Goal: Task Accomplishment & Management: Manage account settings

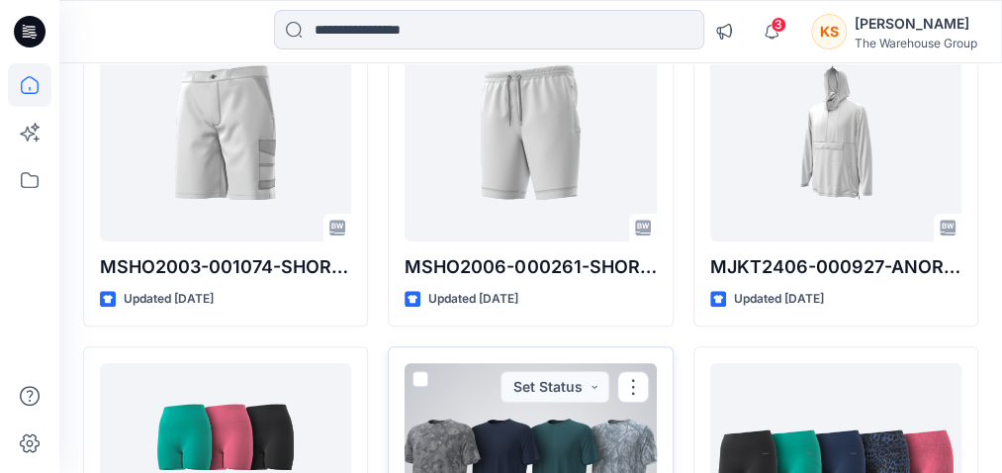
scroll to position [494, 0]
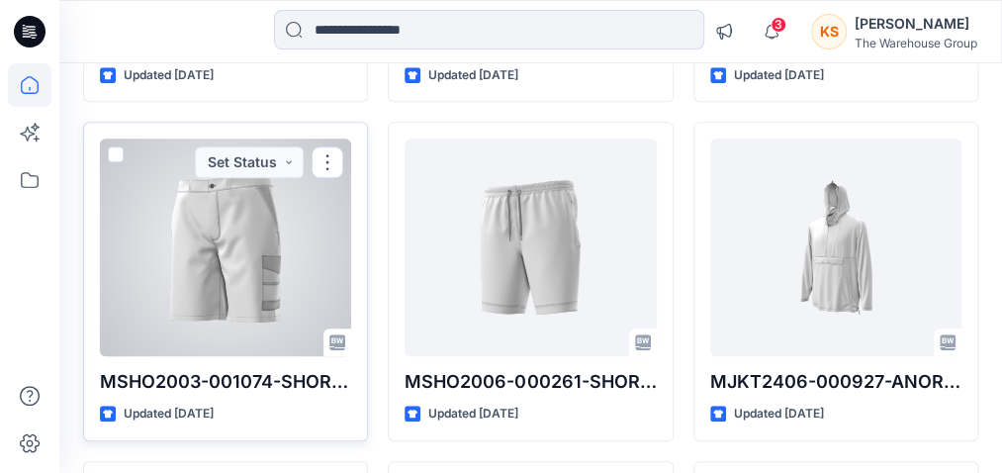
click at [186, 216] on div at bounding box center [225, 247] width 251 height 218
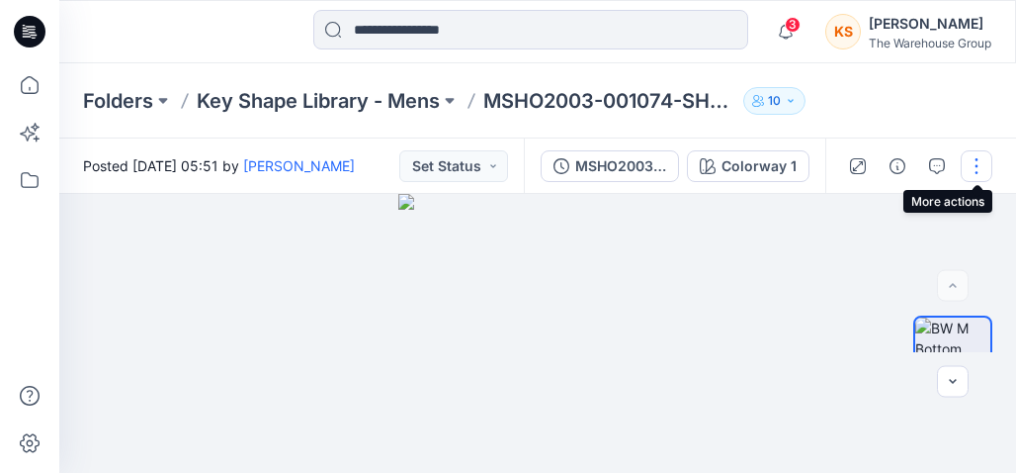
click at [962, 166] on button "button" at bounding box center [977, 166] width 32 height 32
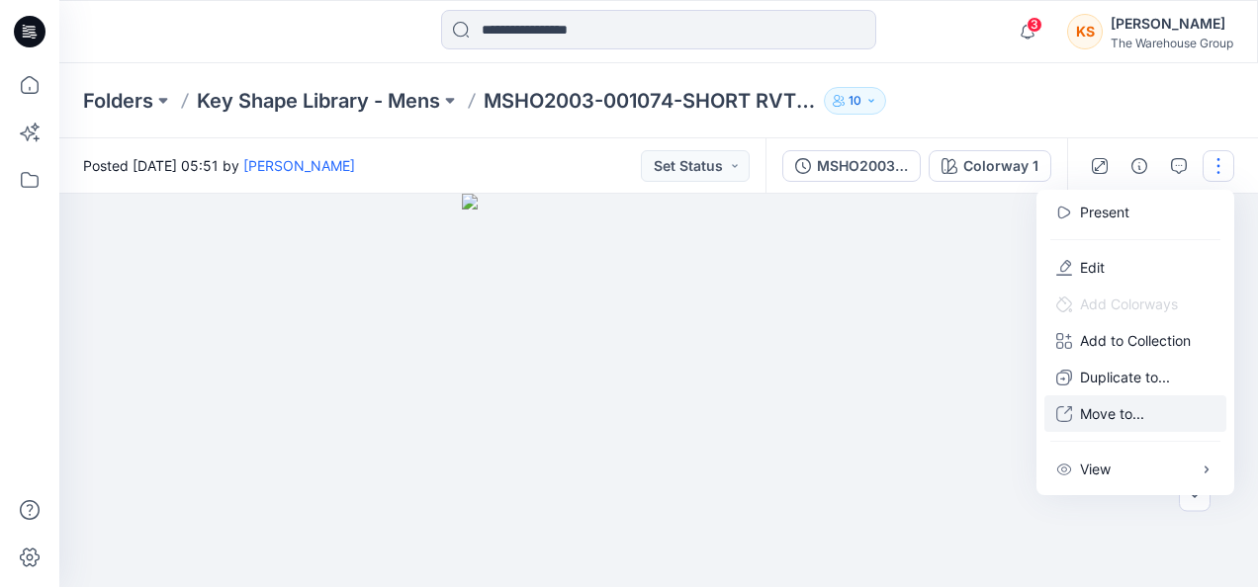
click at [1015, 404] on p "Move to..." at bounding box center [1112, 413] width 64 height 21
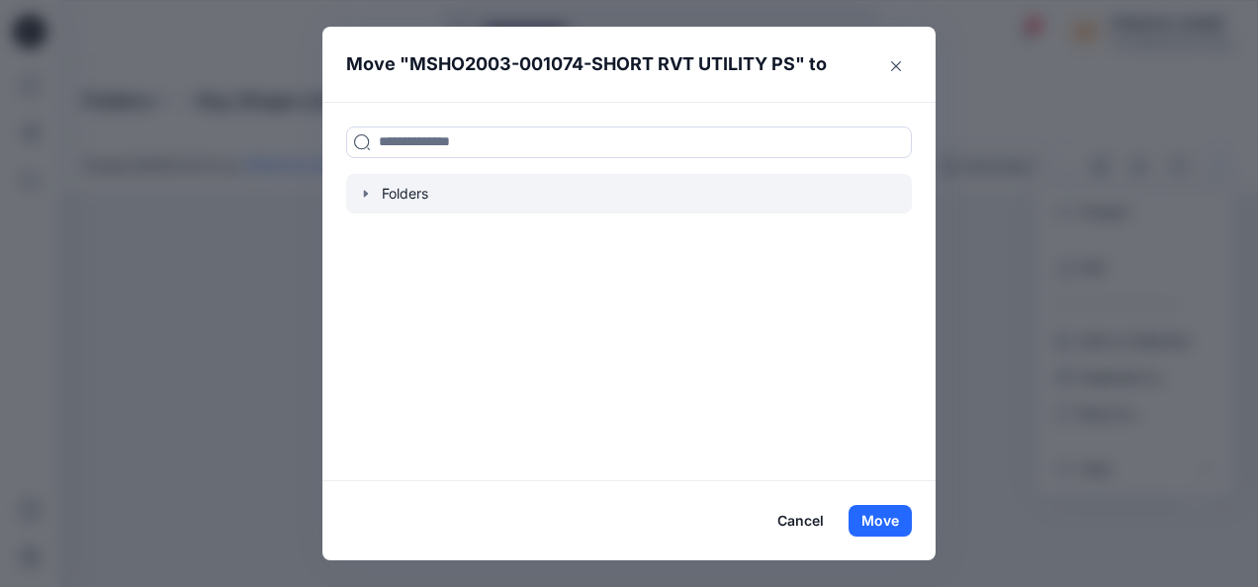
click at [407, 200] on div at bounding box center [629, 194] width 566 height 40
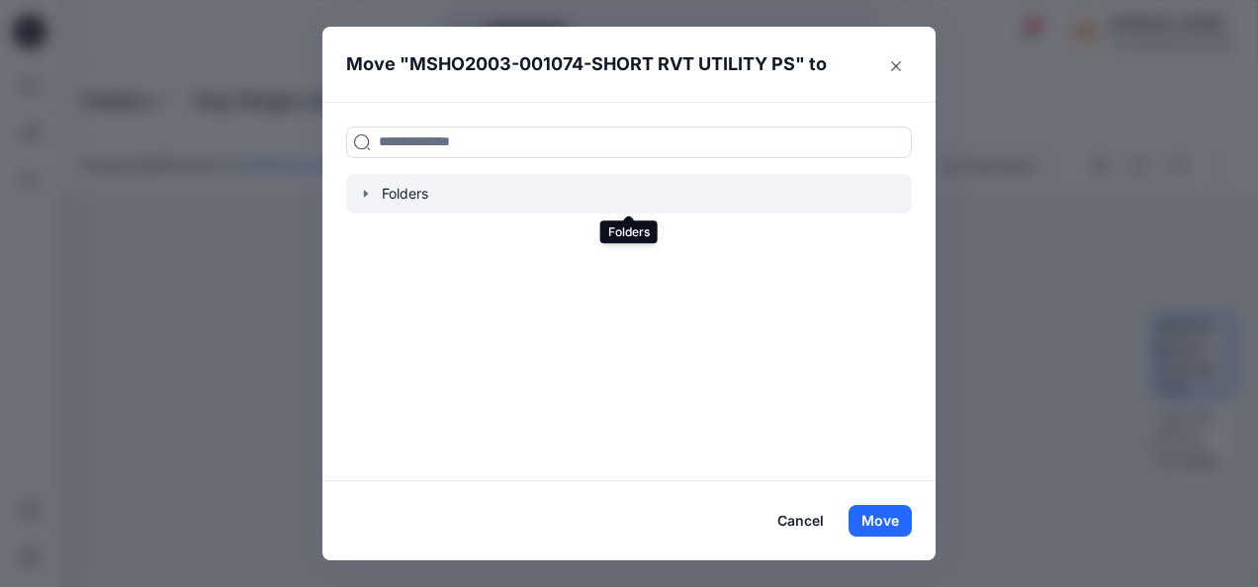
click at [380, 184] on div at bounding box center [629, 194] width 566 height 40
click at [372, 188] on icon "button" at bounding box center [366, 194] width 16 height 16
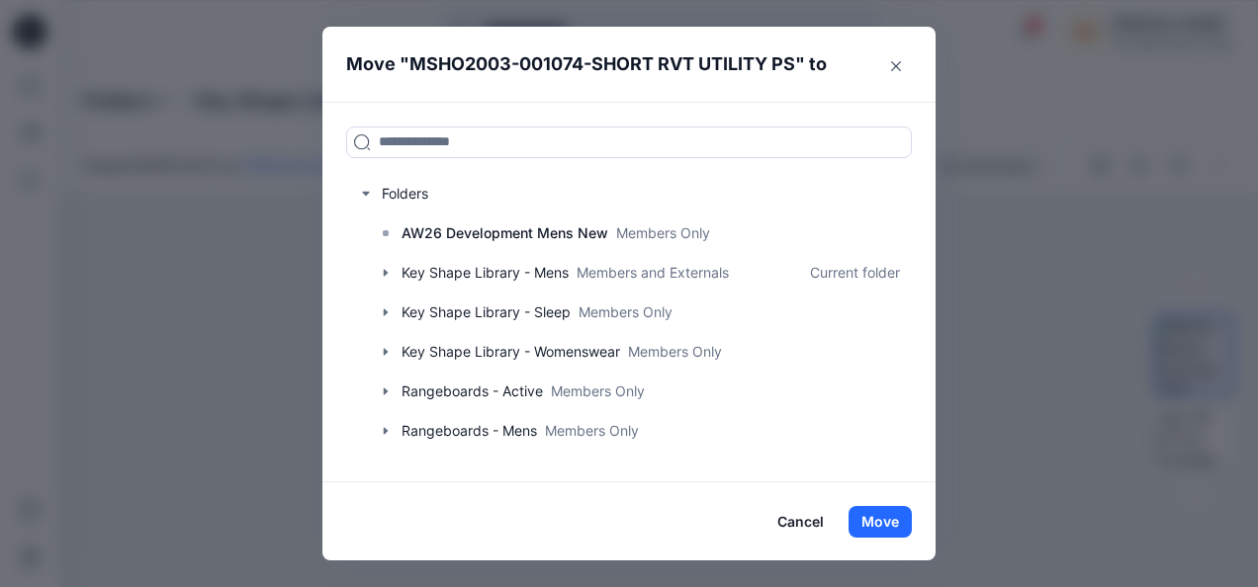
click at [1015, 366] on div "Move " MSHO2003-001074-SHORT RVT UTILITY PS " to Folders AW26 Development Mens …" at bounding box center [629, 293] width 1258 height 587
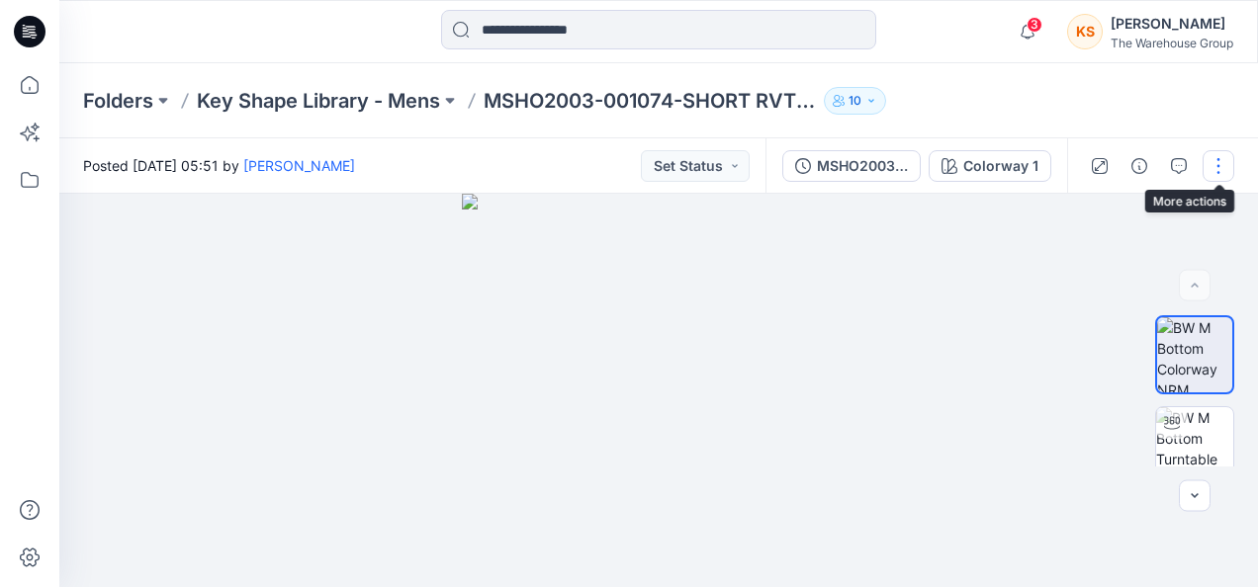
click at [1015, 158] on button "button" at bounding box center [1218, 166] width 32 height 32
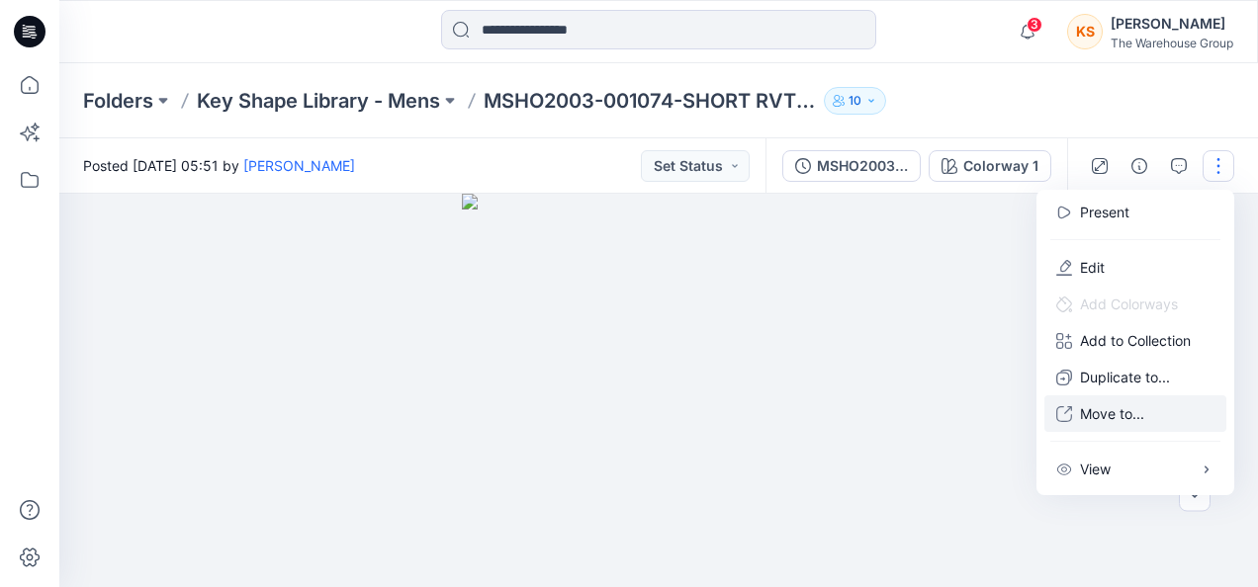
click at [1015, 423] on p "Move to..." at bounding box center [1112, 413] width 64 height 21
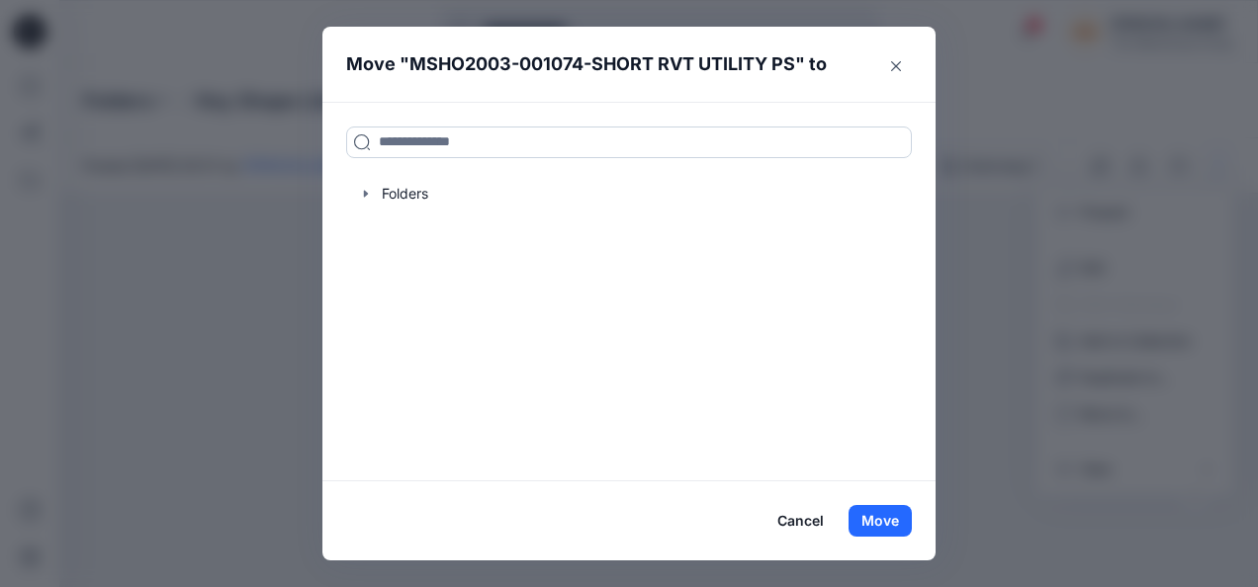
click at [479, 132] on input at bounding box center [629, 143] width 566 height 32
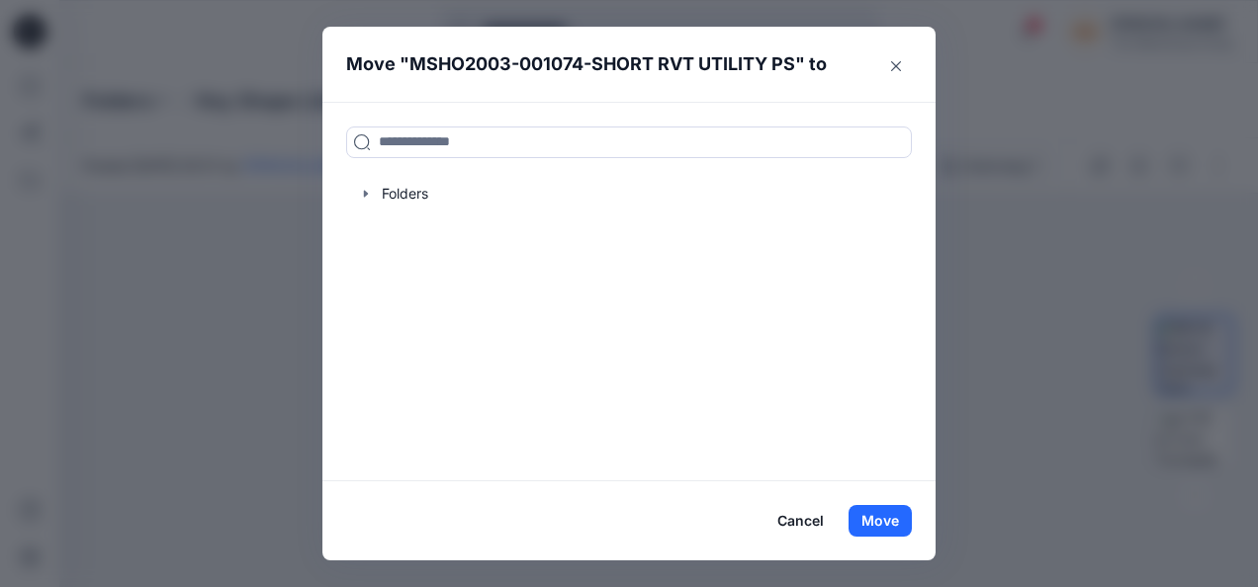
click at [1015, 189] on div "Move " MSHO2003-001074-SHORT RVT UTILITY PS " to Folders Cancel Move" at bounding box center [629, 293] width 1258 height 587
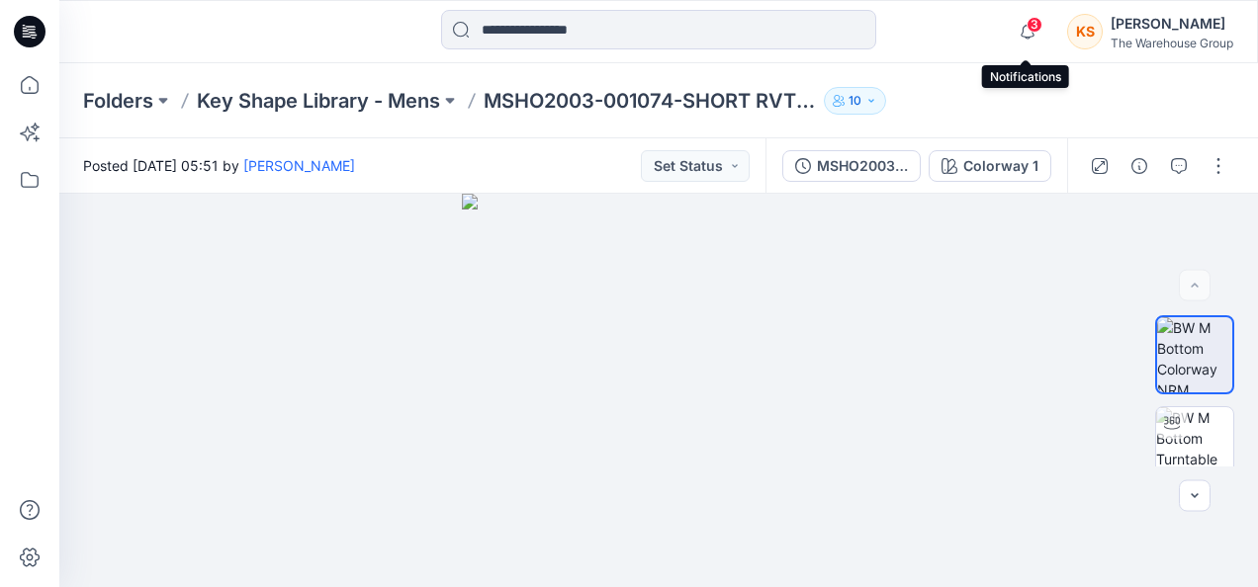
click at [1015, 20] on span "3" at bounding box center [1034, 25] width 16 height 16
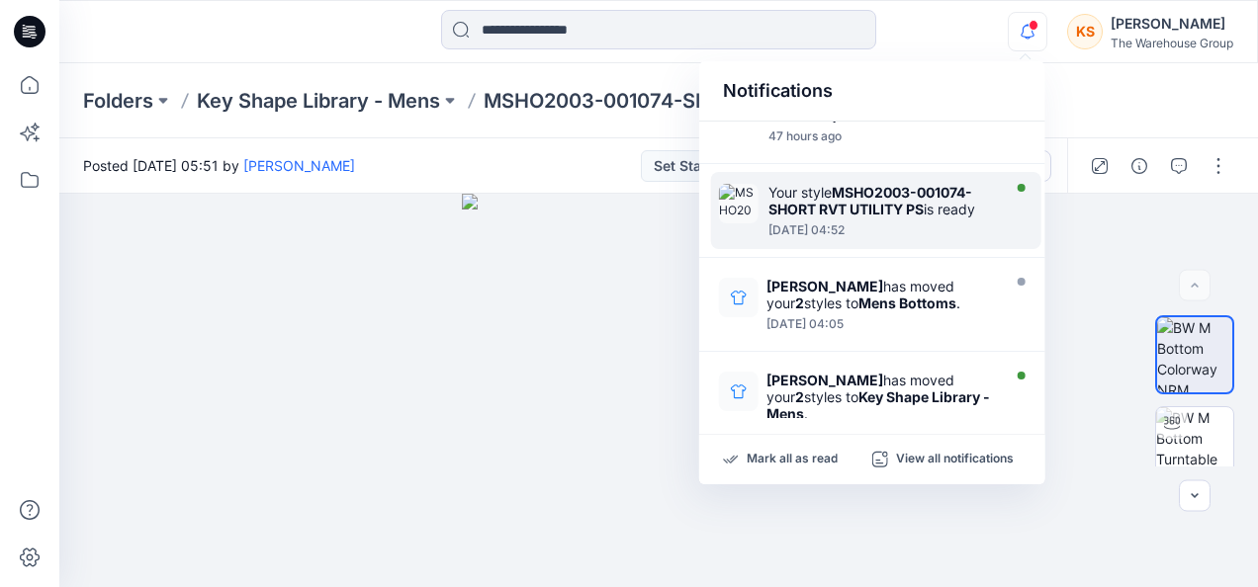
scroll to position [395, 0]
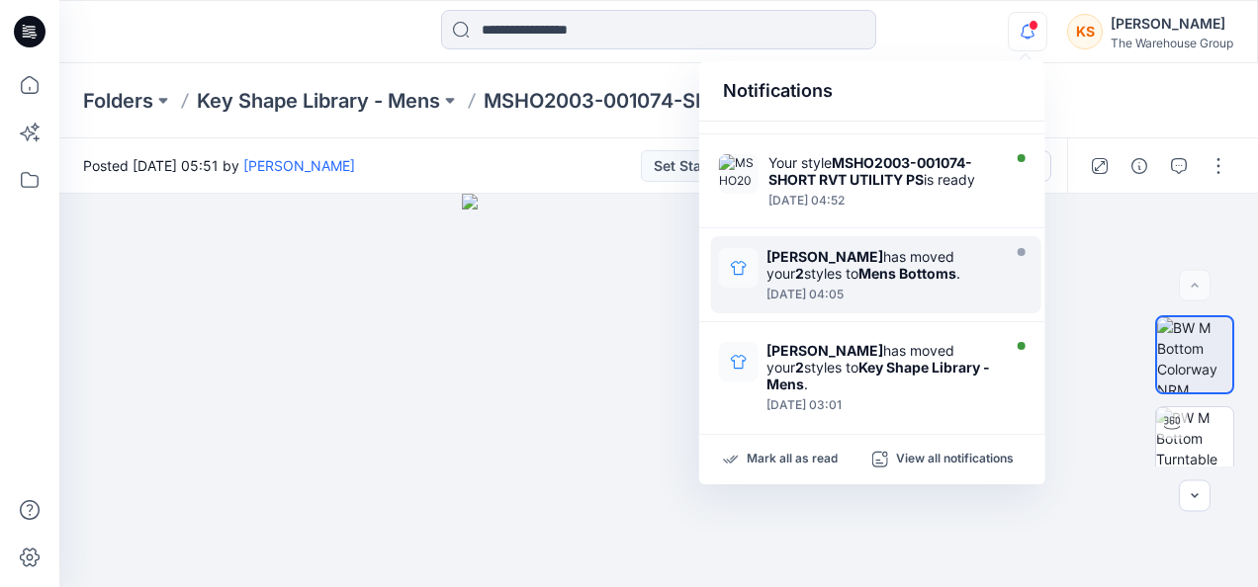
click at [882, 267] on strong "Mens Bottoms" at bounding box center [907, 273] width 98 height 17
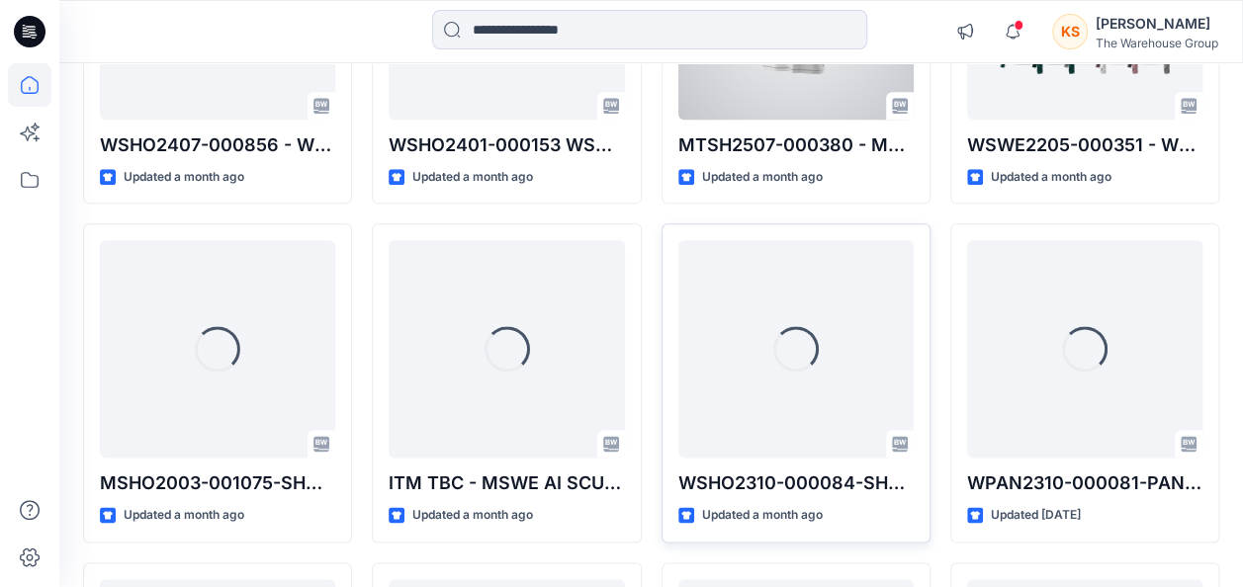
scroll to position [1076, 0]
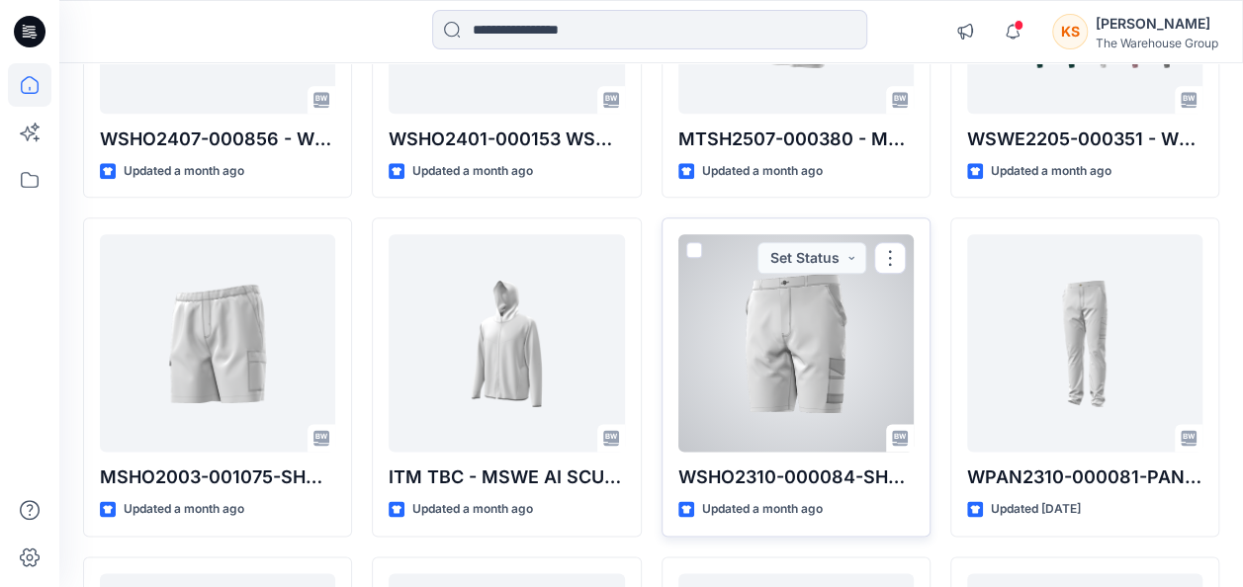
click at [788, 348] on div at bounding box center [795, 343] width 235 height 218
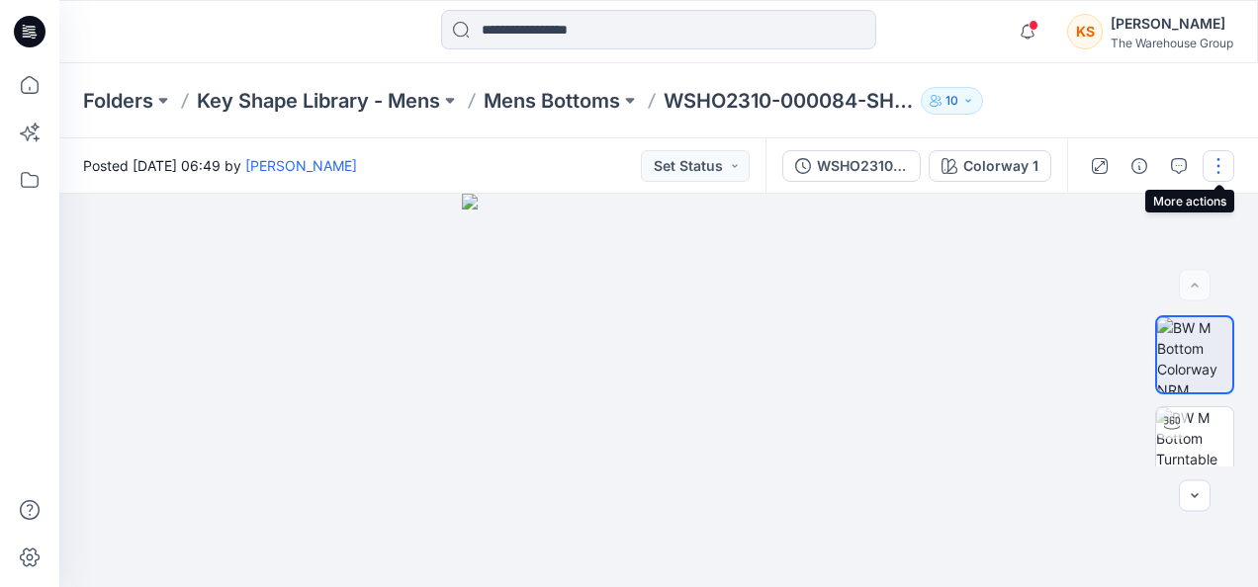
click at [1015, 170] on button "button" at bounding box center [1218, 166] width 32 height 32
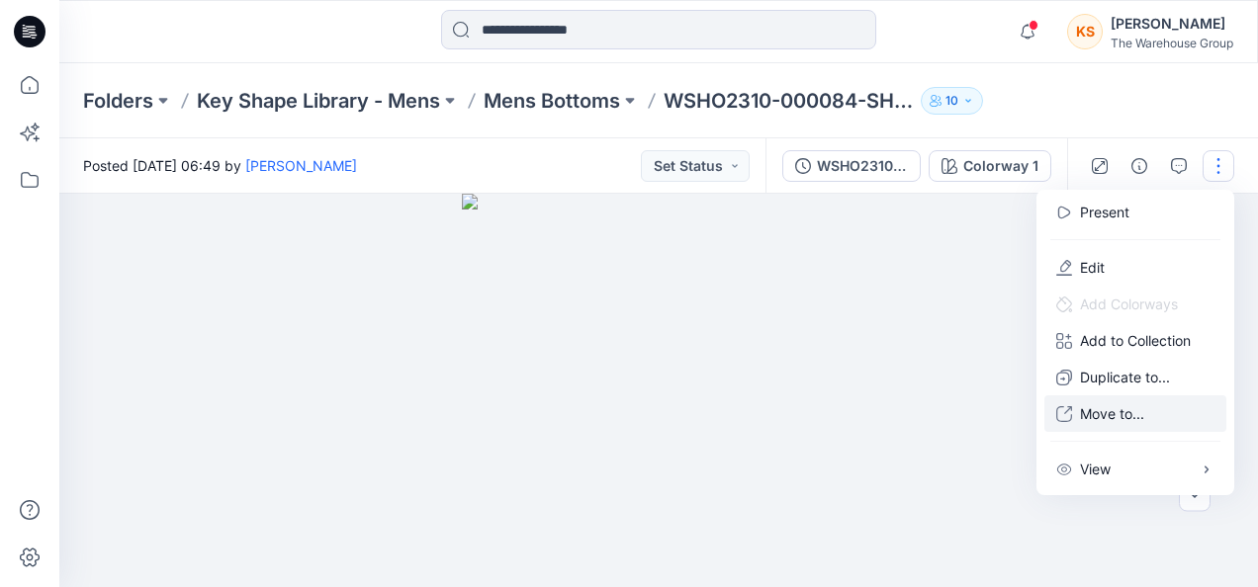
click at [1015, 409] on p "Move to..." at bounding box center [1112, 413] width 64 height 21
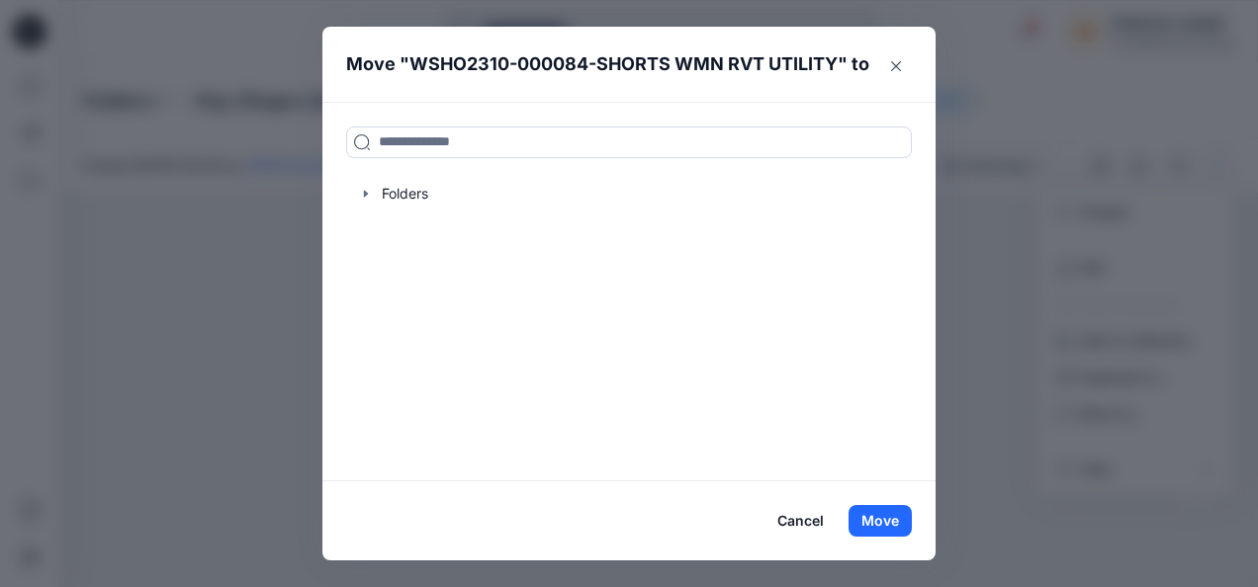
click at [886, 47] on header "Move " WSHO2310-000084-SHORTS WMN RVT UTILITY " to" at bounding box center [613, 64] width 582 height 75
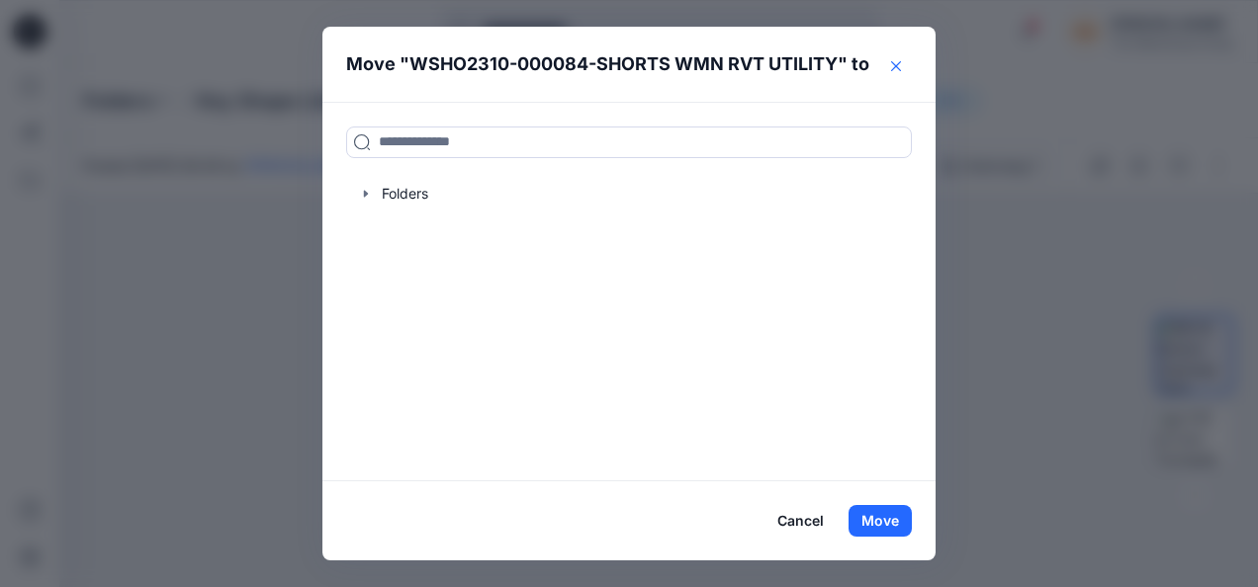
click at [900, 59] on button "Close" at bounding box center [896, 66] width 32 height 32
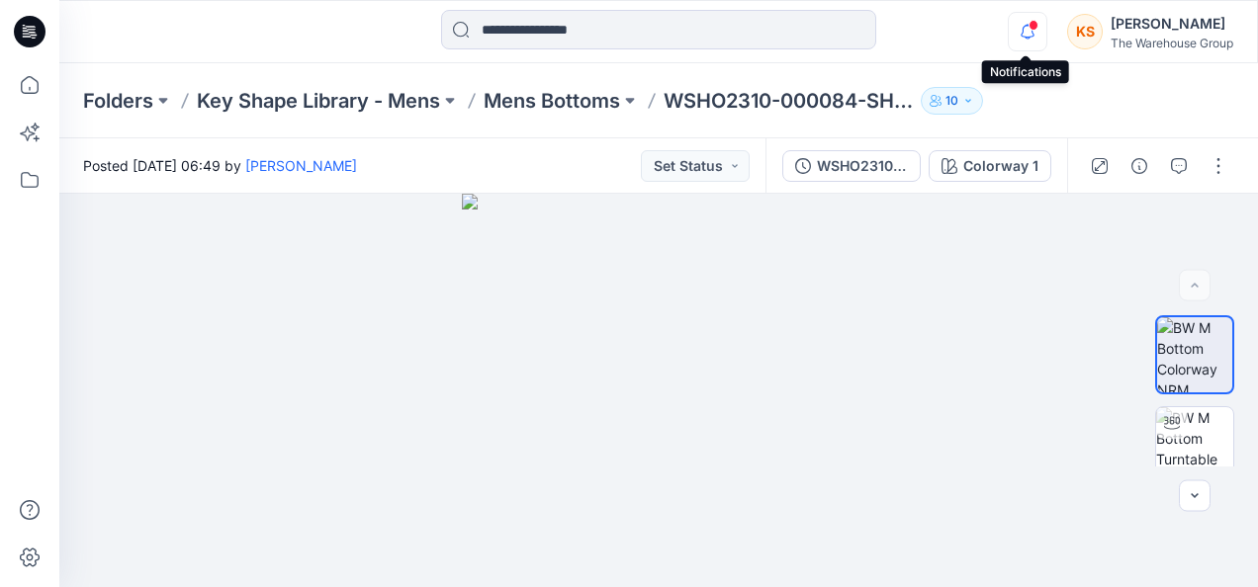
click at [1015, 24] on icon "button" at bounding box center [1028, 32] width 38 height 40
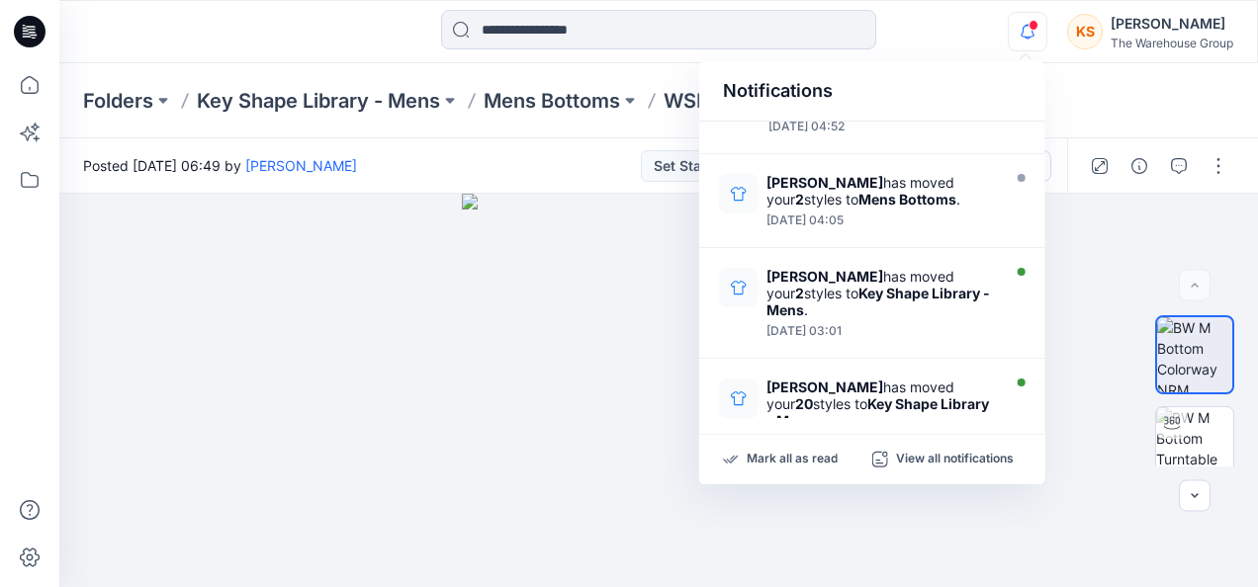
scroll to position [494, 0]
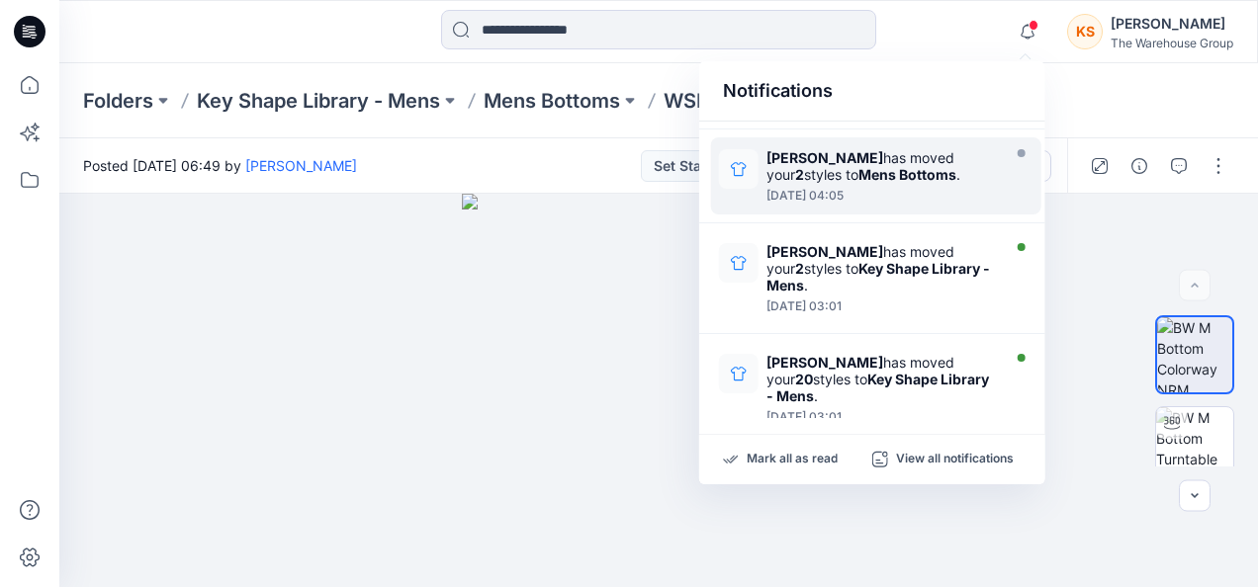
click at [827, 140] on div "[PERSON_NAME] has moved your 2 styles to Mens Bottoms . [DATE] 04:05" at bounding box center [876, 175] width 330 height 77
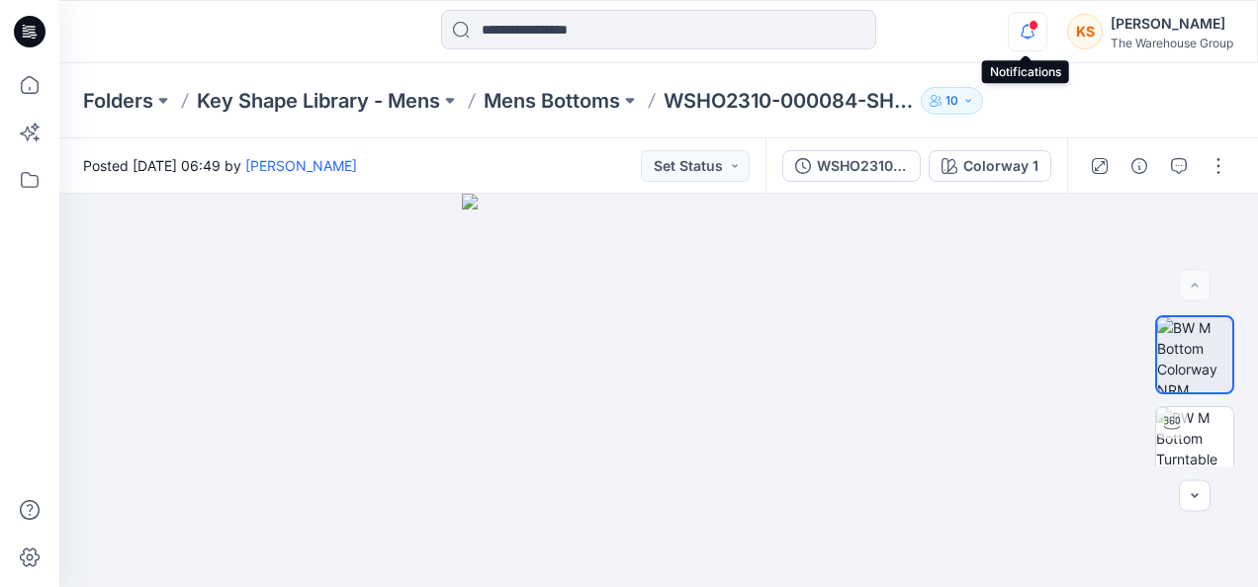
click at [1015, 34] on icon "button" at bounding box center [1028, 32] width 38 height 40
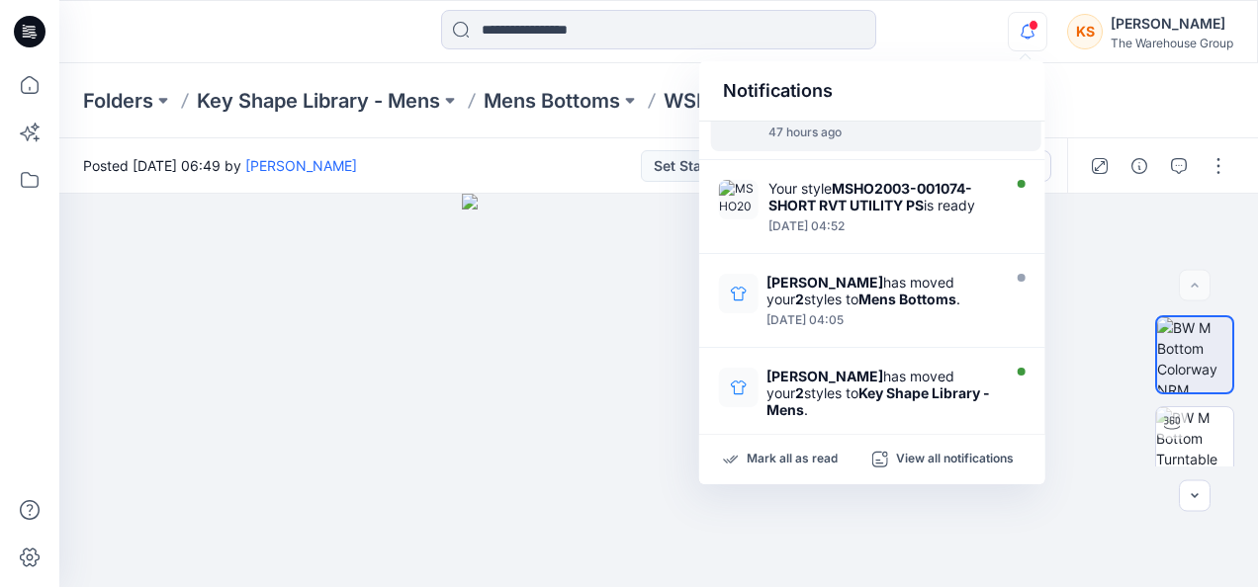
scroll to position [395, 0]
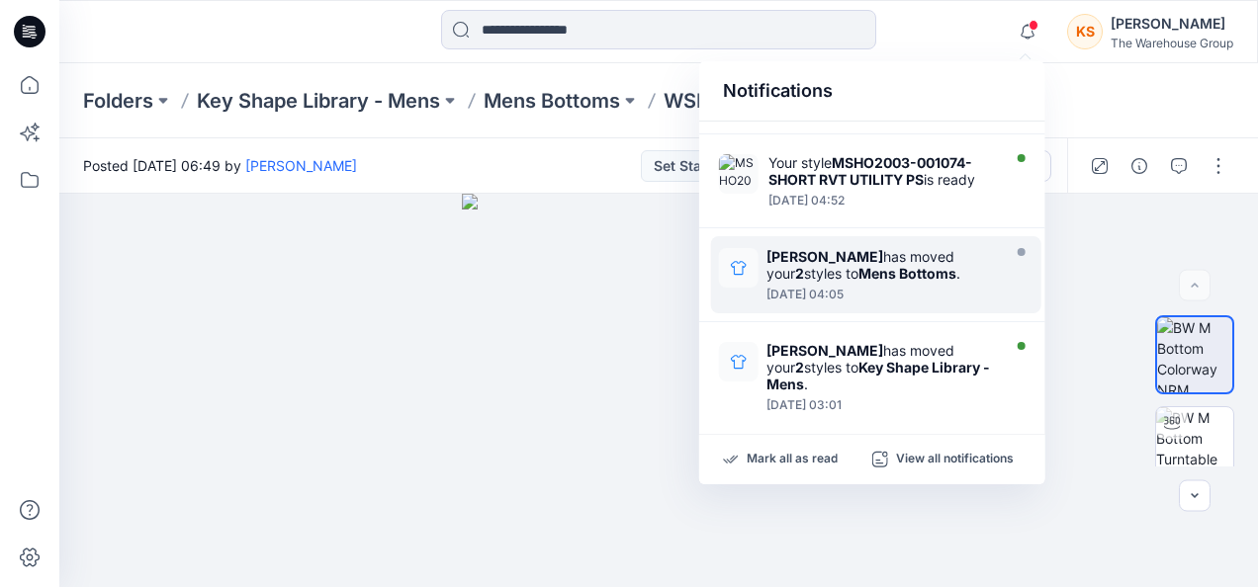
click at [868, 266] on strong "Mens Bottoms" at bounding box center [907, 273] width 98 height 17
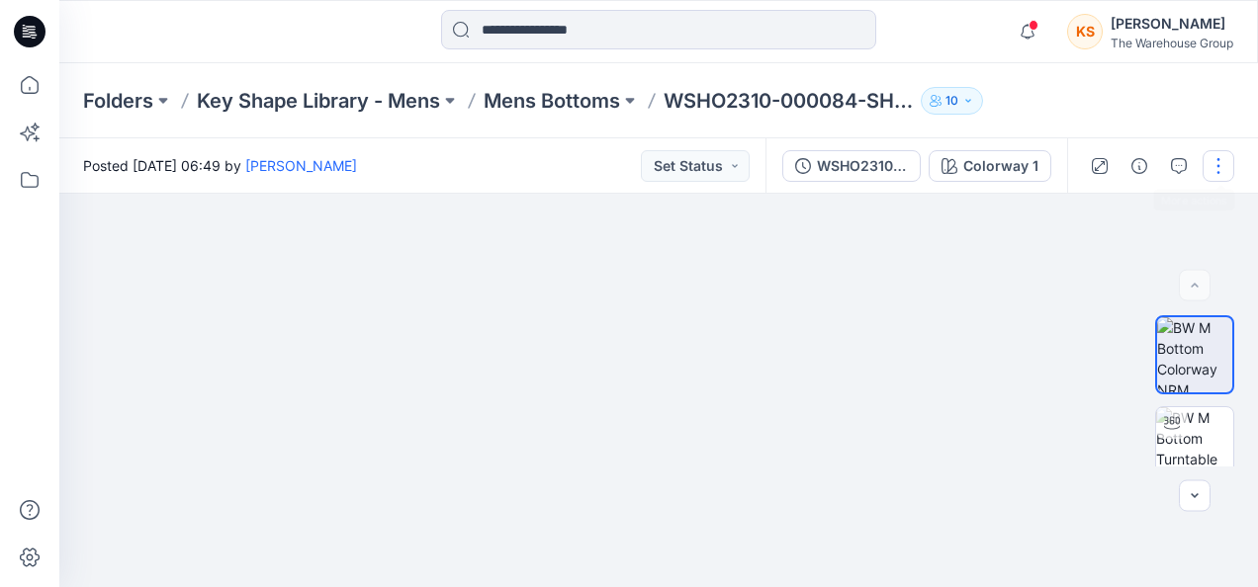
click at [1015, 161] on button "button" at bounding box center [1218, 166] width 32 height 32
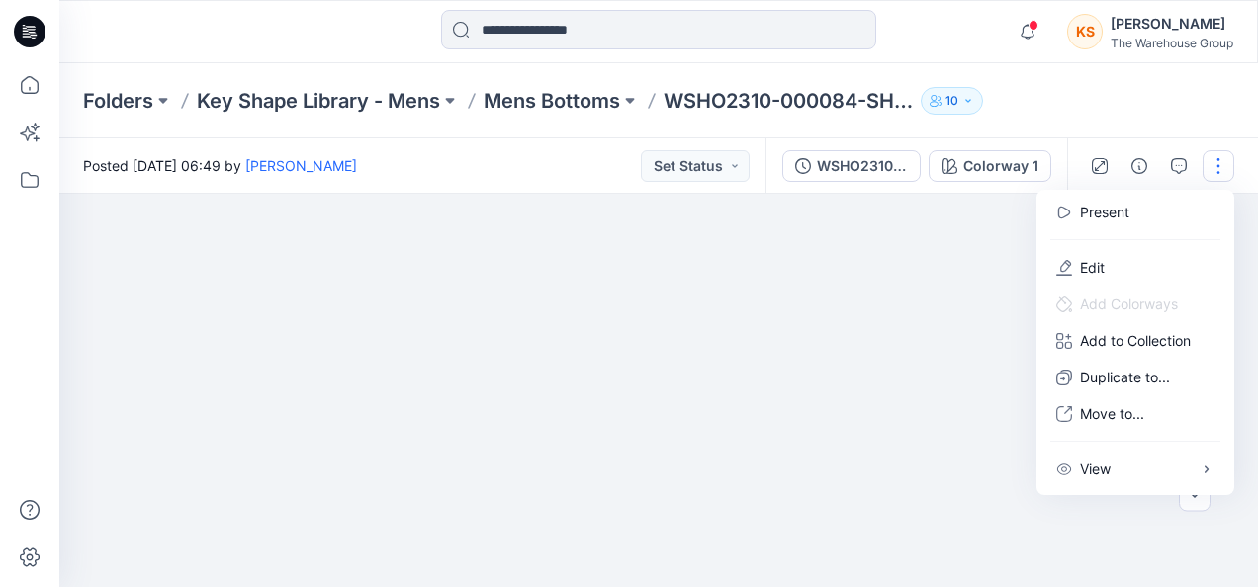
click at [978, 287] on img at bounding box center [658, 317] width 685 height 539
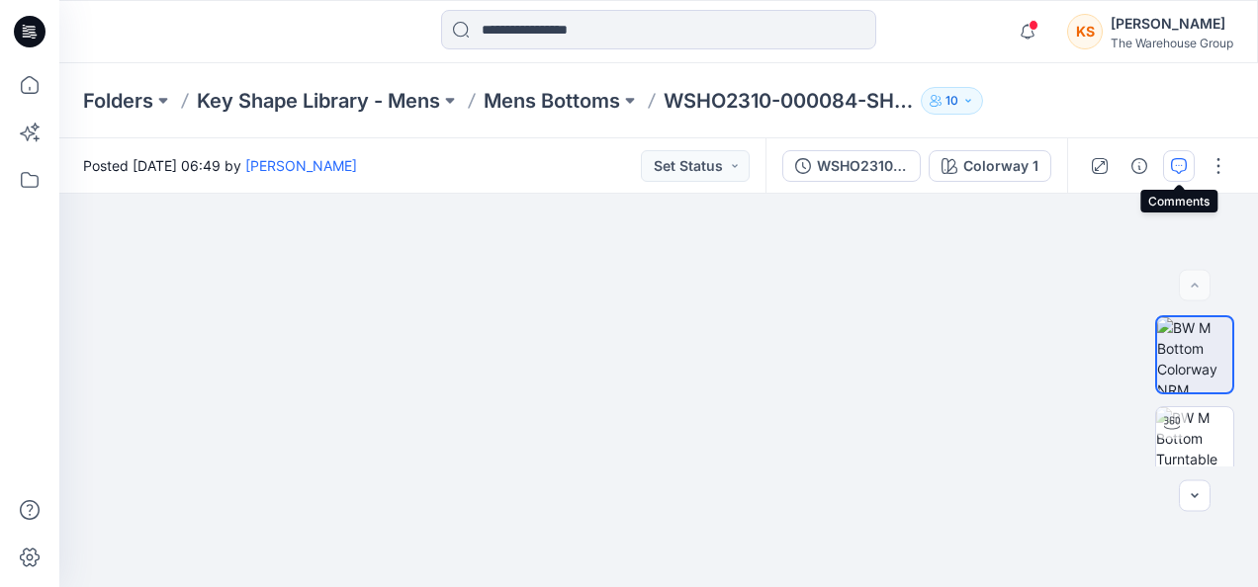
click at [1015, 156] on button "button" at bounding box center [1179, 166] width 32 height 32
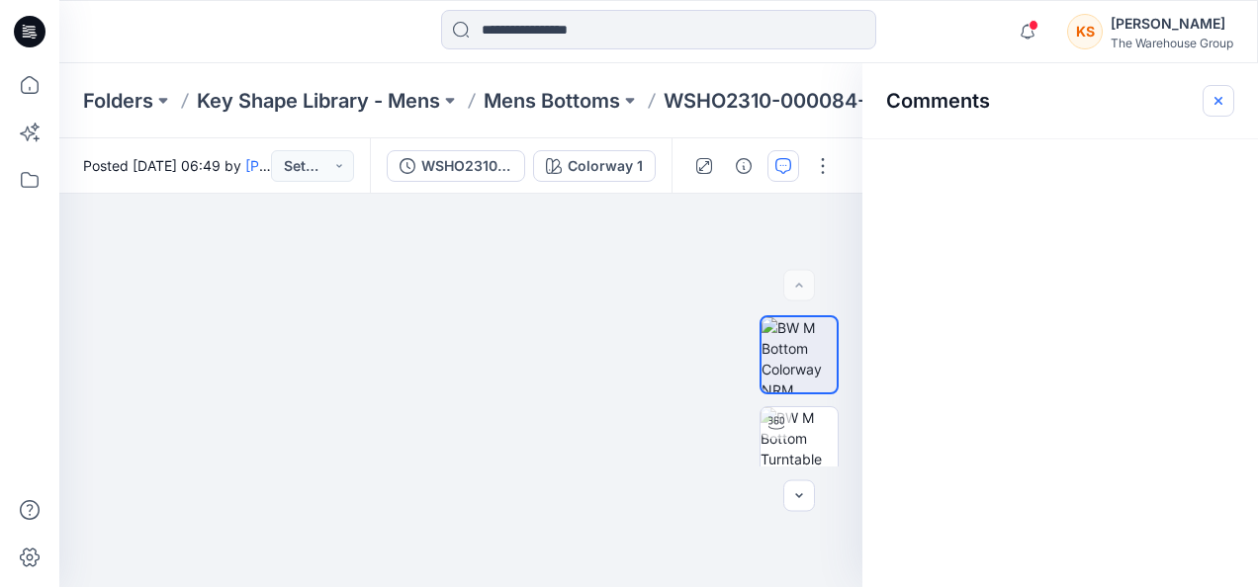
click at [1015, 93] on icon "button" at bounding box center [1218, 101] width 16 height 16
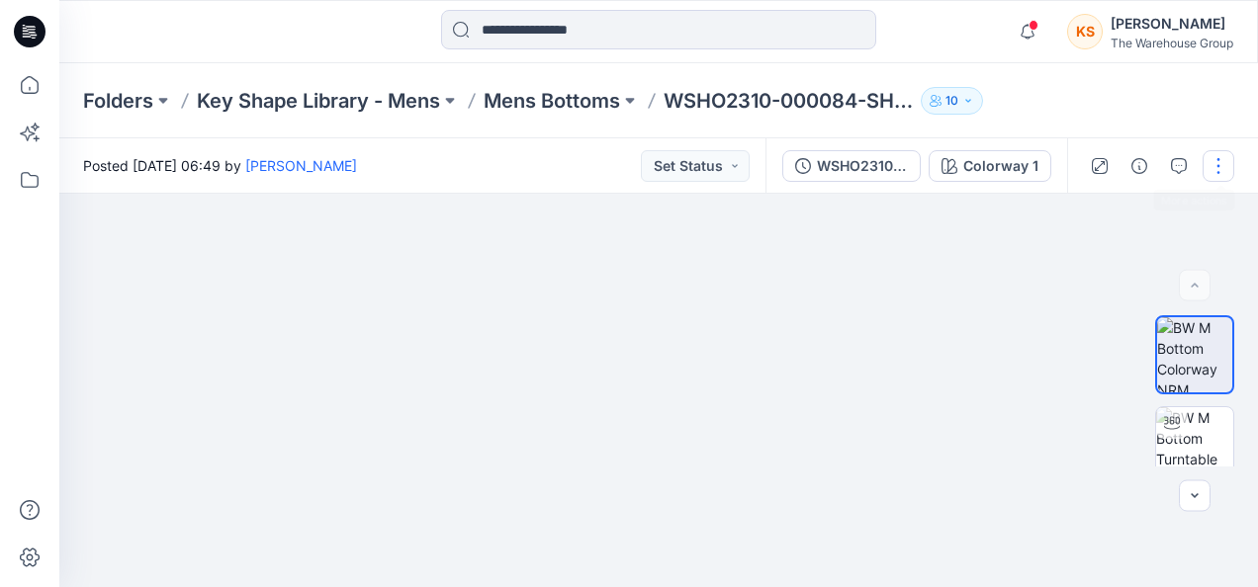
click at [1015, 171] on button "button" at bounding box center [1218, 166] width 32 height 32
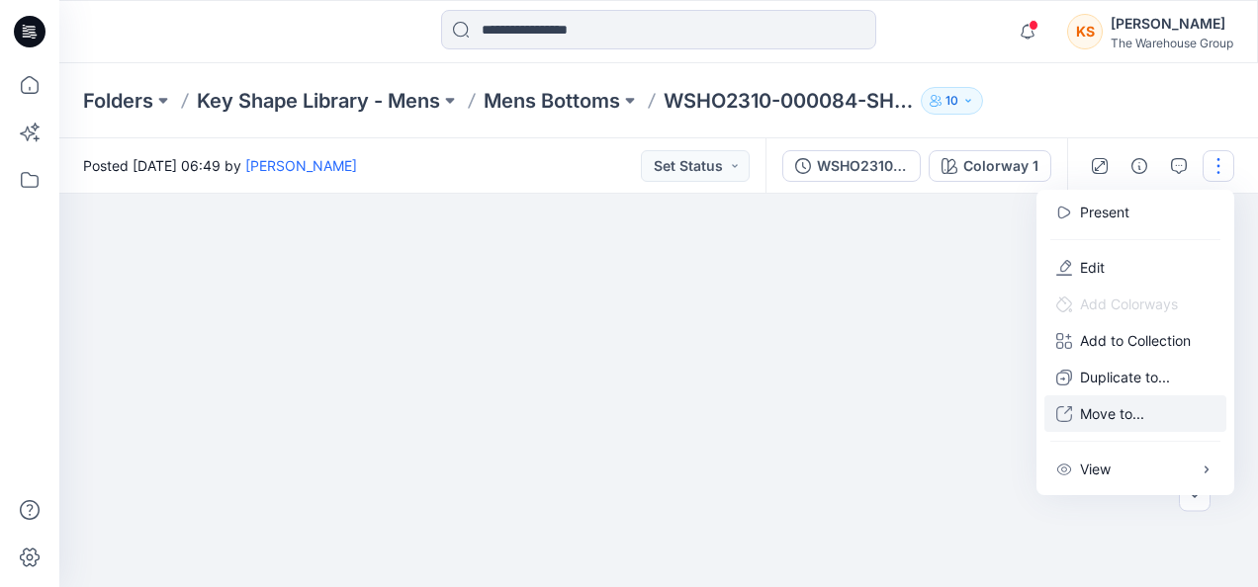
click at [1015, 425] on button "Move to..." at bounding box center [1135, 413] width 182 height 37
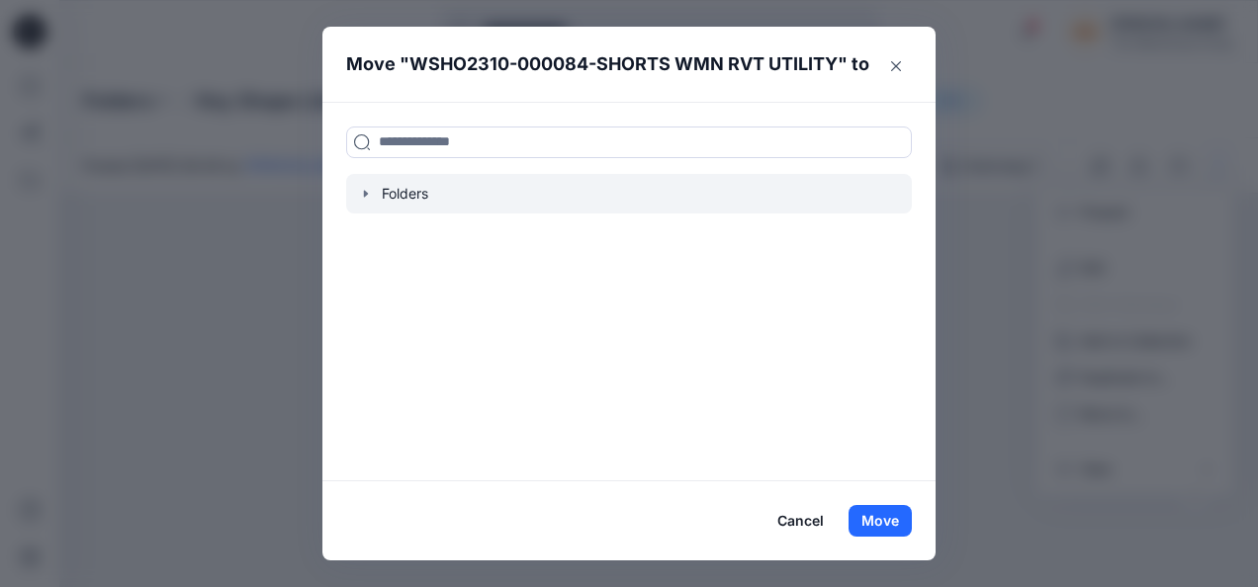
click at [351, 180] on div at bounding box center [629, 194] width 566 height 40
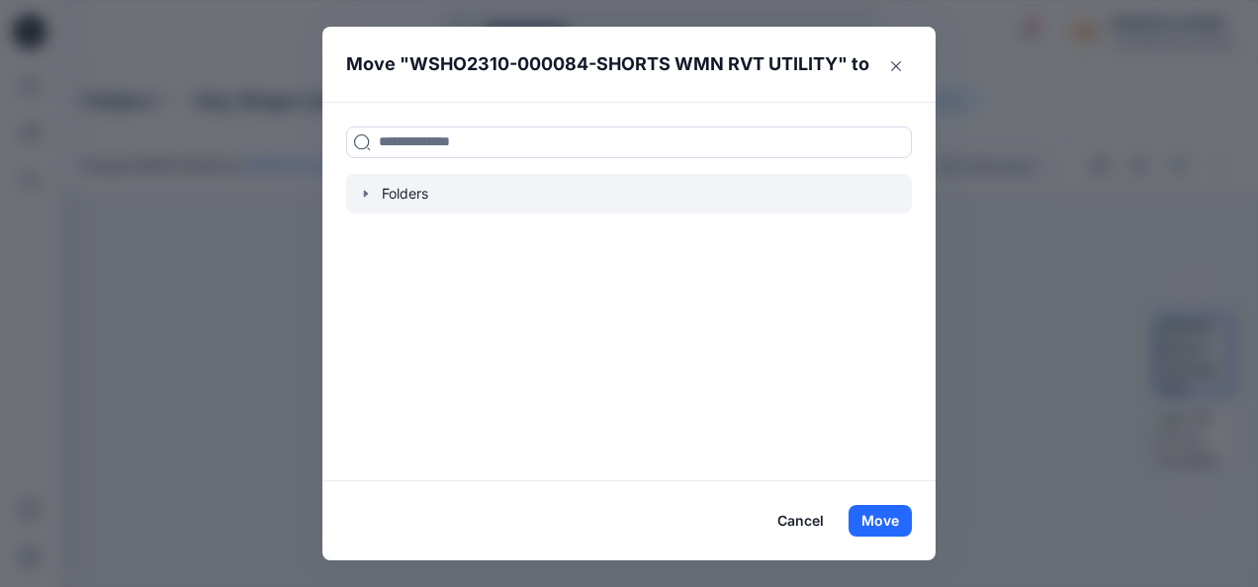
click at [367, 194] on icon "button" at bounding box center [366, 193] width 4 height 7
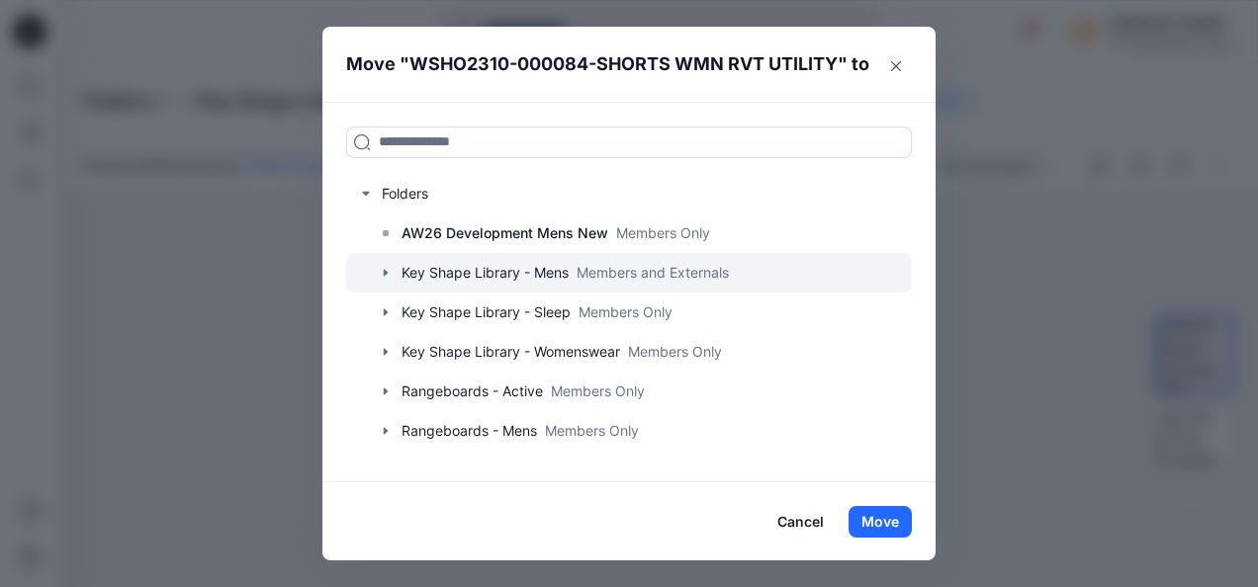
click at [382, 280] on icon "button" at bounding box center [386, 273] width 16 height 16
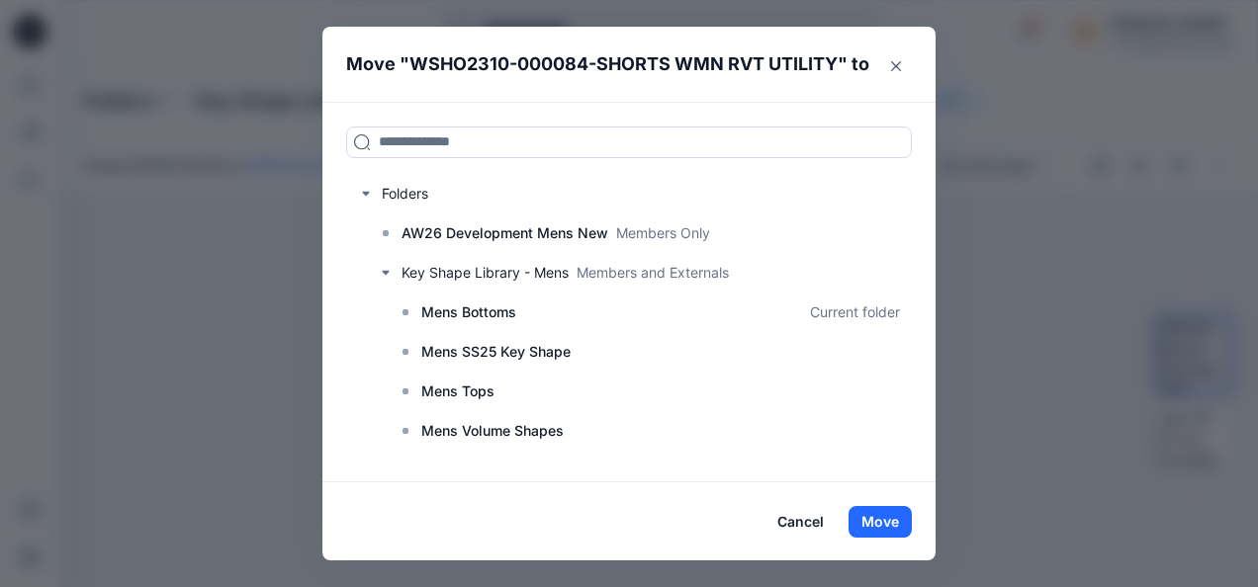
click at [1015, 323] on div "Move " WSHO2310-000084-SHORTS WMN RVT UTILITY " to Folders AW26 Development Men…" at bounding box center [629, 293] width 1258 height 587
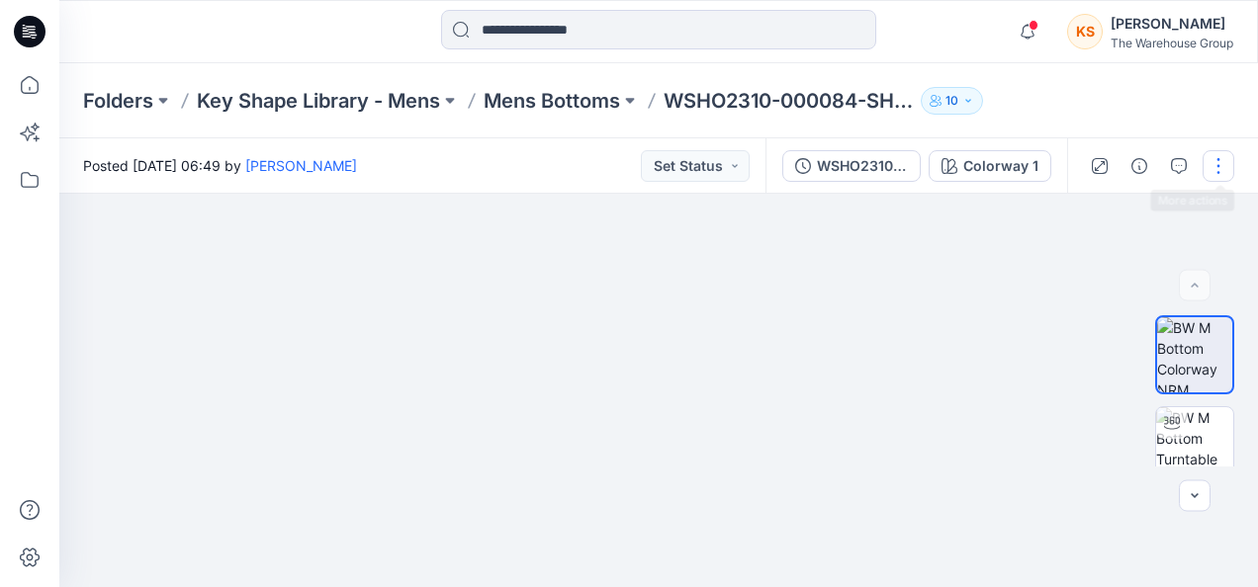
click at [1015, 166] on button "button" at bounding box center [1218, 166] width 32 height 32
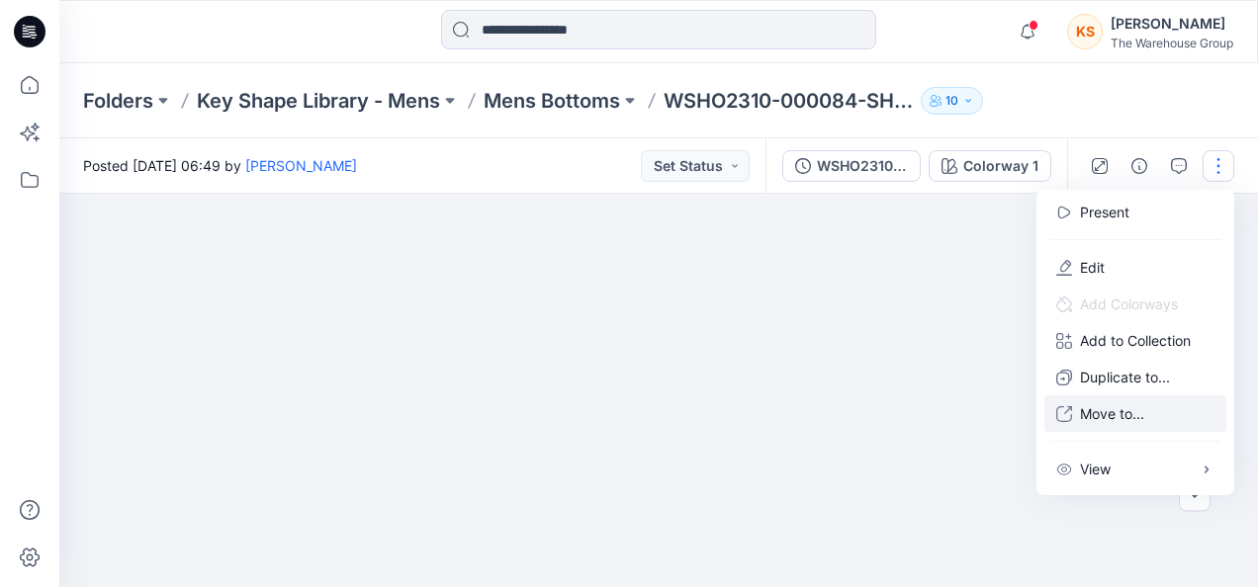
click at [1015, 413] on p "Move to..." at bounding box center [1112, 413] width 64 height 21
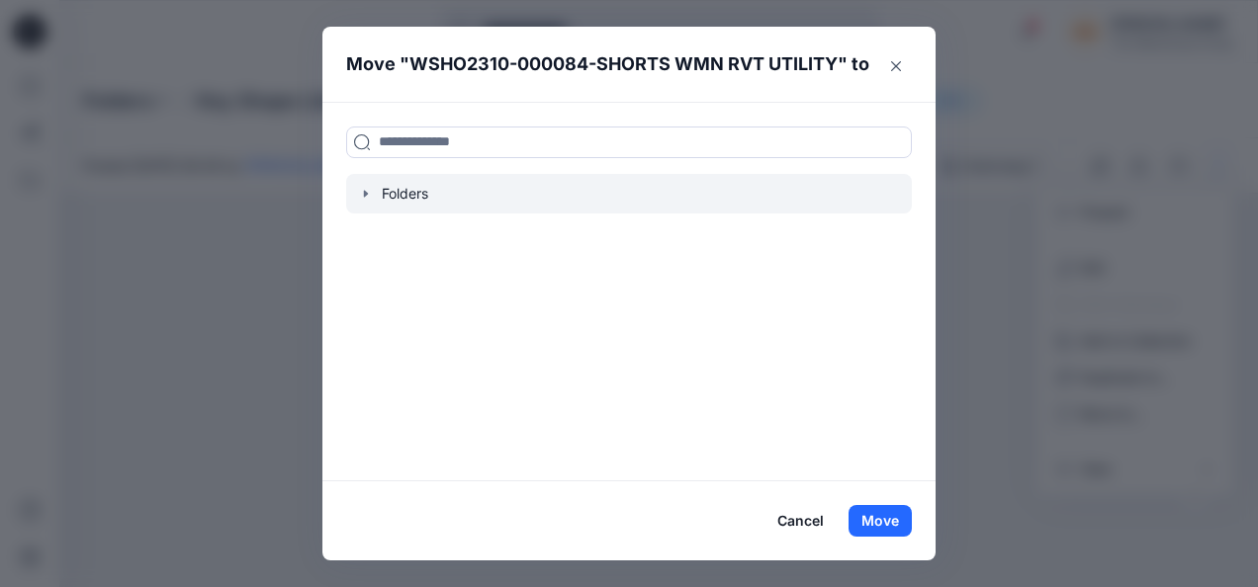
click at [360, 187] on icon "button" at bounding box center [366, 194] width 16 height 16
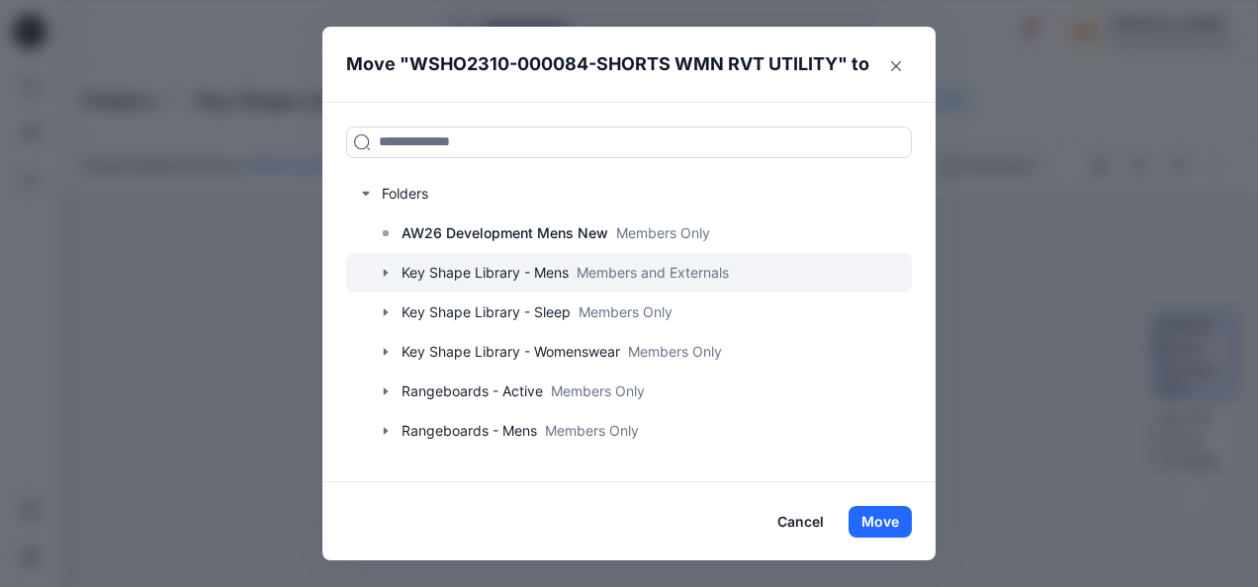
click at [386, 270] on icon "button" at bounding box center [386, 273] width 16 height 16
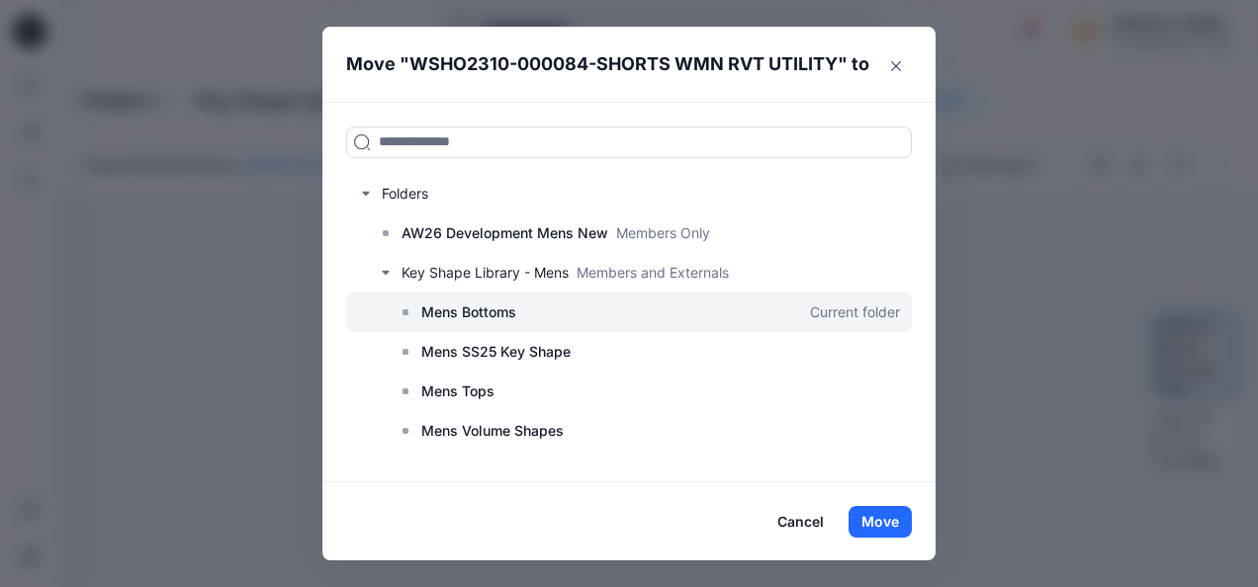
click at [419, 299] on div at bounding box center [629, 313] width 566 height 40
click at [519, 298] on div at bounding box center [629, 313] width 566 height 40
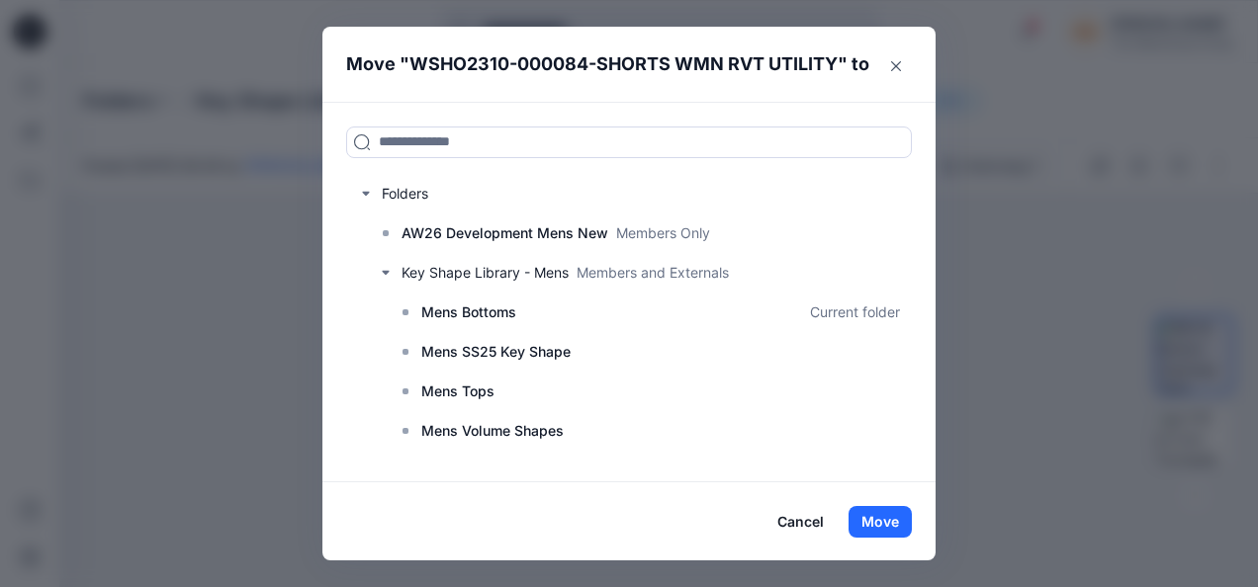
click at [40, 140] on div "Move " WSHO2310-000084-SHORTS WMN RVT UTILITY " to Folders AW26 Development Men…" at bounding box center [629, 293] width 1258 height 587
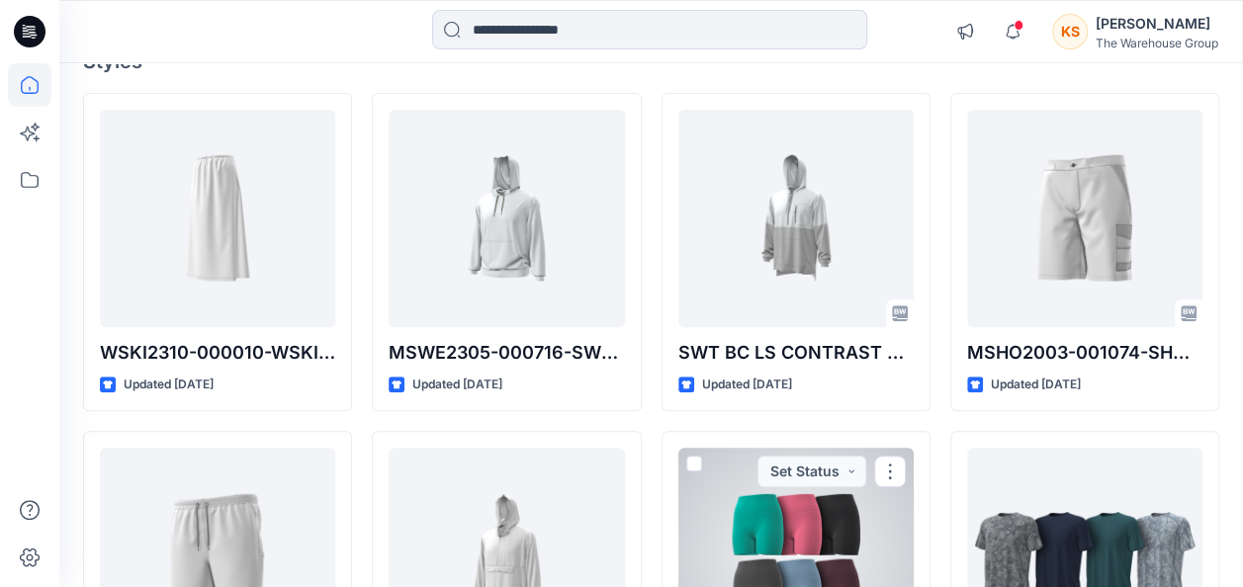
scroll to position [184, 0]
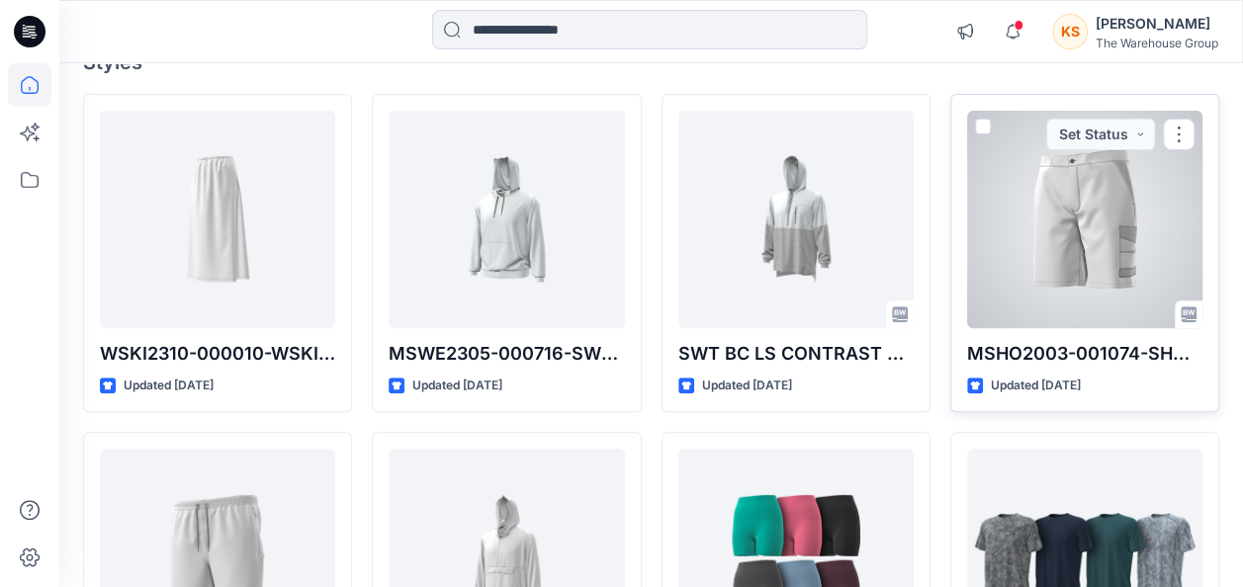
click at [1015, 270] on div at bounding box center [1084, 220] width 235 height 218
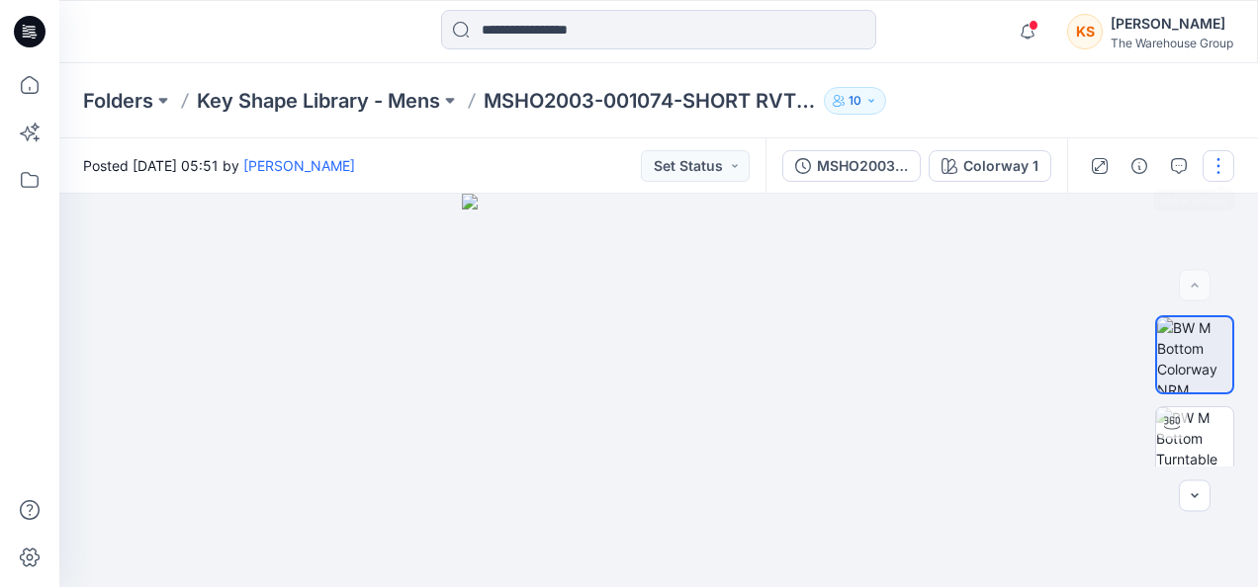
click at [1015, 150] on button "button" at bounding box center [1218, 166] width 32 height 32
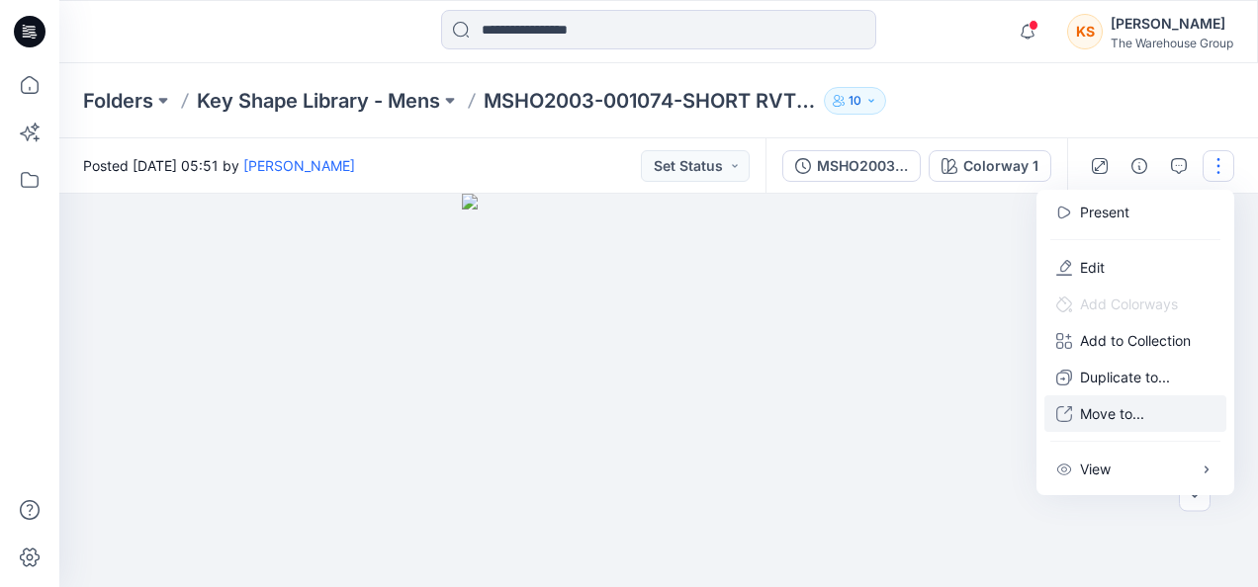
click at [1015, 403] on p "Move to..." at bounding box center [1112, 413] width 64 height 21
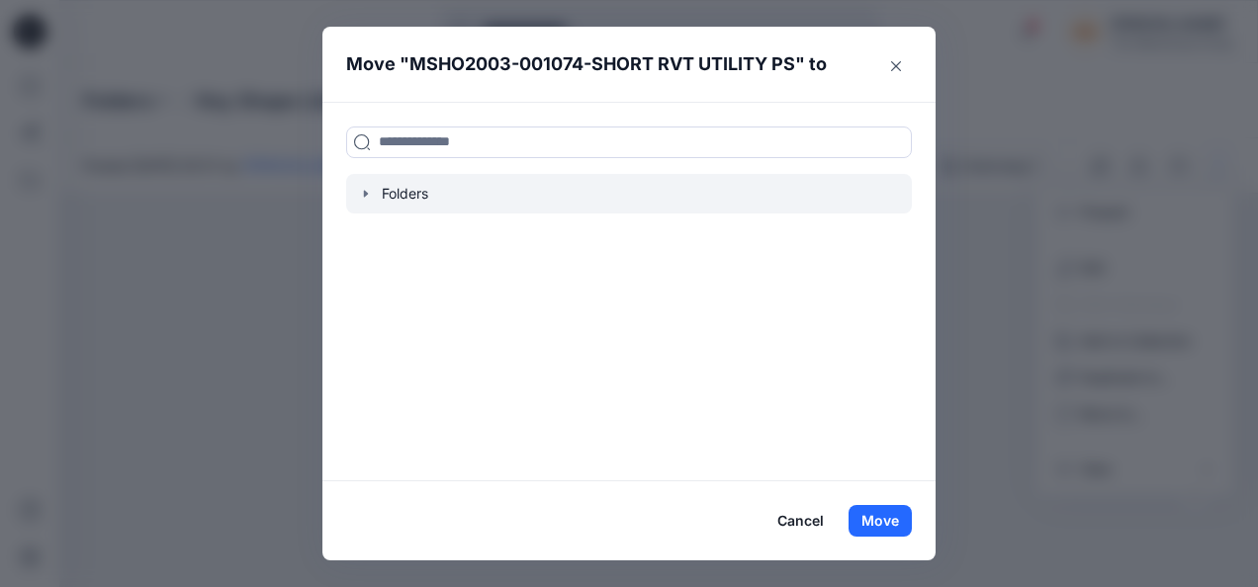
click at [364, 187] on icon "button" at bounding box center [366, 194] width 16 height 16
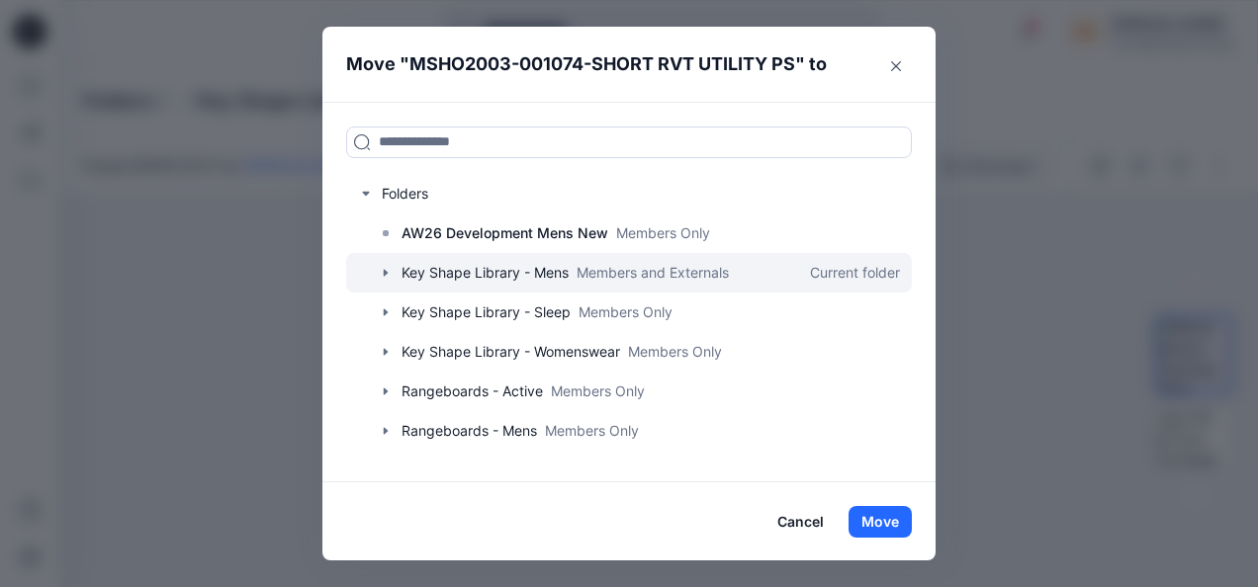
click at [422, 259] on div at bounding box center [629, 273] width 566 height 40
click at [383, 269] on icon "button" at bounding box center [386, 273] width 16 height 16
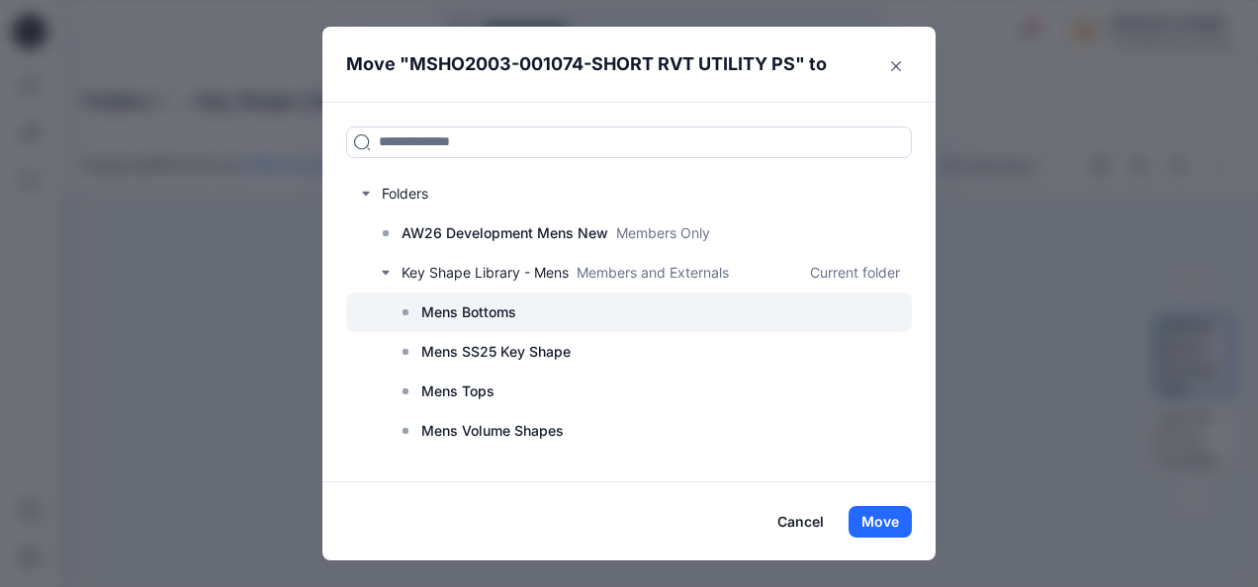
click at [454, 314] on p "Mens Bottoms" at bounding box center [468, 313] width 95 height 24
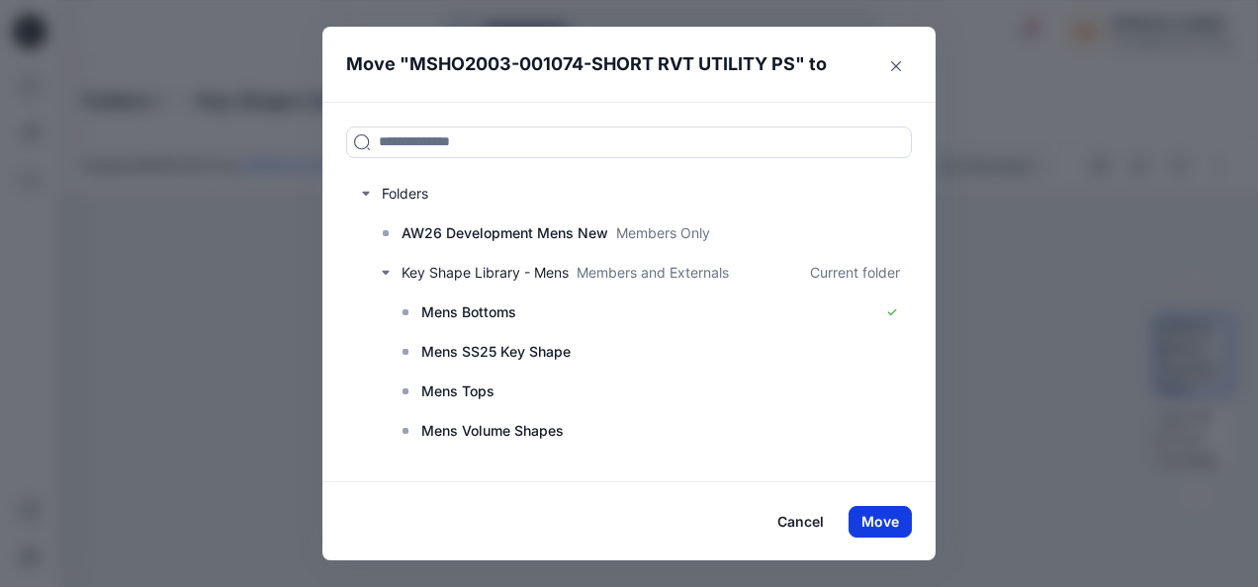
click at [896, 516] on button "Move" at bounding box center [879, 522] width 63 height 32
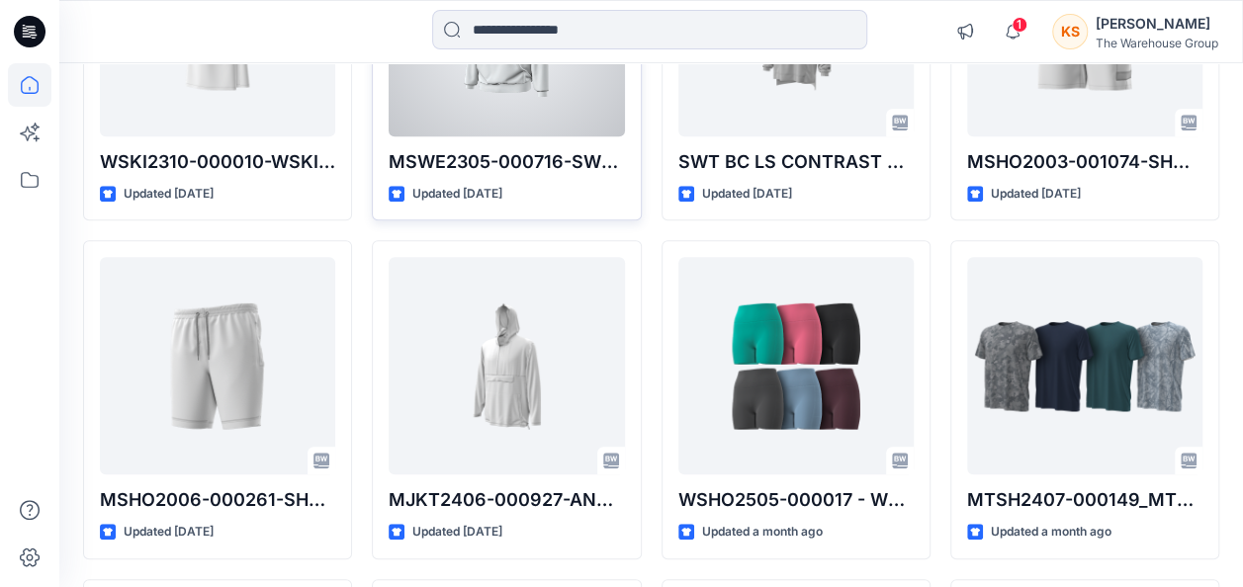
scroll to position [382, 0]
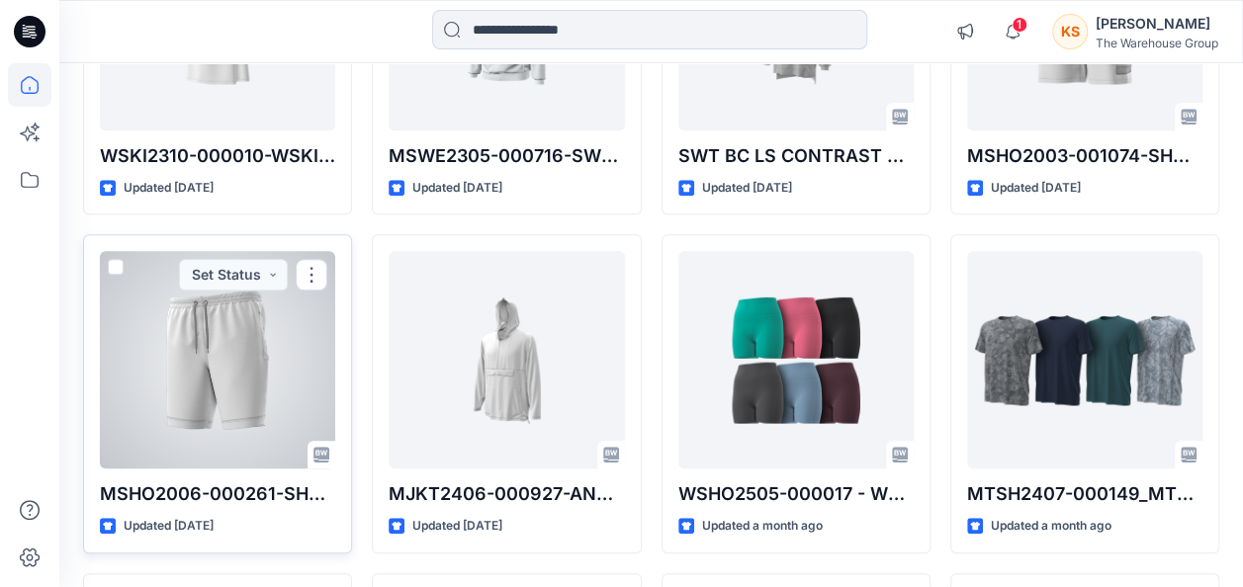
click at [261, 361] on div at bounding box center [217, 360] width 235 height 218
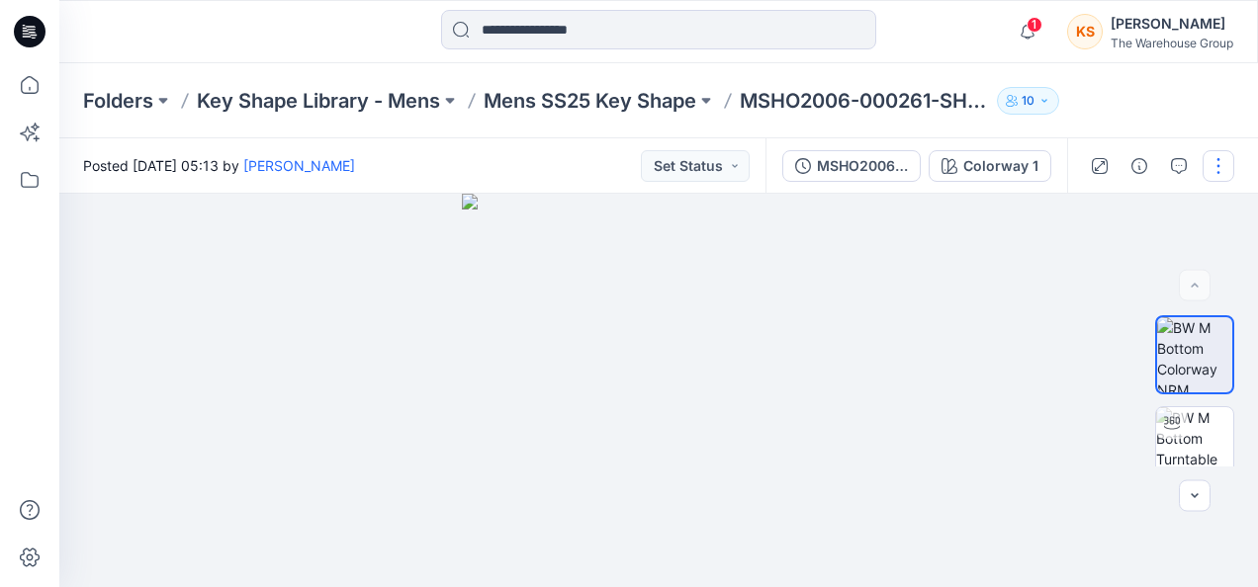
click at [1015, 171] on button "button" at bounding box center [1218, 166] width 32 height 32
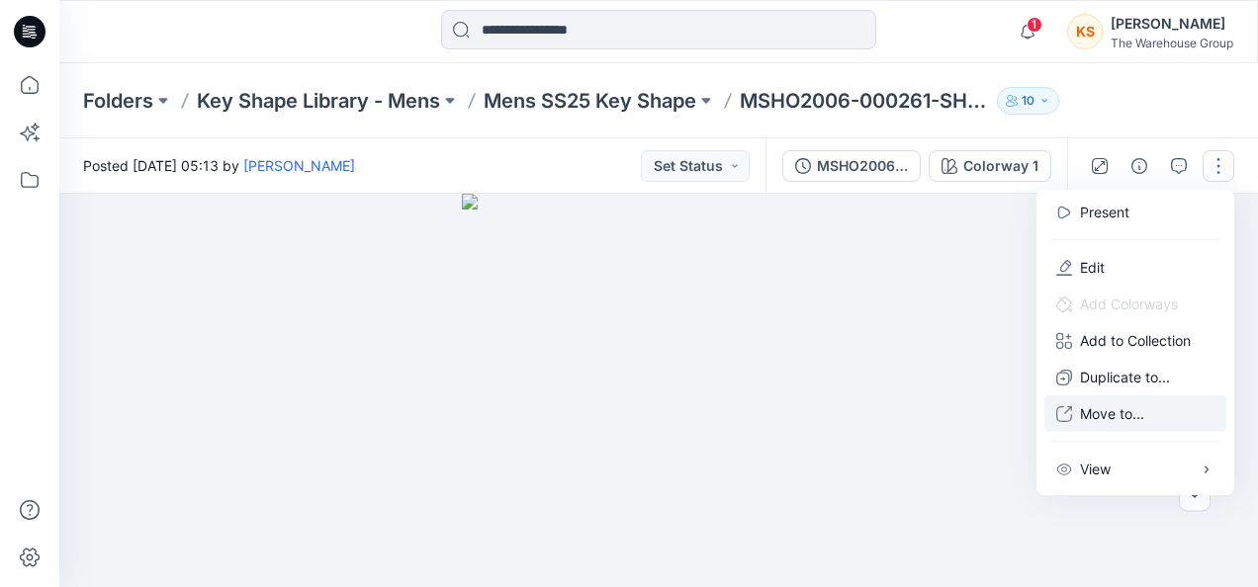
click at [1015, 407] on icon "button" at bounding box center [1064, 414] width 16 height 16
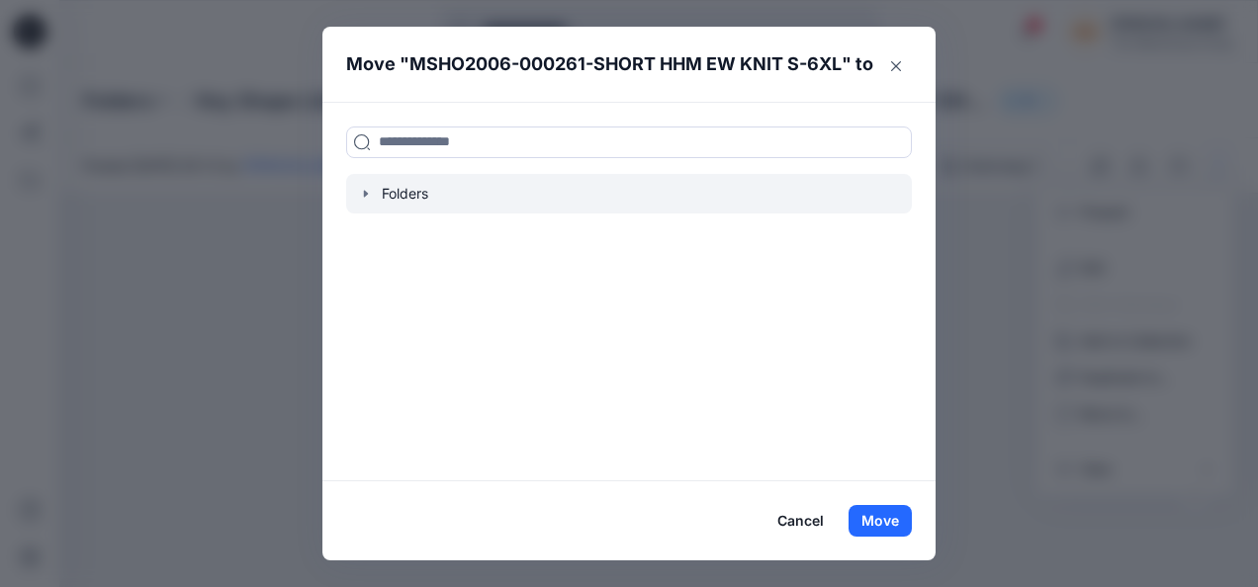
click at [360, 195] on icon "button" at bounding box center [366, 194] width 16 height 16
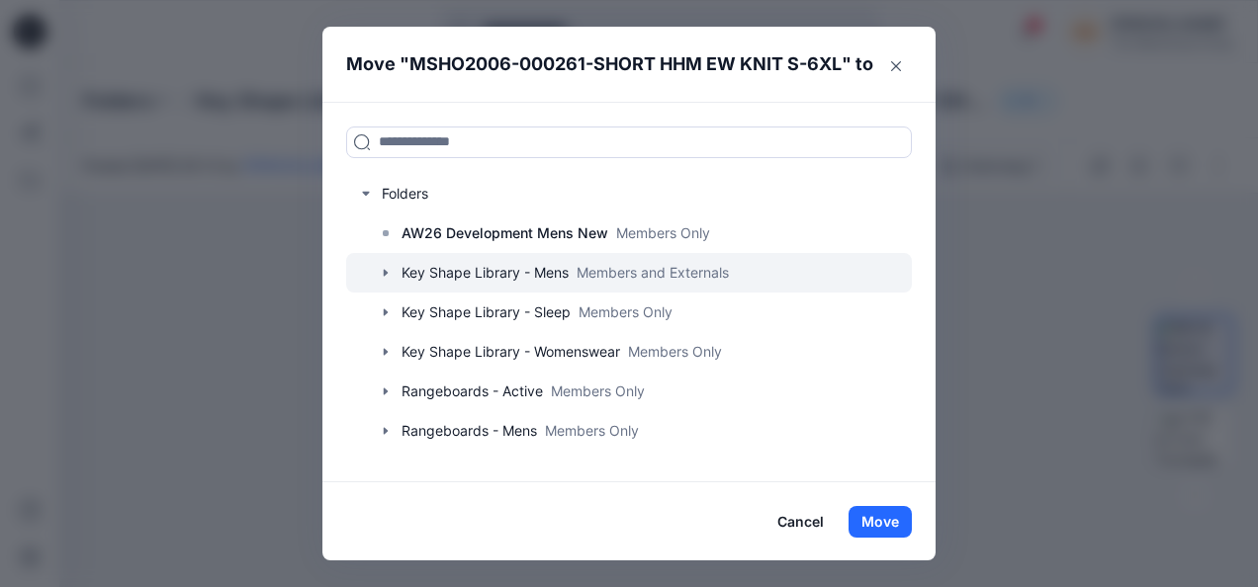
click at [417, 271] on div at bounding box center [629, 273] width 566 height 40
click at [389, 271] on icon "button" at bounding box center [386, 273] width 16 height 16
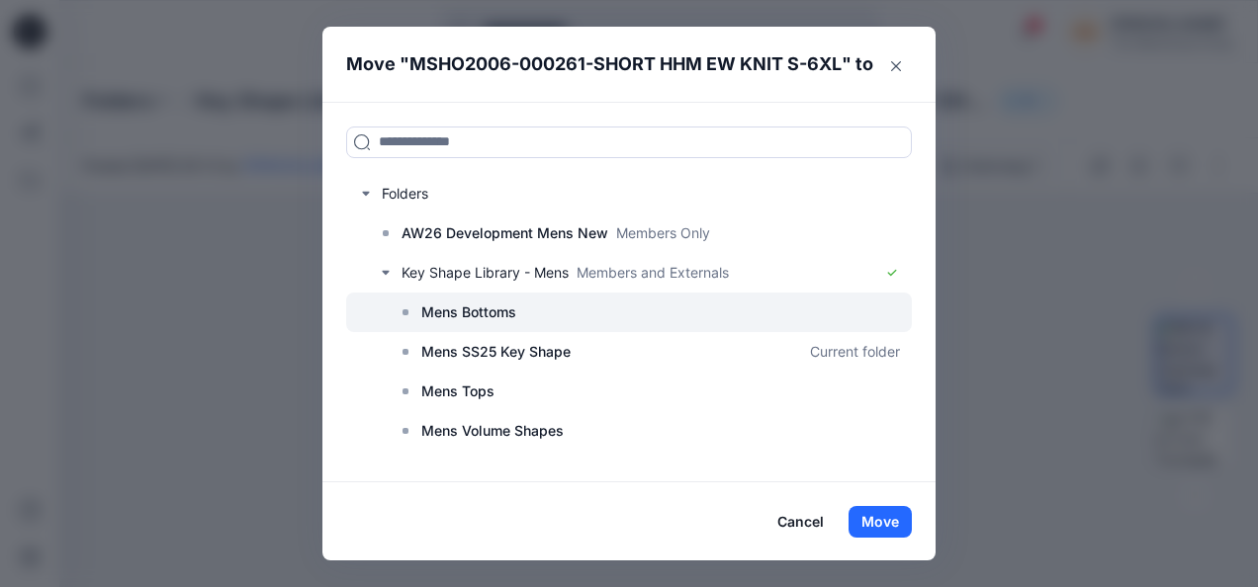
click at [433, 317] on p "Mens Bottoms" at bounding box center [468, 313] width 95 height 24
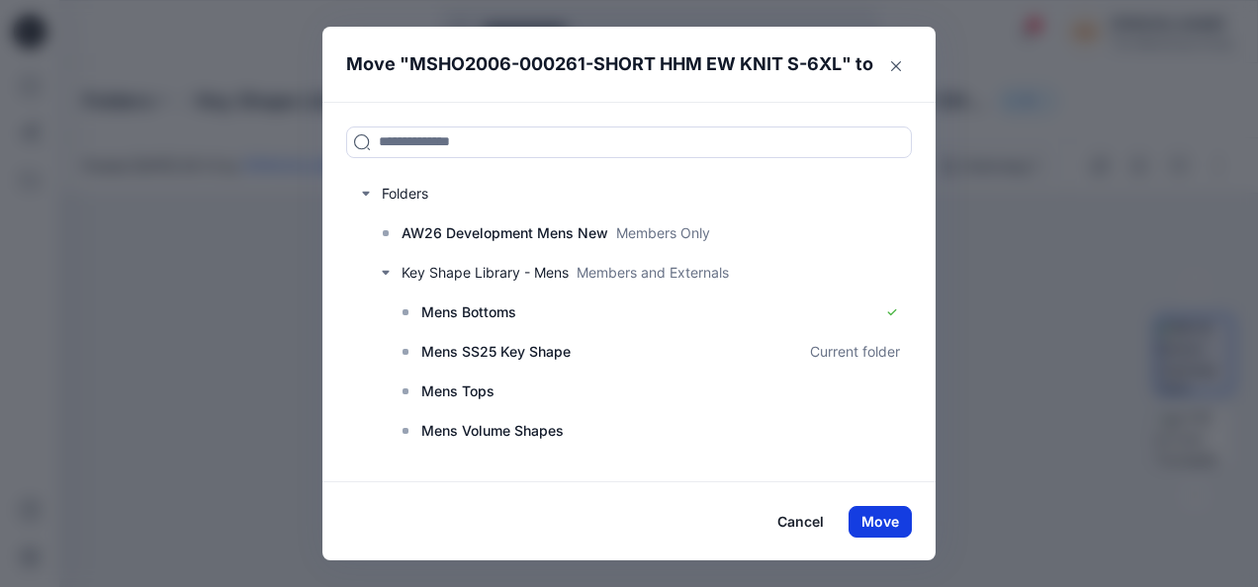
click at [901, 530] on button "Move" at bounding box center [879, 522] width 63 height 32
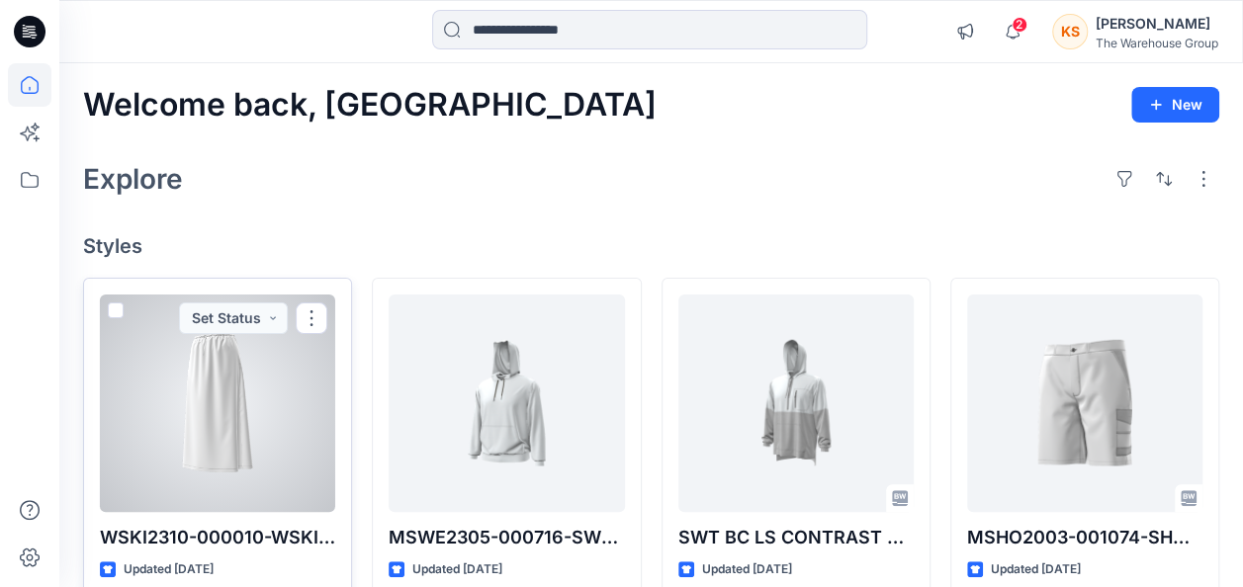
click at [189, 393] on div at bounding box center [217, 404] width 235 height 218
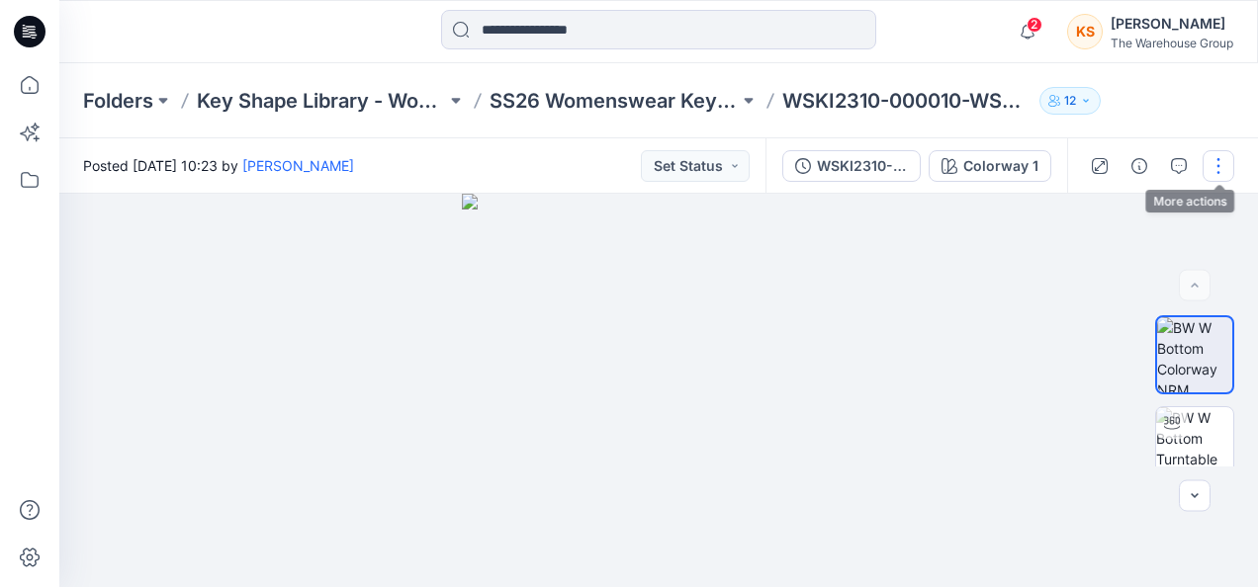
click at [1015, 163] on button "button" at bounding box center [1218, 166] width 32 height 32
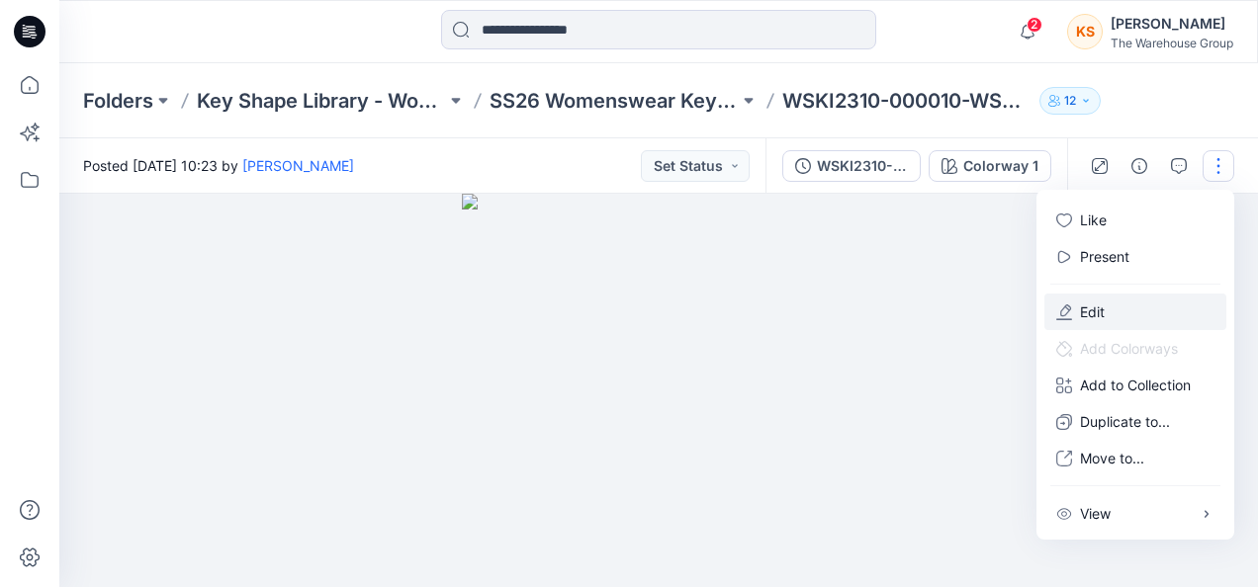
click at [1015, 320] on p "Edit" at bounding box center [1092, 312] width 25 height 21
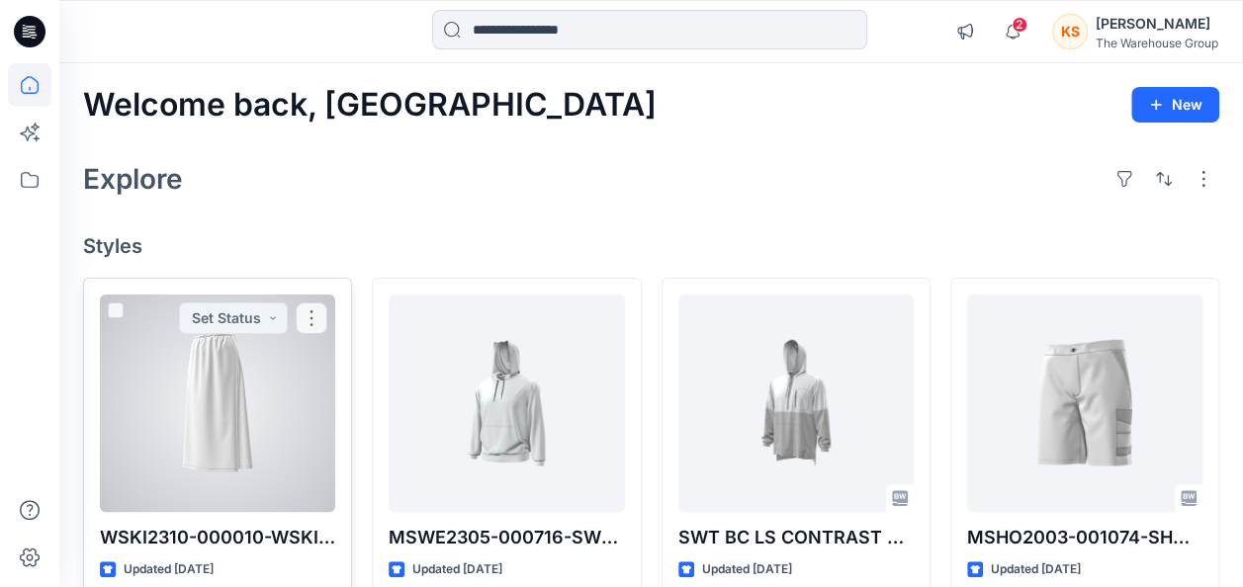
click at [161, 415] on div at bounding box center [217, 404] width 235 height 218
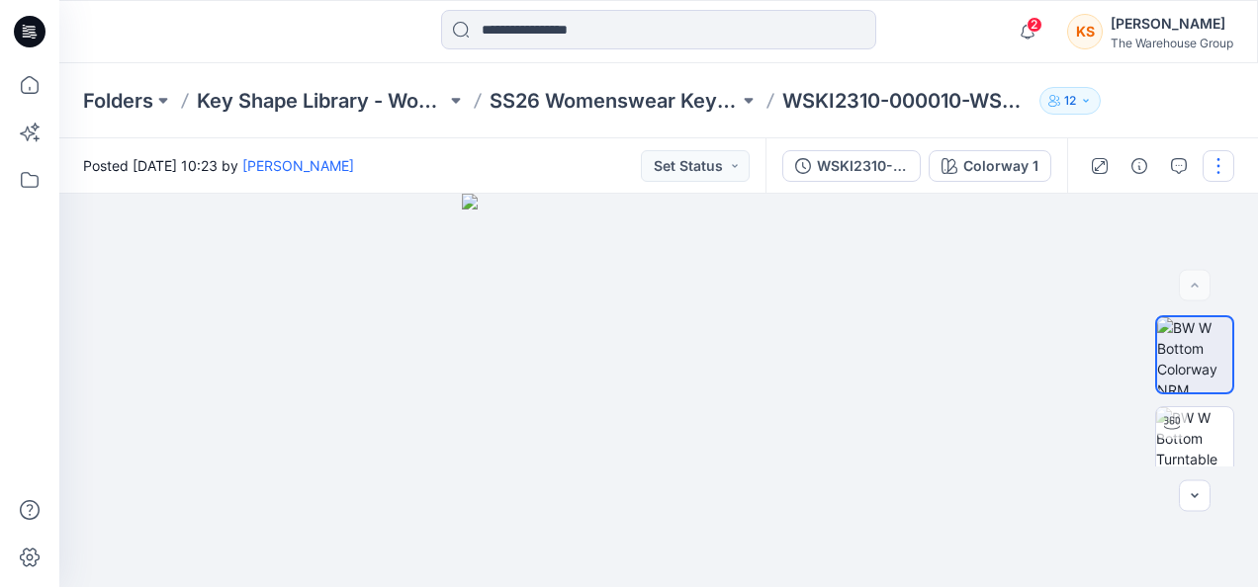
click at [1212, 155] on button "button" at bounding box center [1218, 166] width 32 height 32
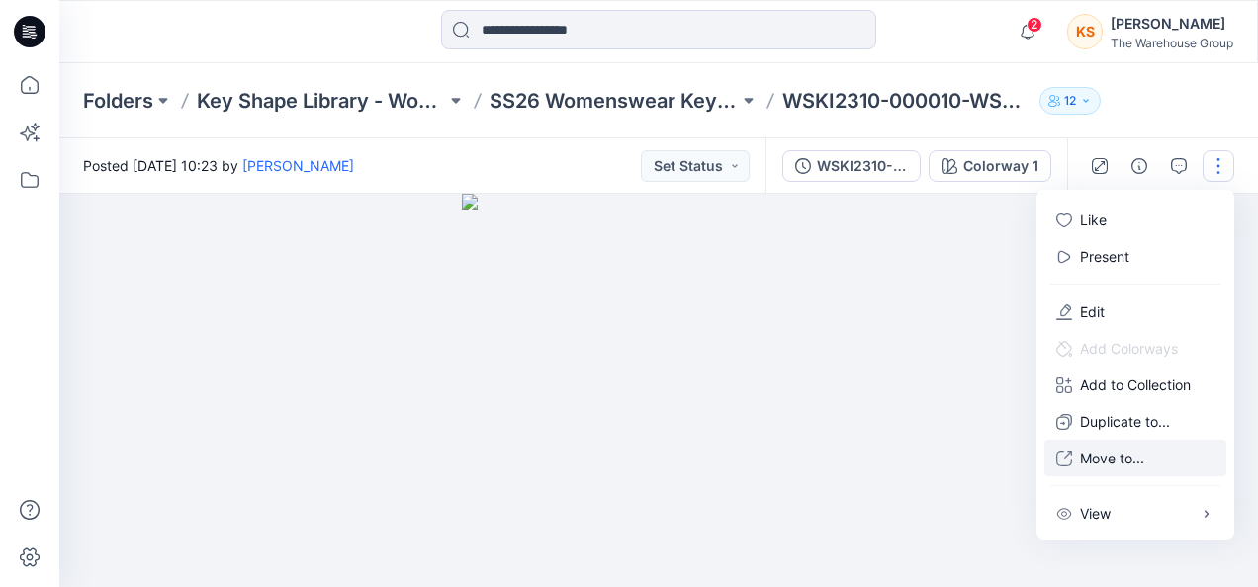
click at [1074, 449] on button "Move to..." at bounding box center [1135, 458] width 182 height 37
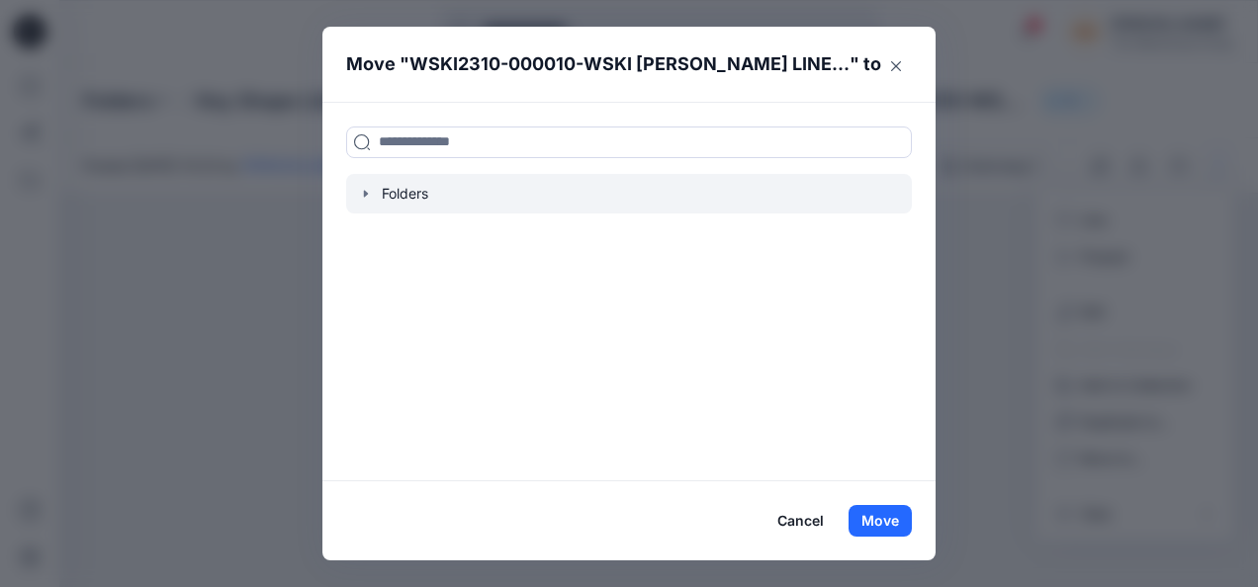
click at [362, 191] on icon "button" at bounding box center [366, 194] width 16 height 16
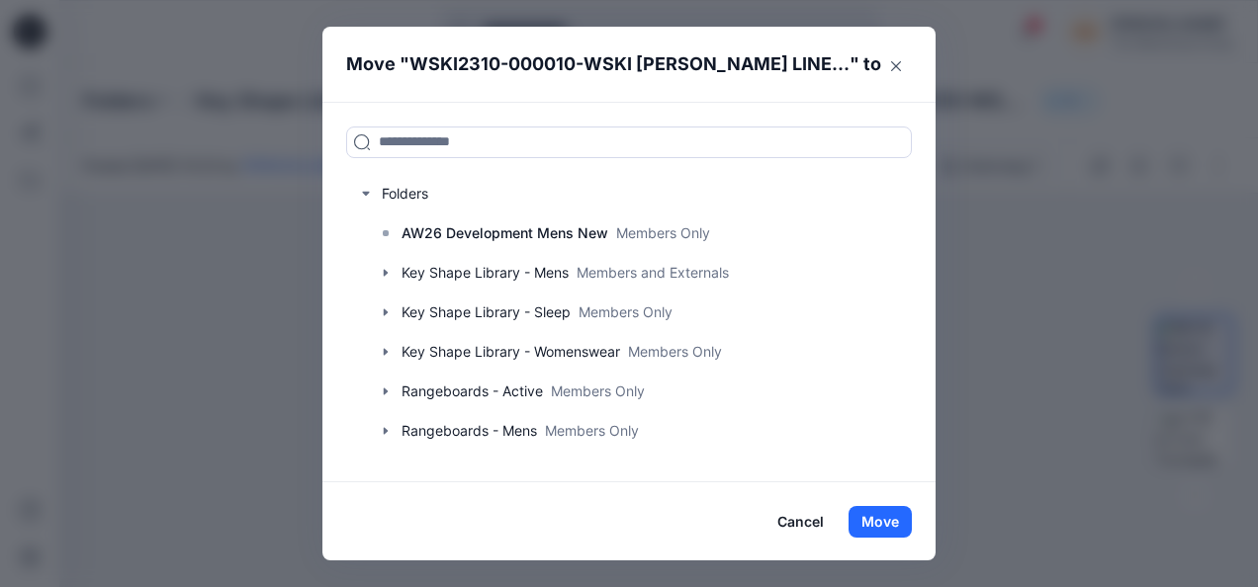
click at [812, 526] on button "Cancel" at bounding box center [800, 522] width 72 height 32
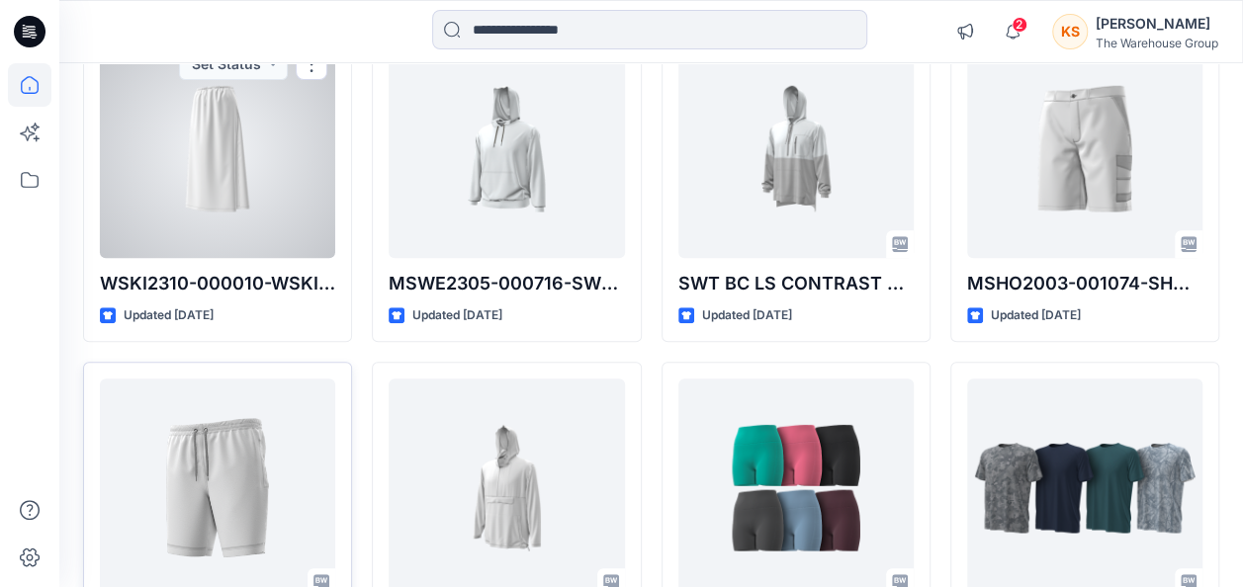
scroll to position [285, 0]
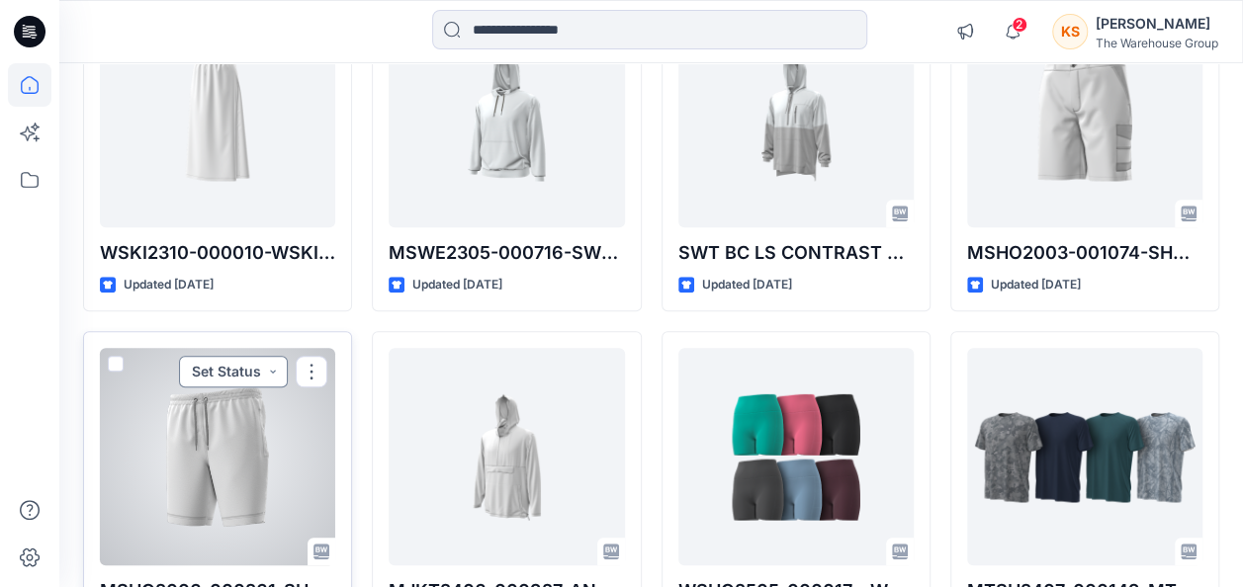
click at [208, 362] on button "Set Status" at bounding box center [233, 372] width 109 height 32
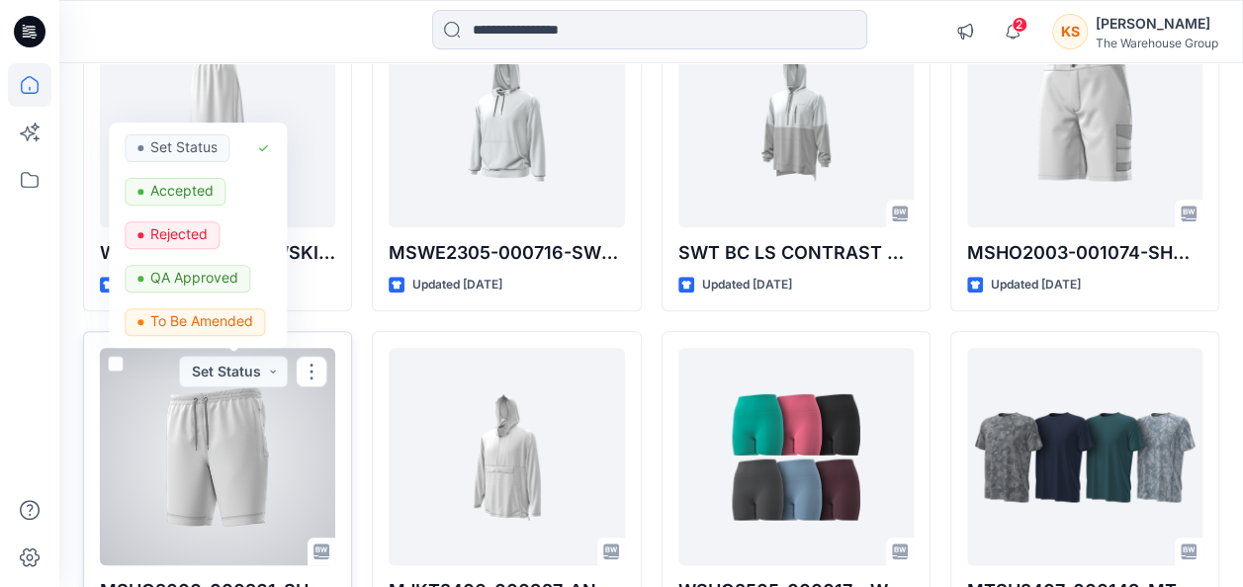
click at [314, 436] on div at bounding box center [217, 457] width 235 height 218
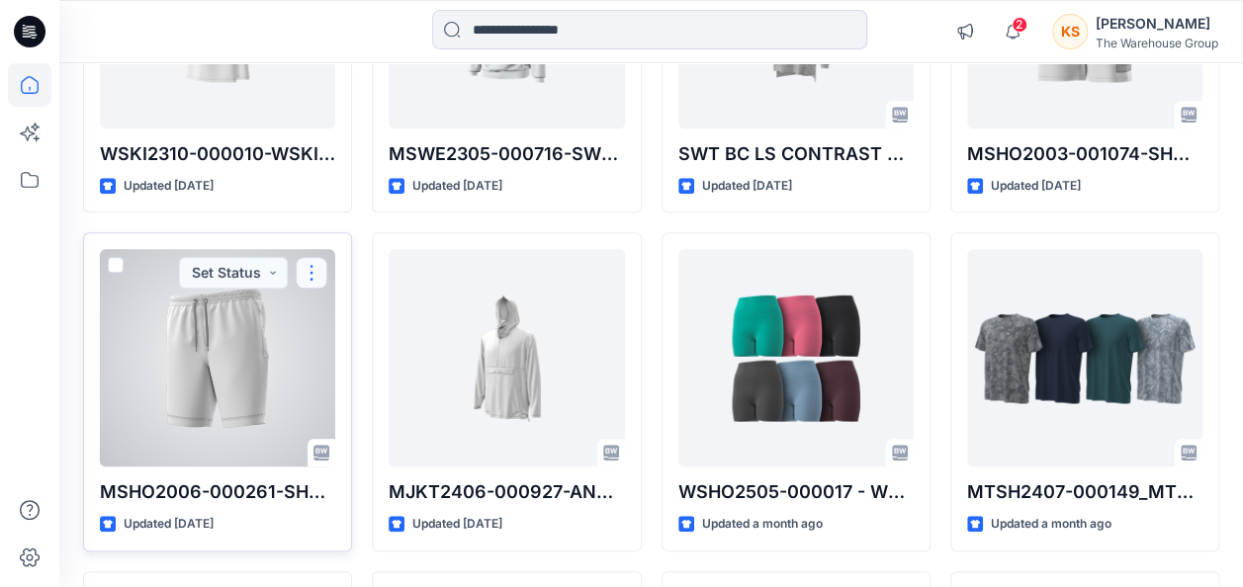
scroll to position [483, 0]
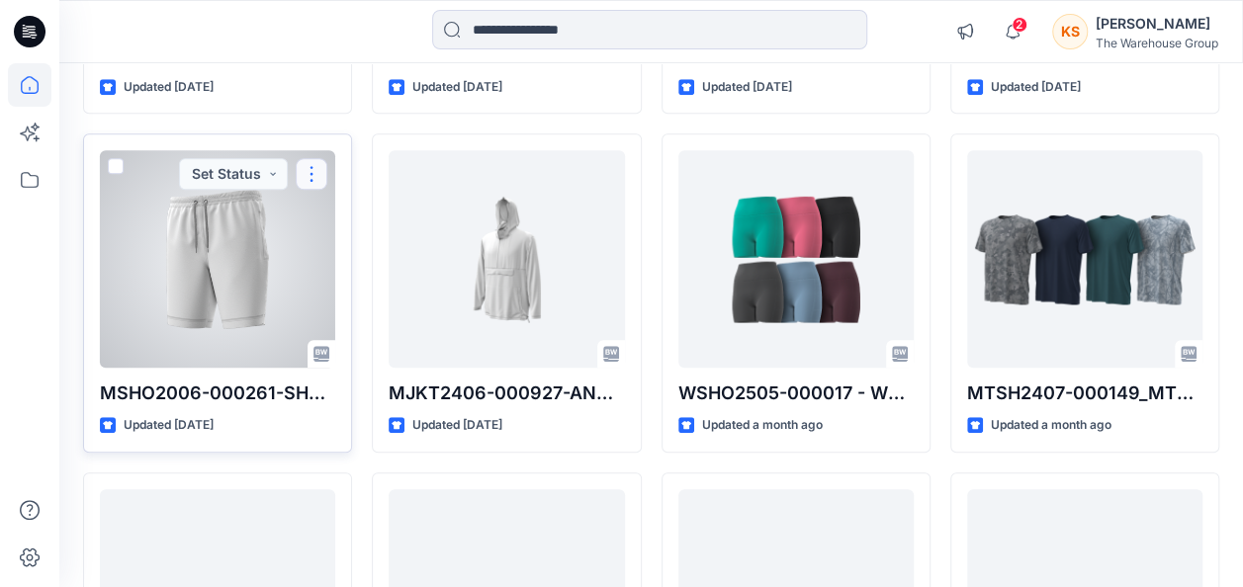
click at [308, 166] on button "button" at bounding box center [312, 174] width 32 height 32
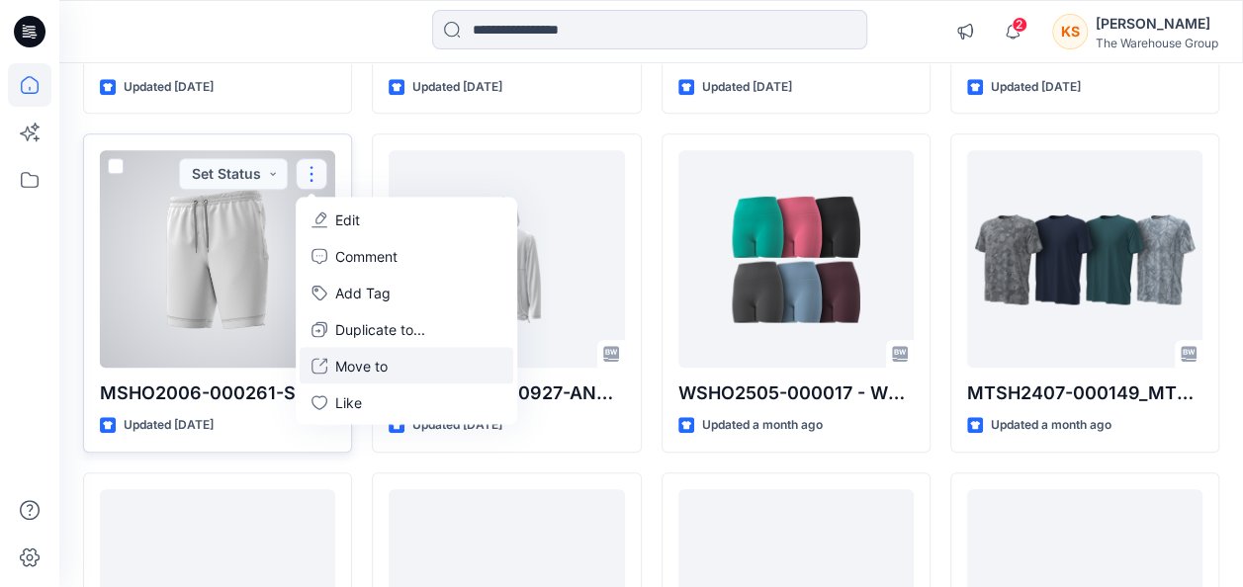
click at [362, 361] on p "Move to" at bounding box center [361, 365] width 52 height 21
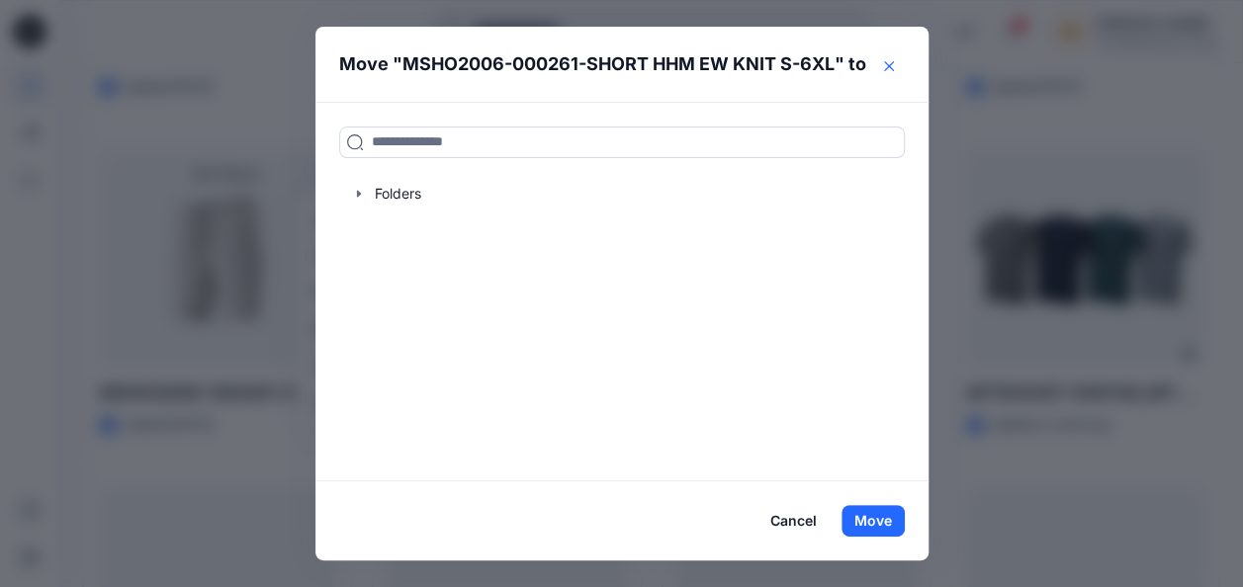
click at [905, 57] on button "Close" at bounding box center [889, 66] width 32 height 32
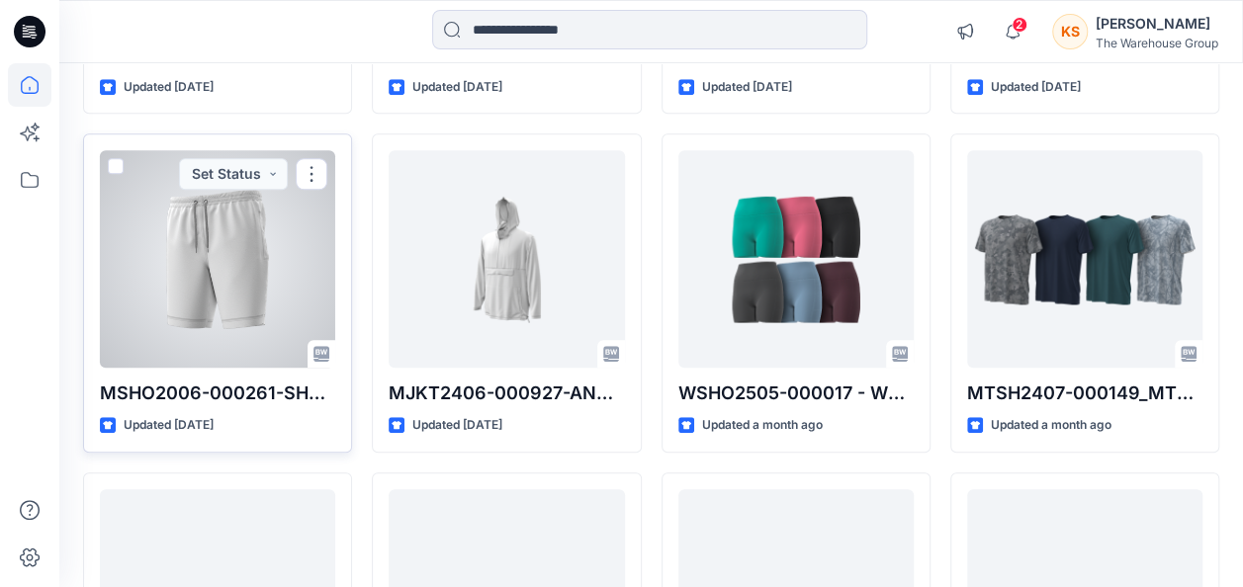
click at [109, 158] on label at bounding box center [116, 166] width 16 height 16
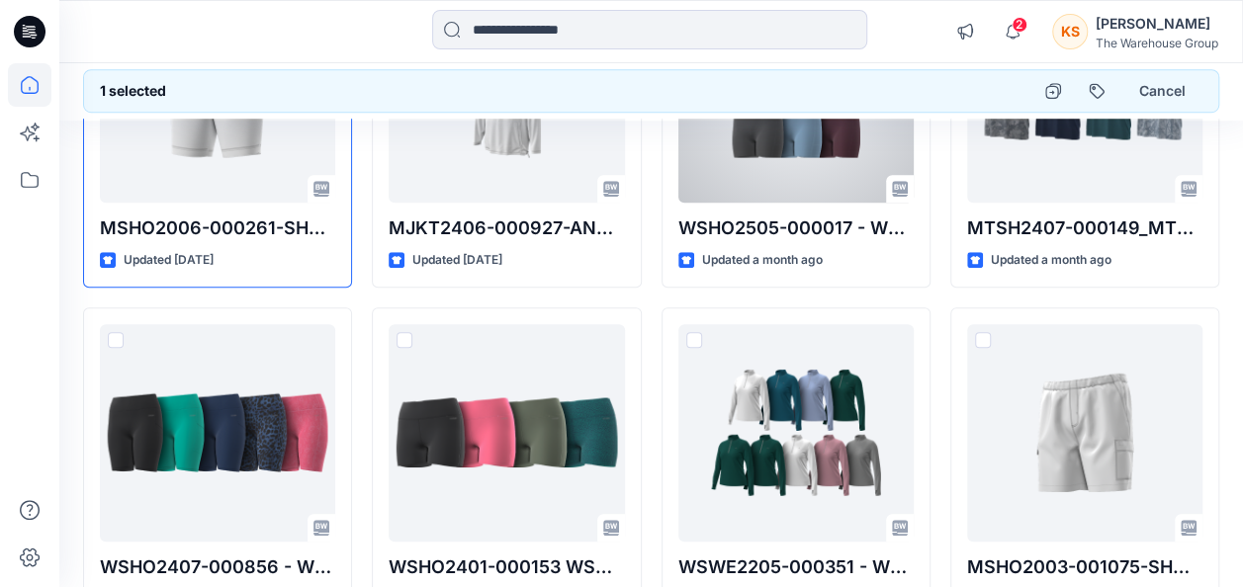
scroll to position [678, 0]
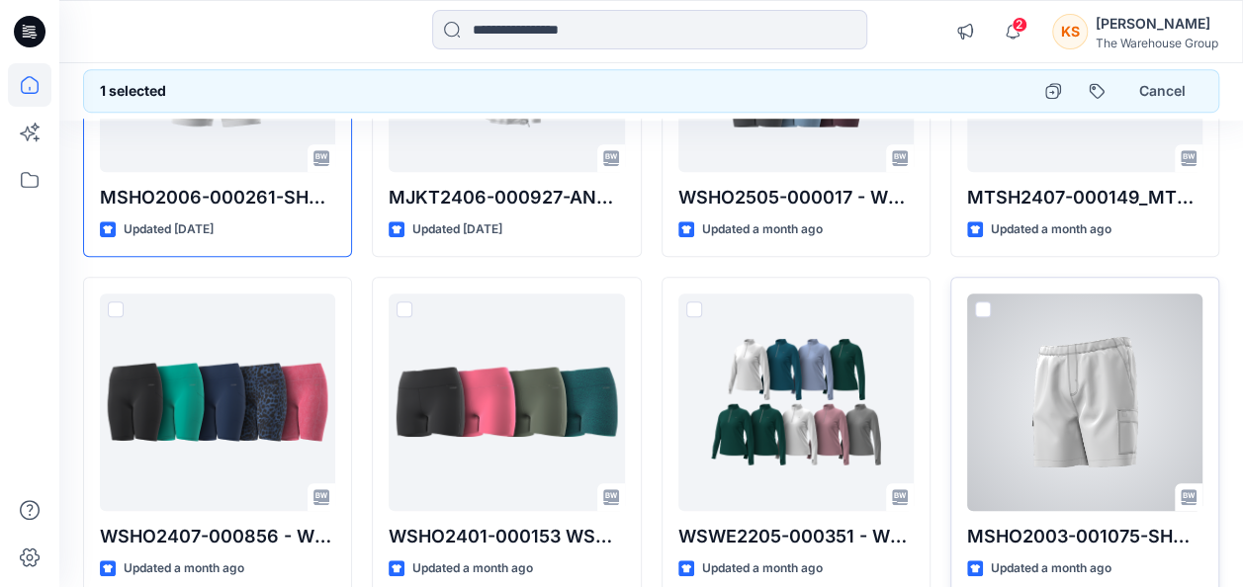
click at [975, 307] on span at bounding box center [983, 310] width 16 height 16
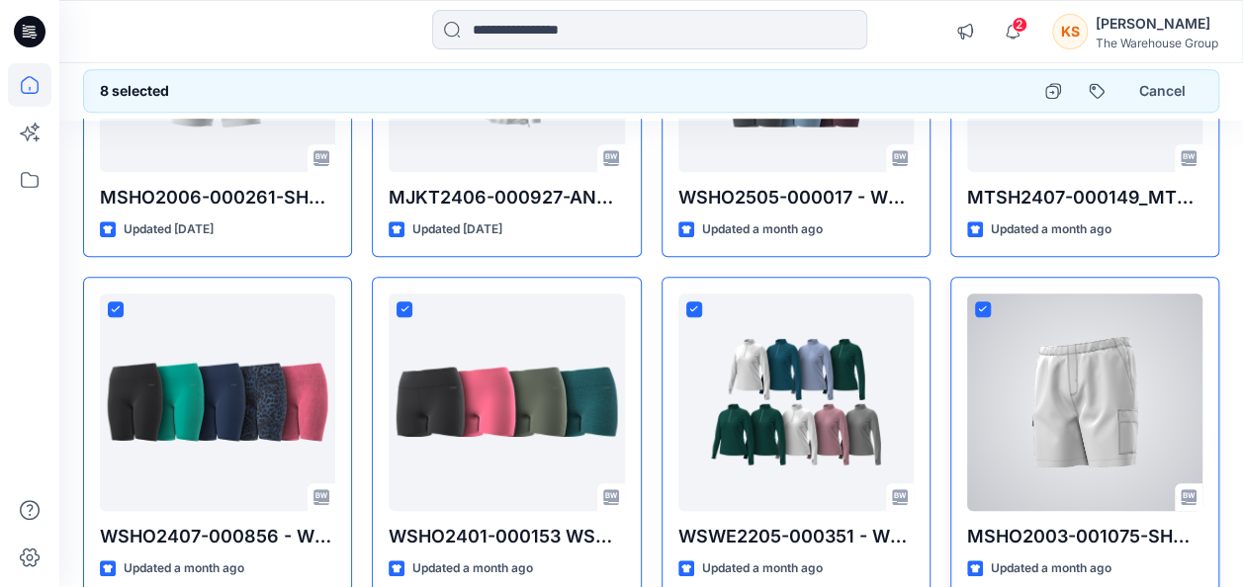
click at [981, 306] on icon at bounding box center [982, 309] width 9 height 7
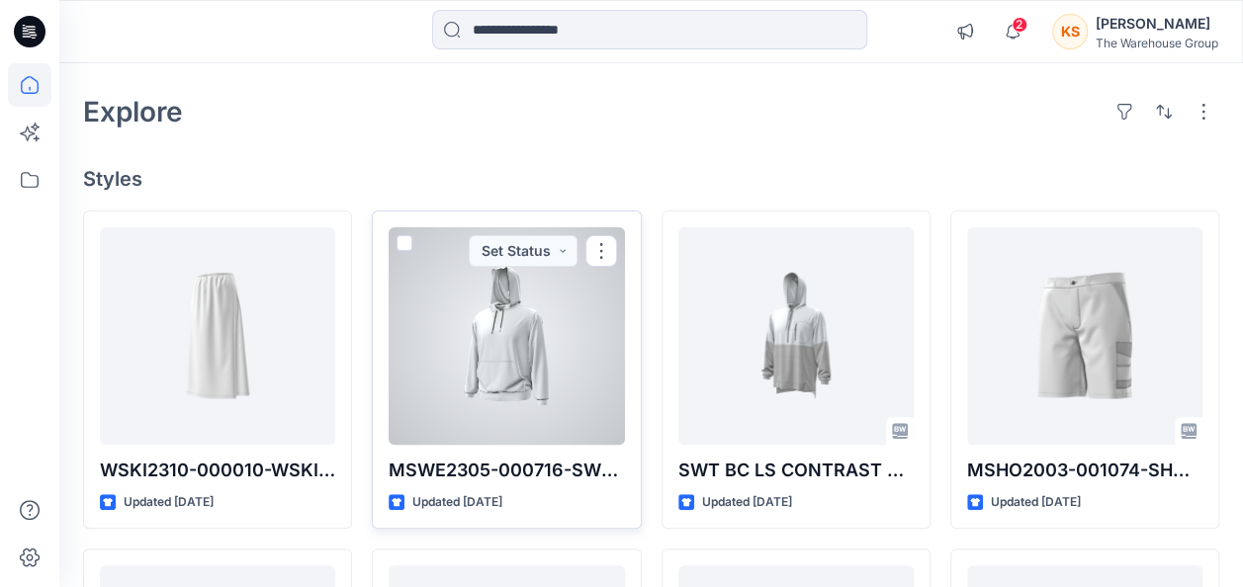
scroll to position [99, 0]
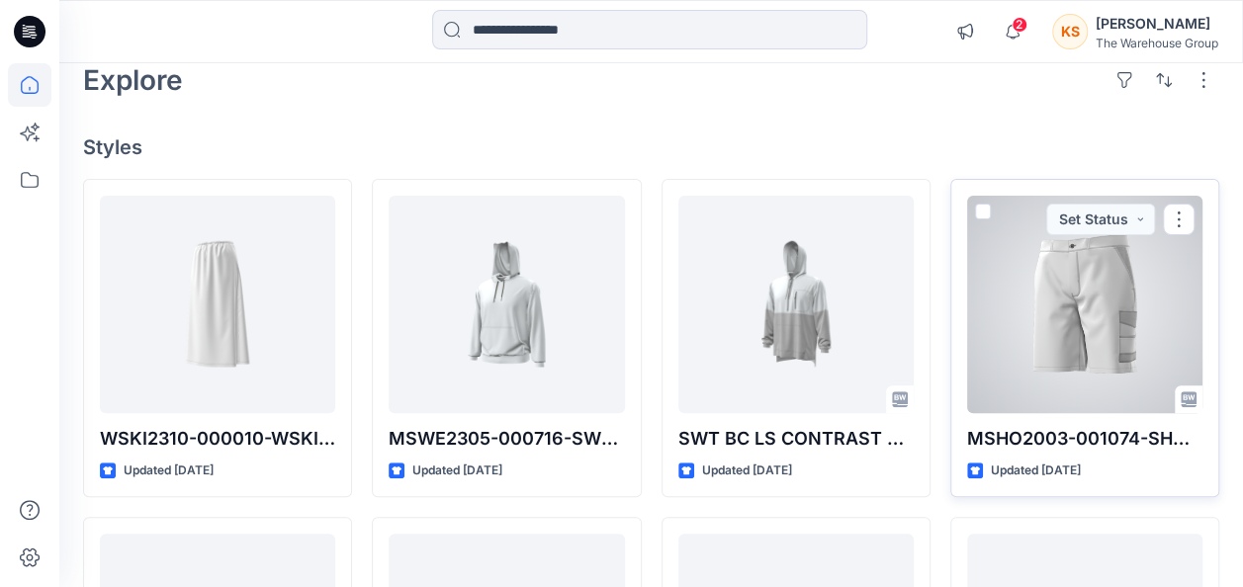
click at [983, 211] on span at bounding box center [983, 212] width 16 height 16
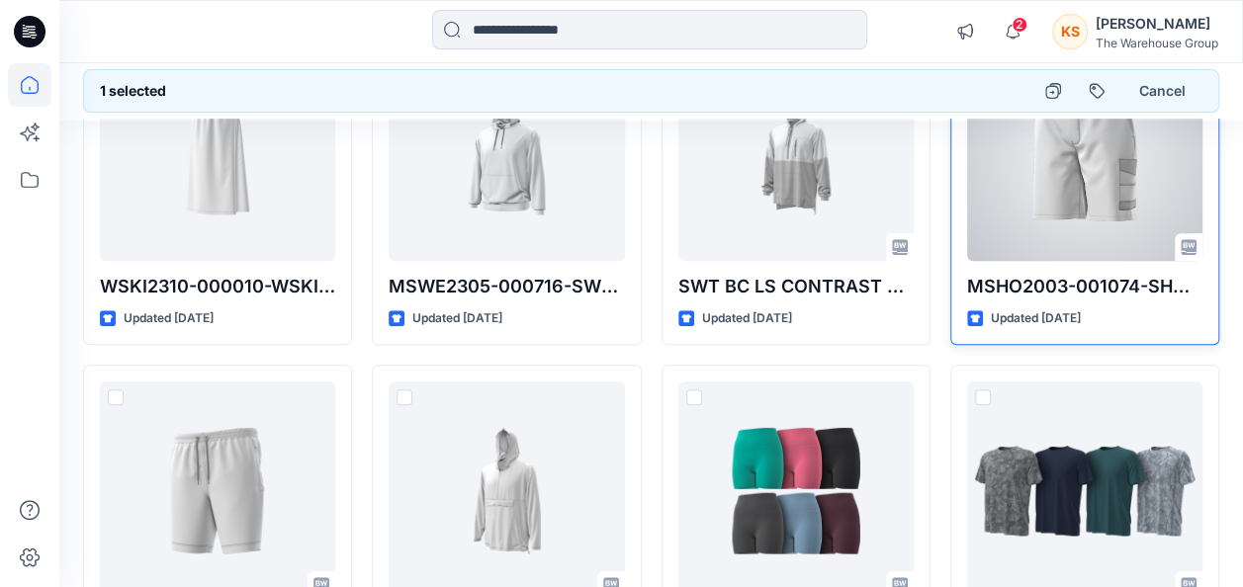
scroll to position [297, 0]
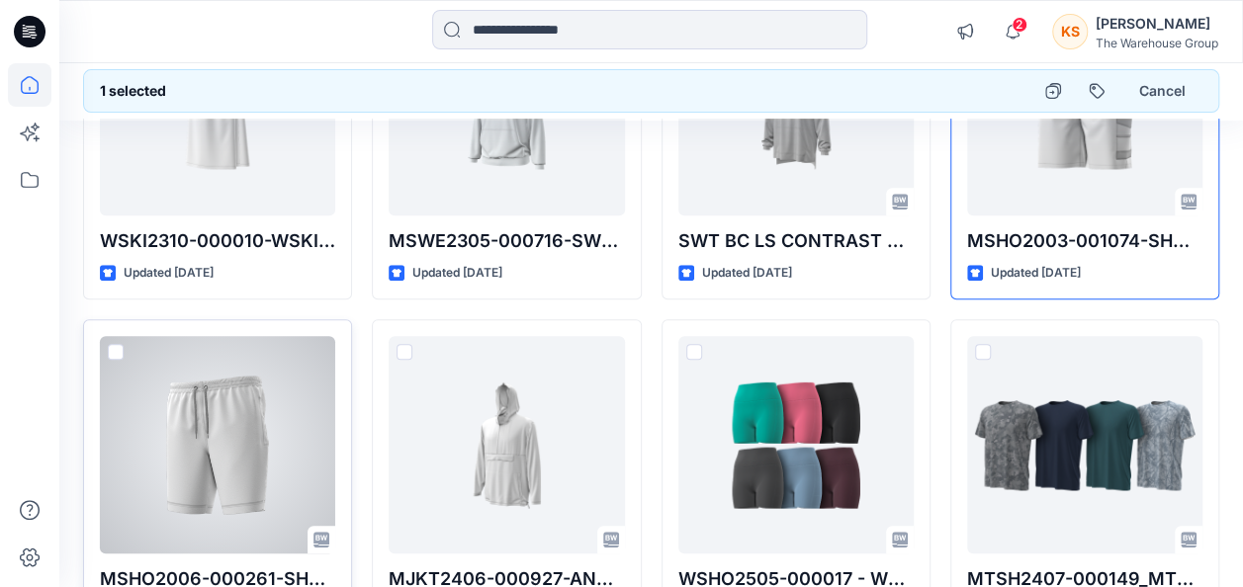
click at [119, 348] on span at bounding box center [116, 352] width 16 height 16
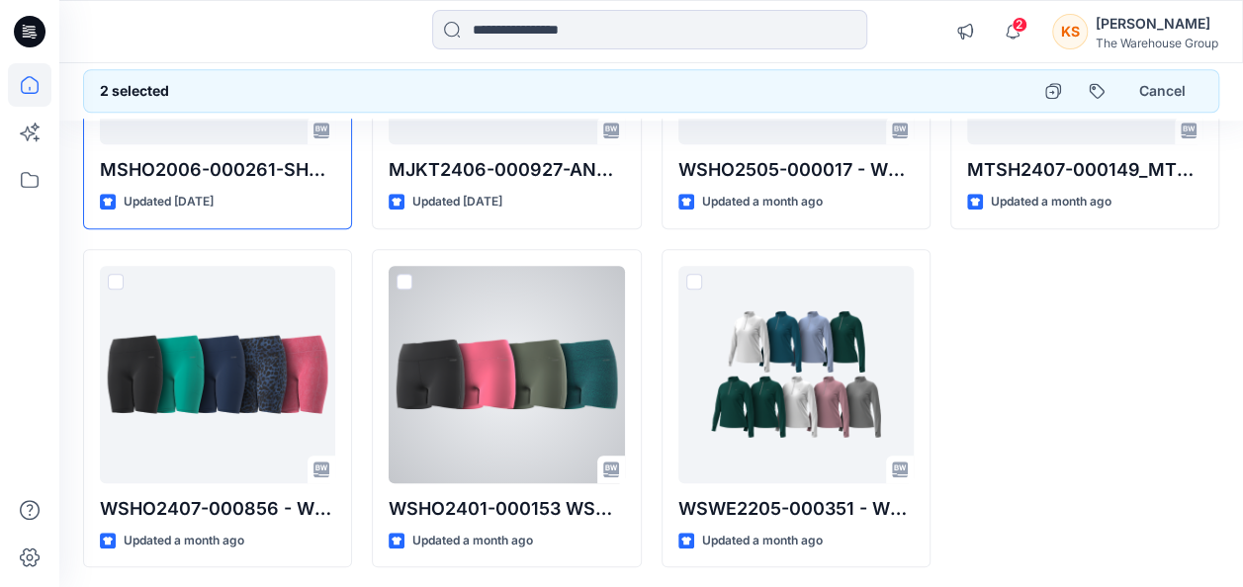
scroll to position [777, 0]
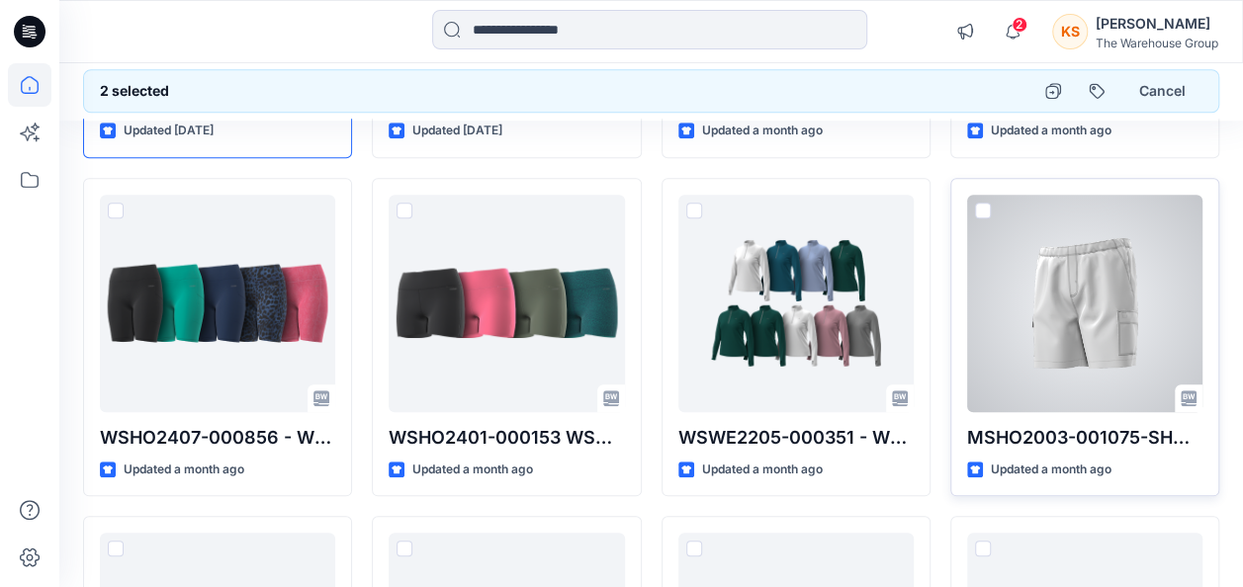
click at [980, 206] on span at bounding box center [983, 211] width 16 height 16
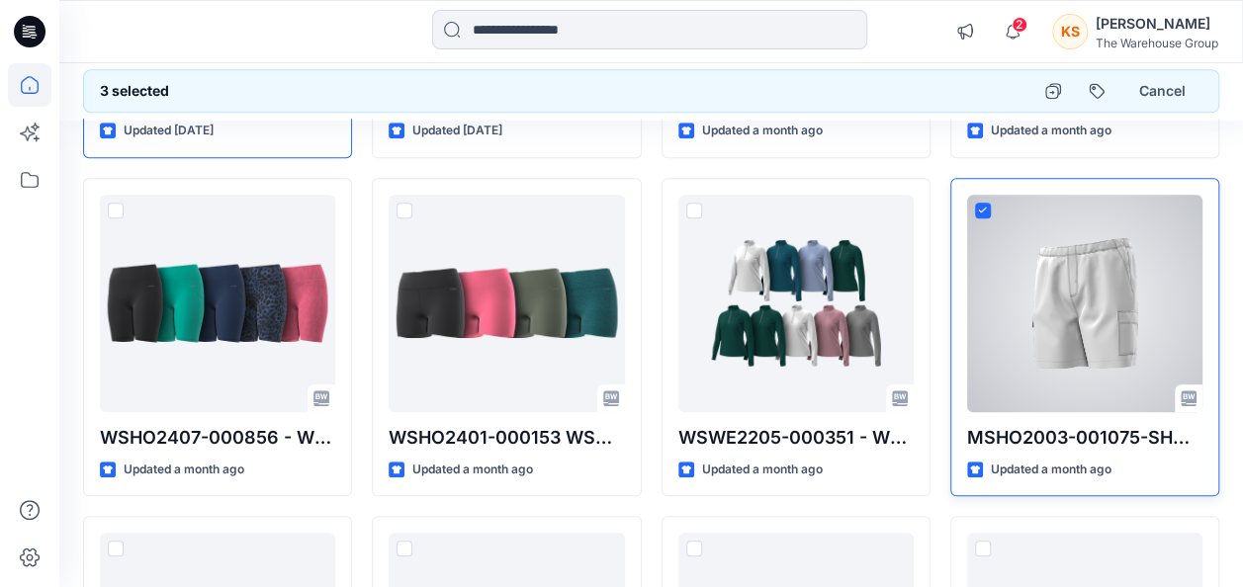
drag, startPoint x: 1175, startPoint y: 216, endPoint x: 1183, endPoint y: 279, distance: 63.8
click at [1183, 279] on div at bounding box center [1084, 304] width 235 height 218
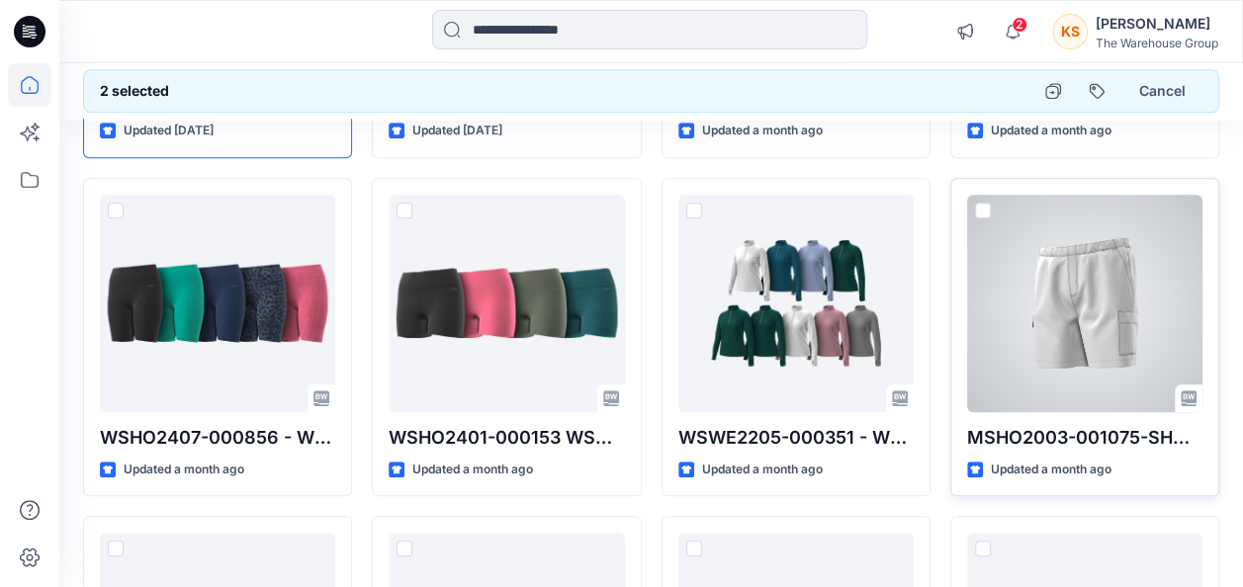
click at [987, 214] on span at bounding box center [983, 211] width 16 height 16
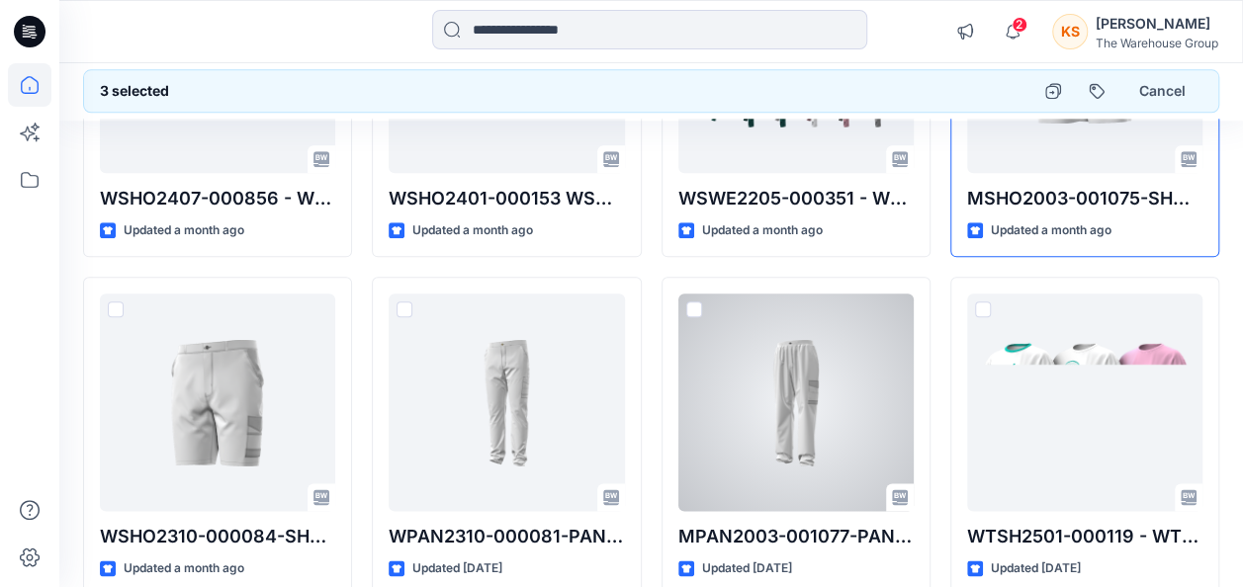
scroll to position [1074, 0]
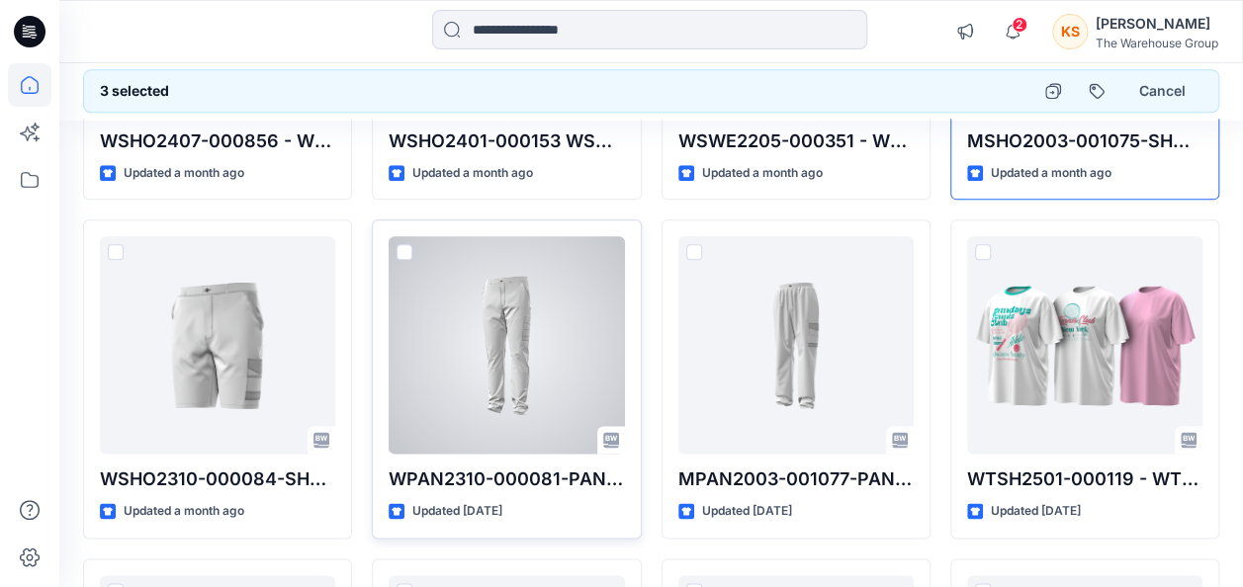
click at [400, 244] on span at bounding box center [404, 252] width 16 height 16
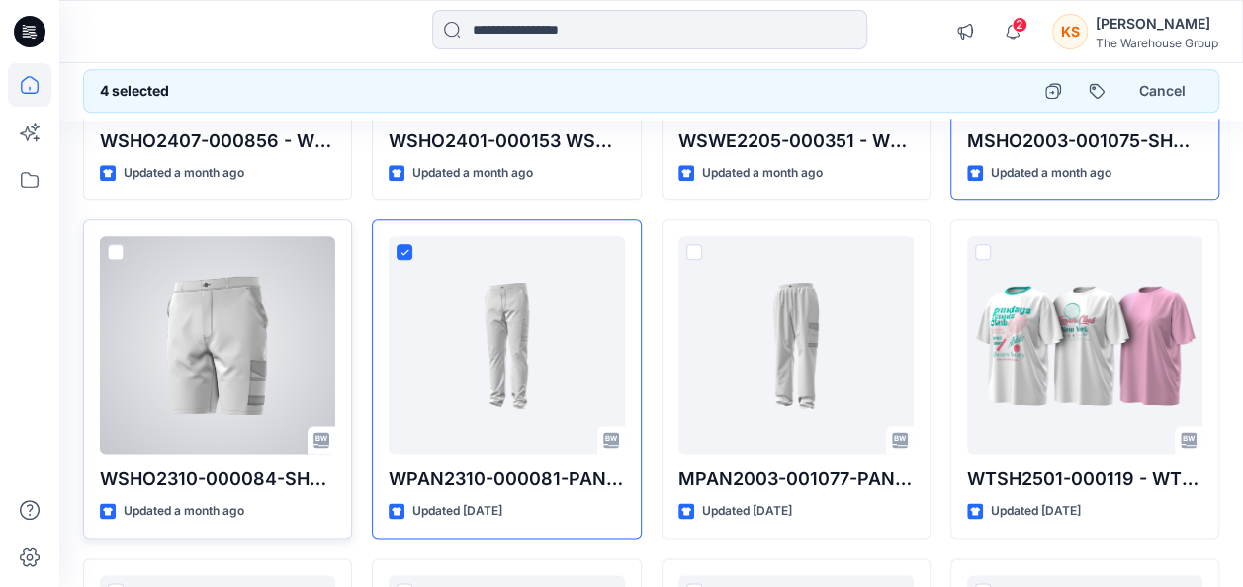
click at [113, 244] on span at bounding box center [116, 252] width 16 height 16
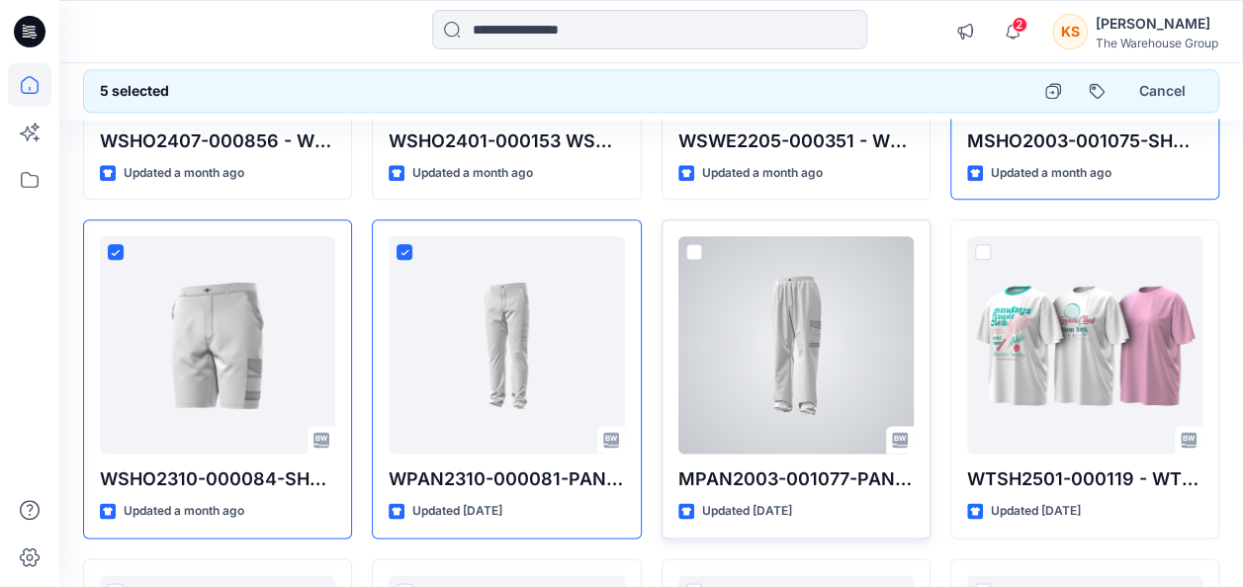
click at [687, 245] on span at bounding box center [694, 252] width 16 height 16
click at [896, 432] on icon at bounding box center [900, 440] width 16 height 16
click at [686, 237] on div at bounding box center [795, 345] width 235 height 218
click at [791, 396] on div at bounding box center [795, 345] width 235 height 218
click at [791, 397] on div at bounding box center [795, 345] width 235 height 218
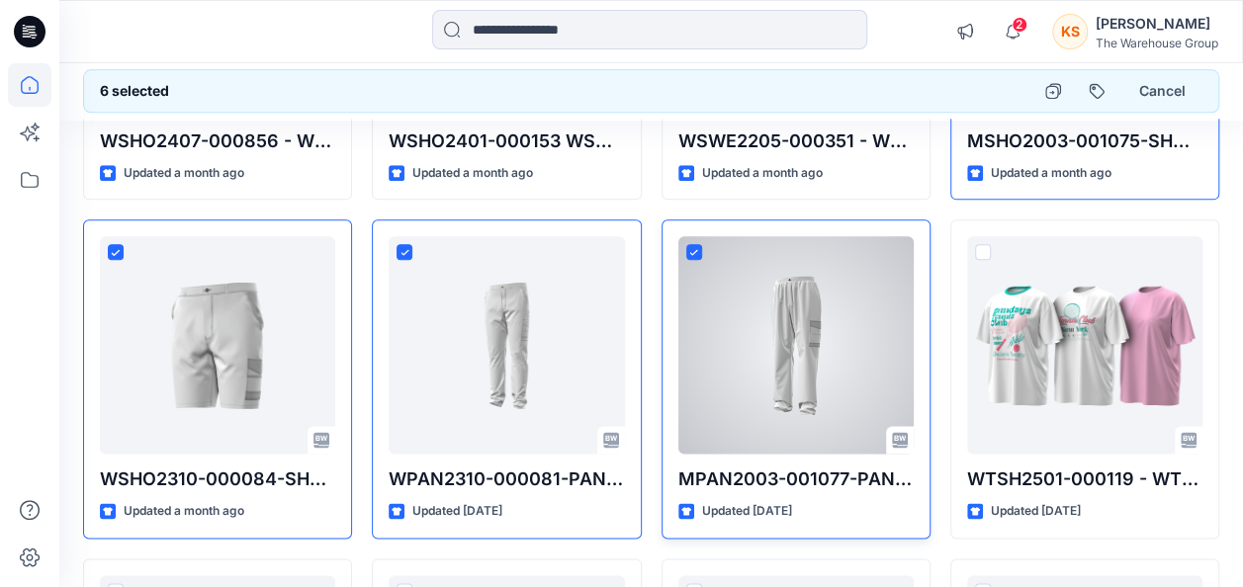
click at [791, 397] on div at bounding box center [795, 345] width 235 height 218
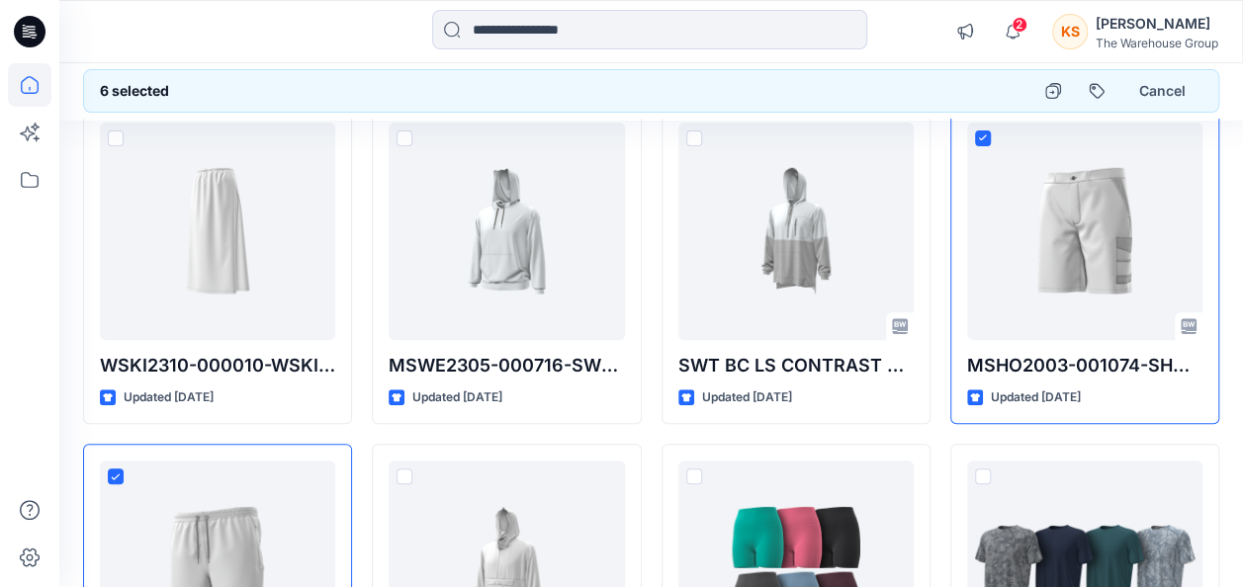
scroll to position [0, 0]
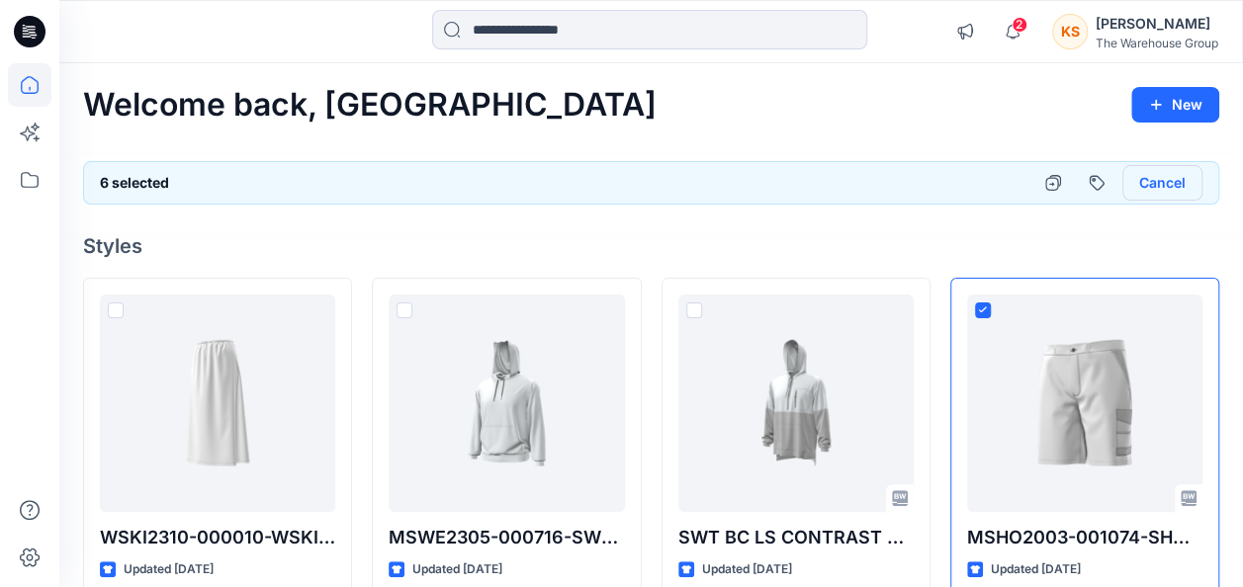
click at [1159, 186] on button "Cancel" at bounding box center [1162, 183] width 80 height 36
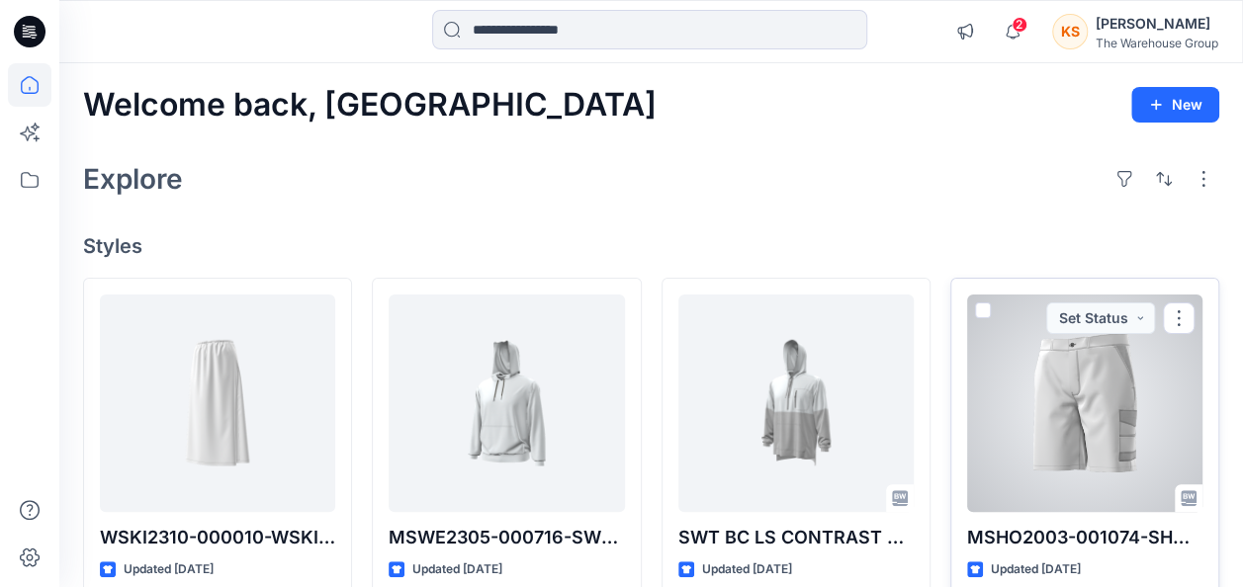
click at [981, 313] on span at bounding box center [983, 311] width 16 height 16
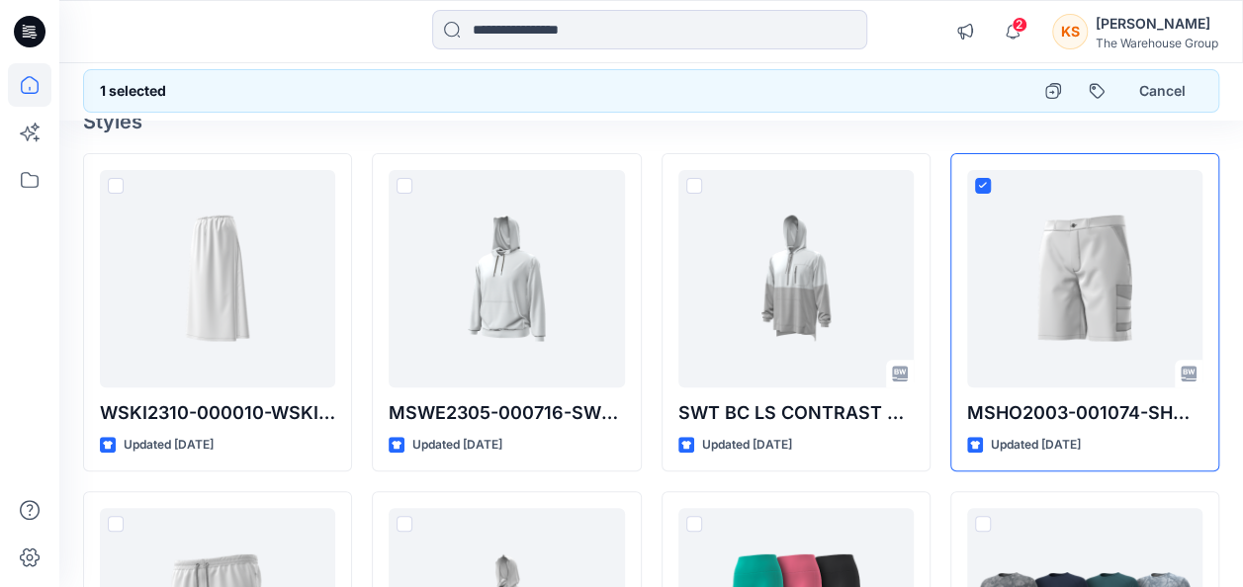
scroll to position [198, 0]
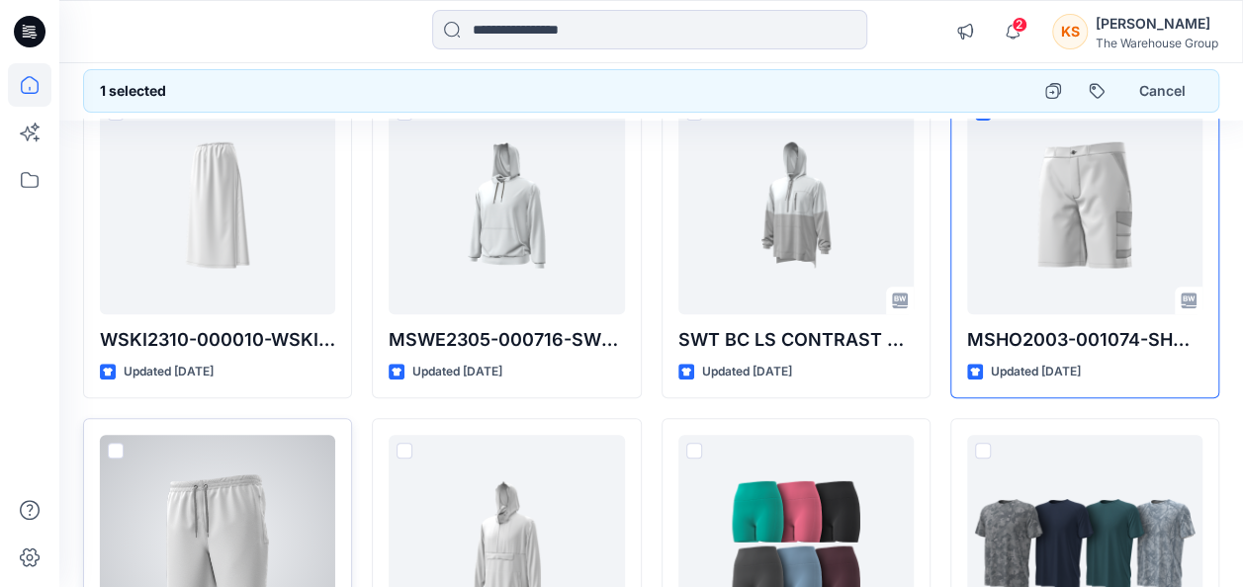
click at [111, 448] on span at bounding box center [116, 451] width 16 height 16
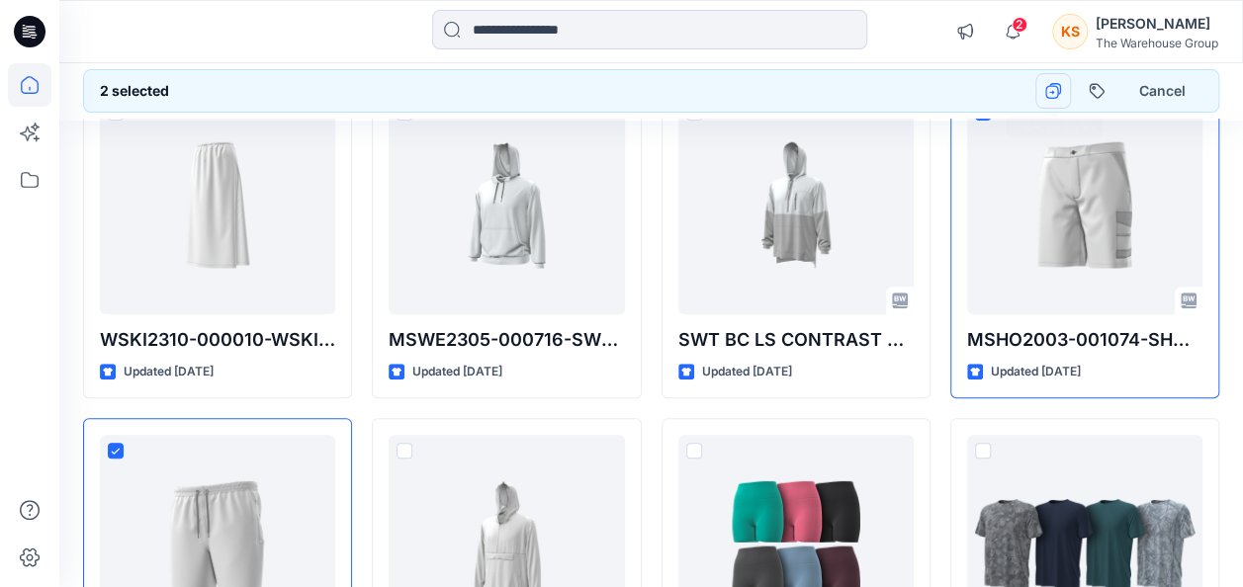
click at [1059, 92] on icon "button" at bounding box center [1052, 92] width 14 height 14
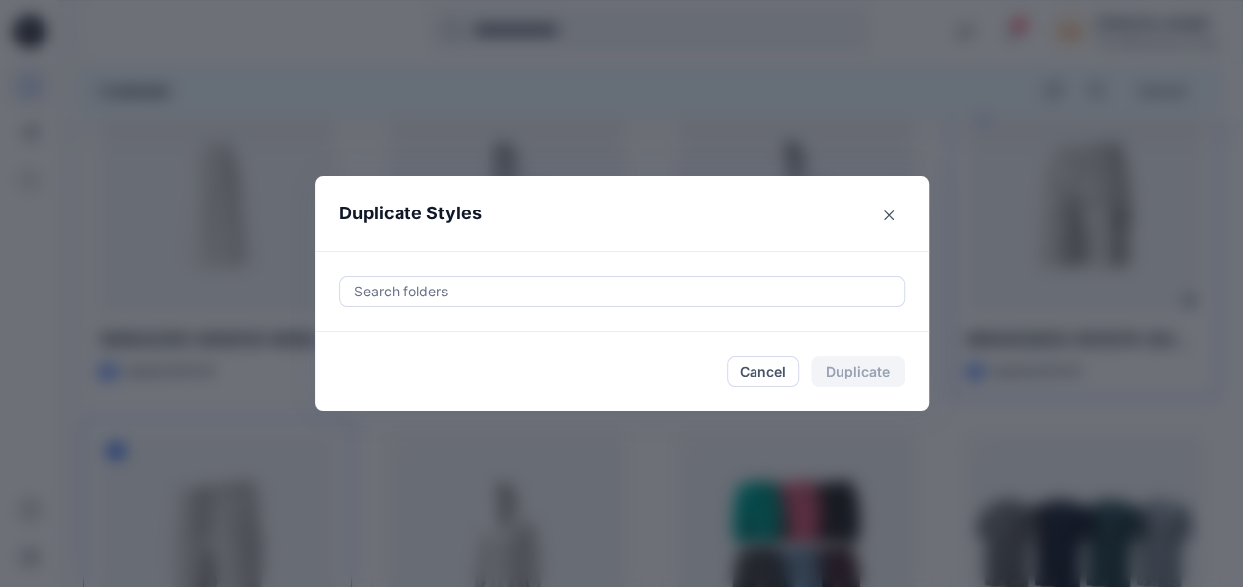
click at [1024, 136] on div "Duplicate Styles Search folders Cancel Duplicate" at bounding box center [621, 293] width 1243 height 587
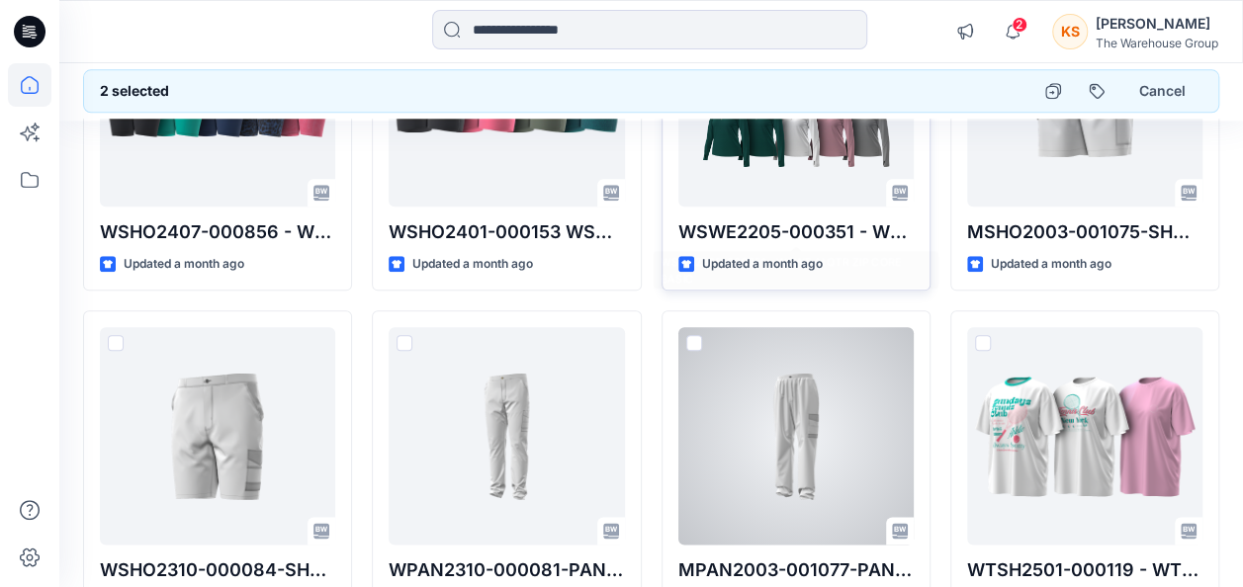
scroll to position [1186, 0]
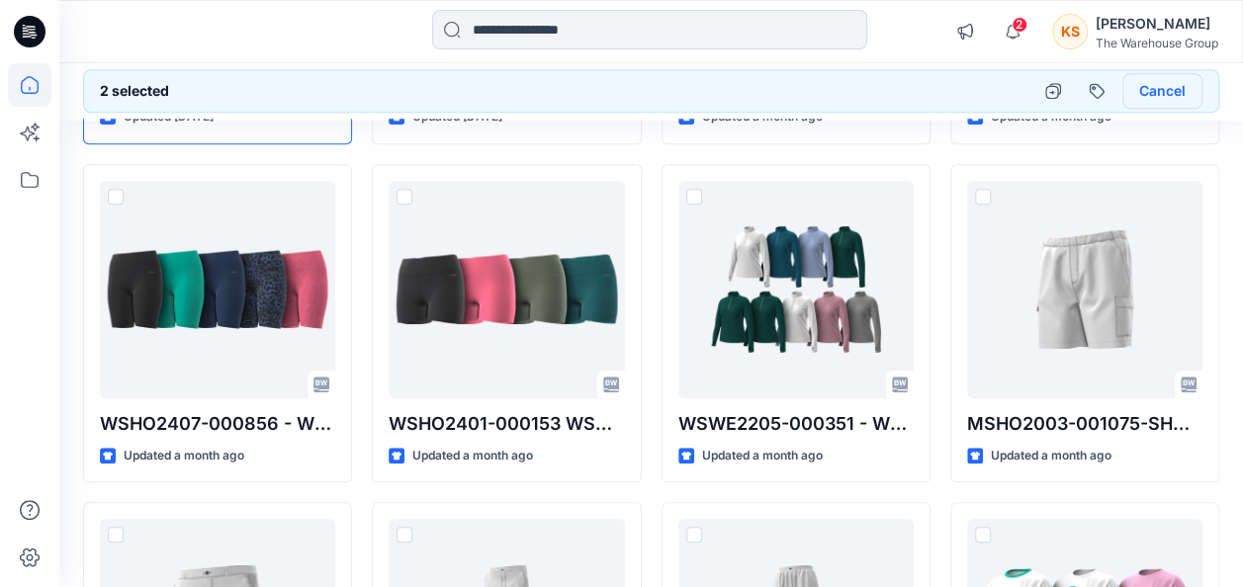
click at [1190, 90] on button "Cancel" at bounding box center [1162, 91] width 80 height 36
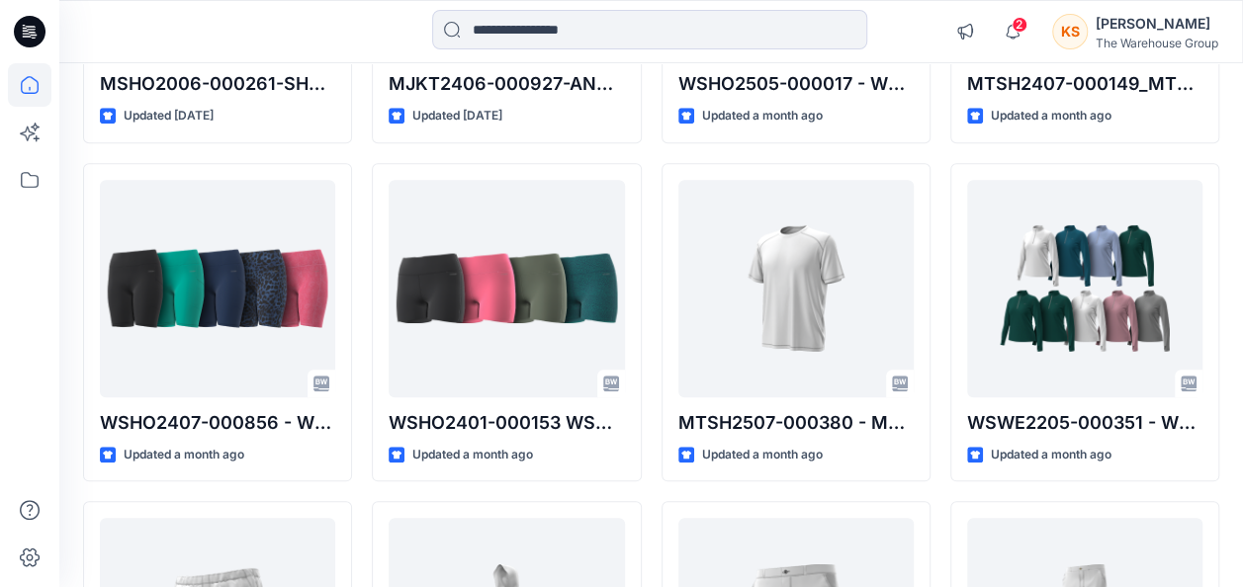
scroll to position [1089, 0]
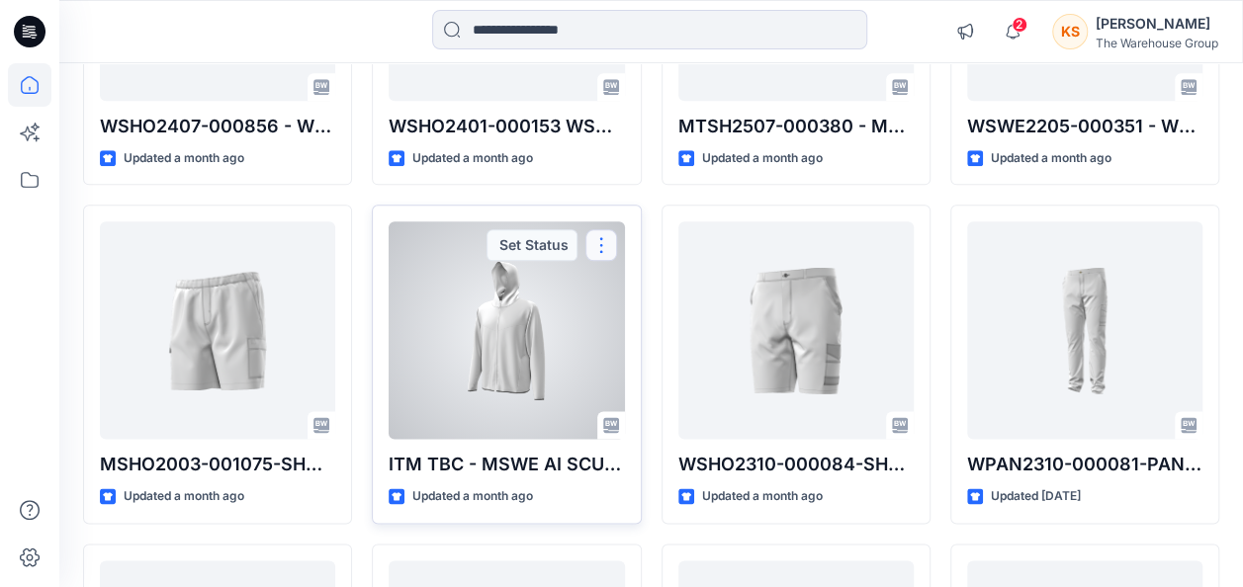
click at [601, 240] on button "button" at bounding box center [601, 245] width 32 height 32
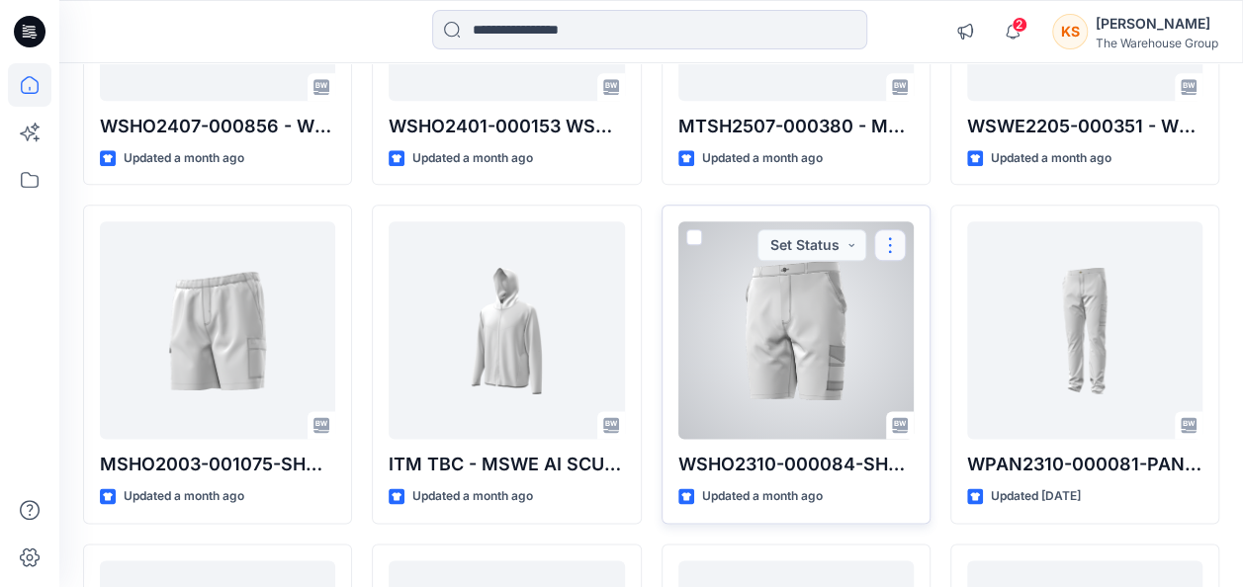
click at [886, 241] on button "button" at bounding box center [890, 245] width 32 height 32
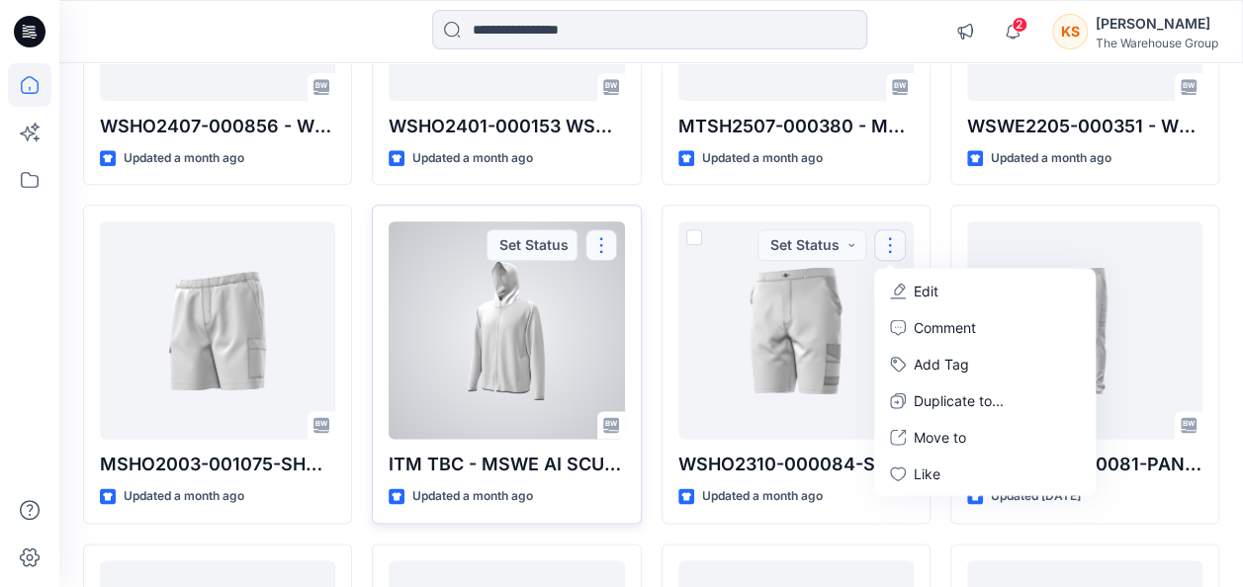
click at [600, 233] on button "button" at bounding box center [601, 245] width 32 height 32
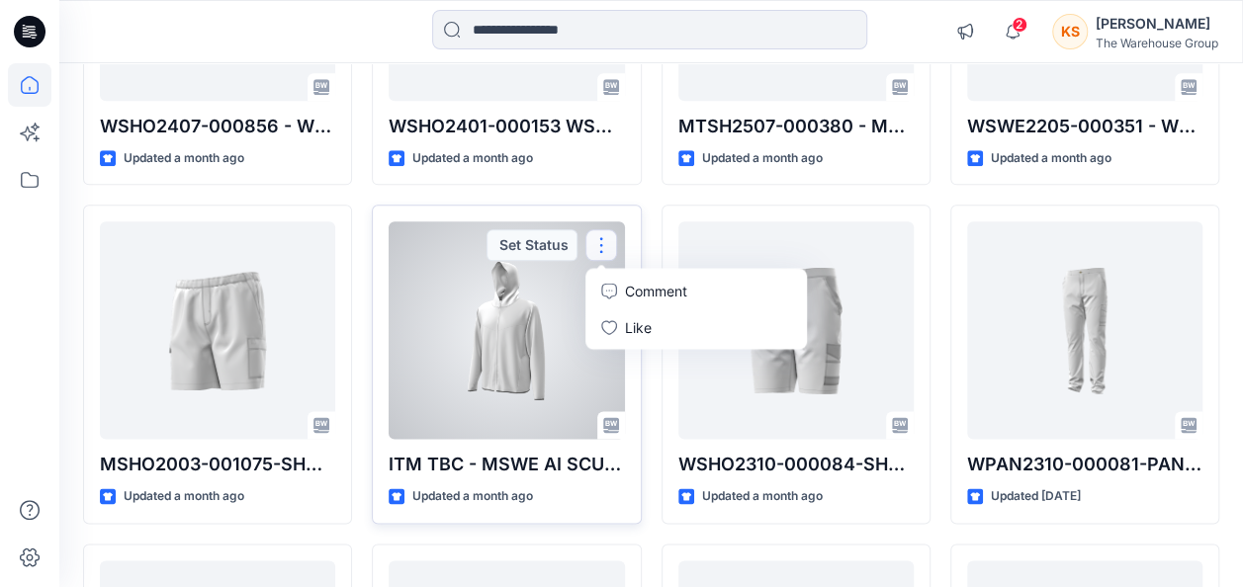
click at [463, 324] on div at bounding box center [506, 330] width 235 height 218
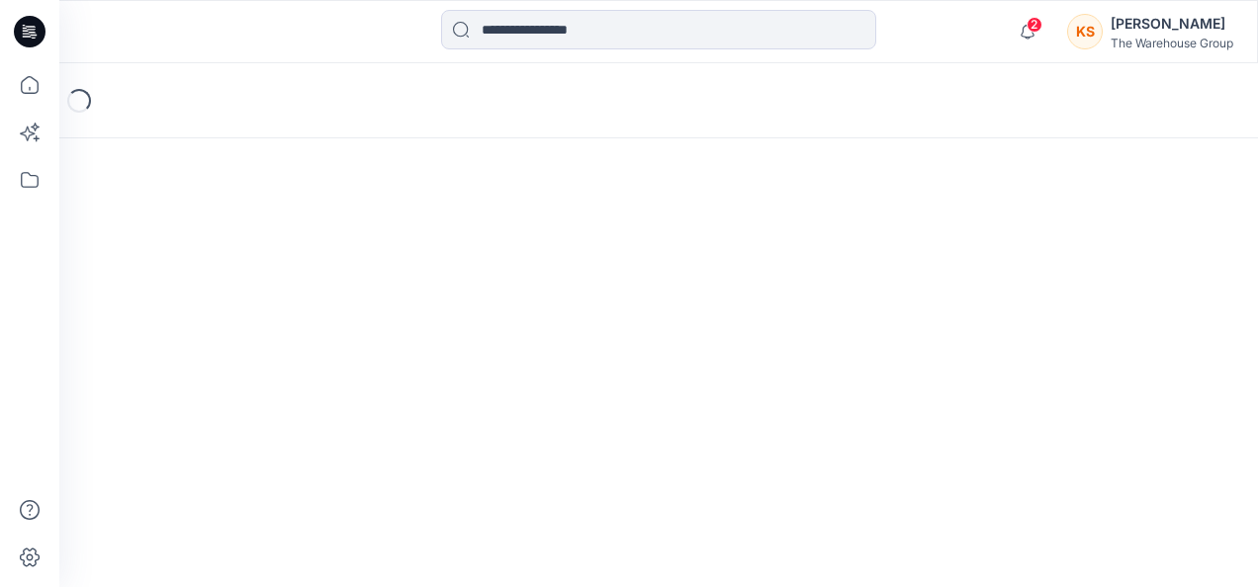
click at [463, 324] on div "Loading..." at bounding box center [658, 325] width 1198 height 524
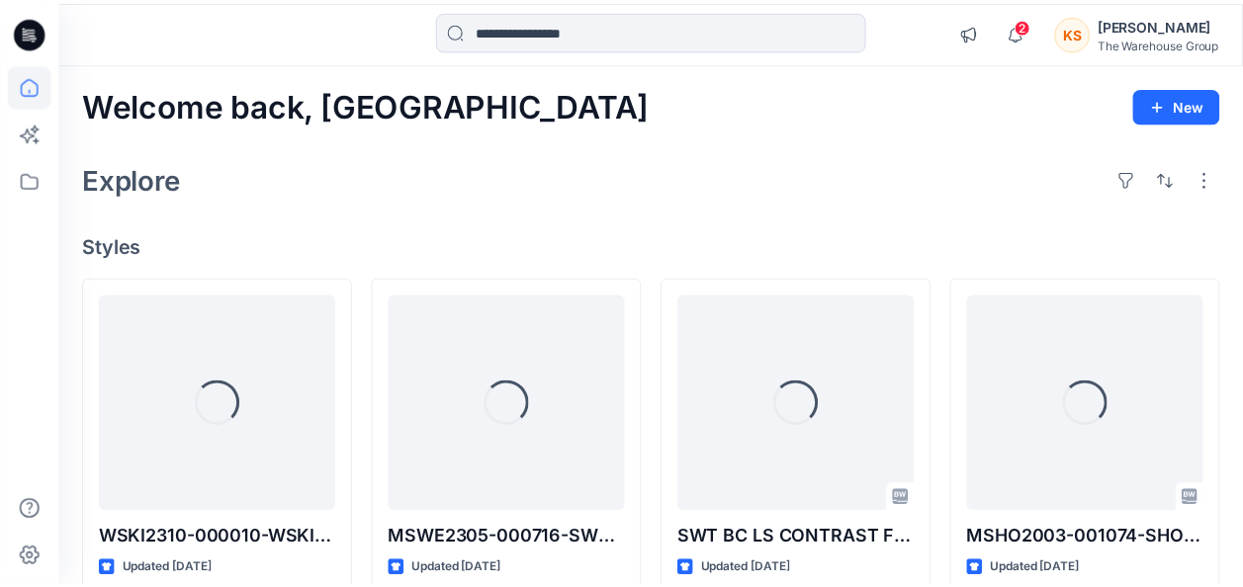
scroll to position [1089, 0]
